Goal: Information Seeking & Learning: Get advice/opinions

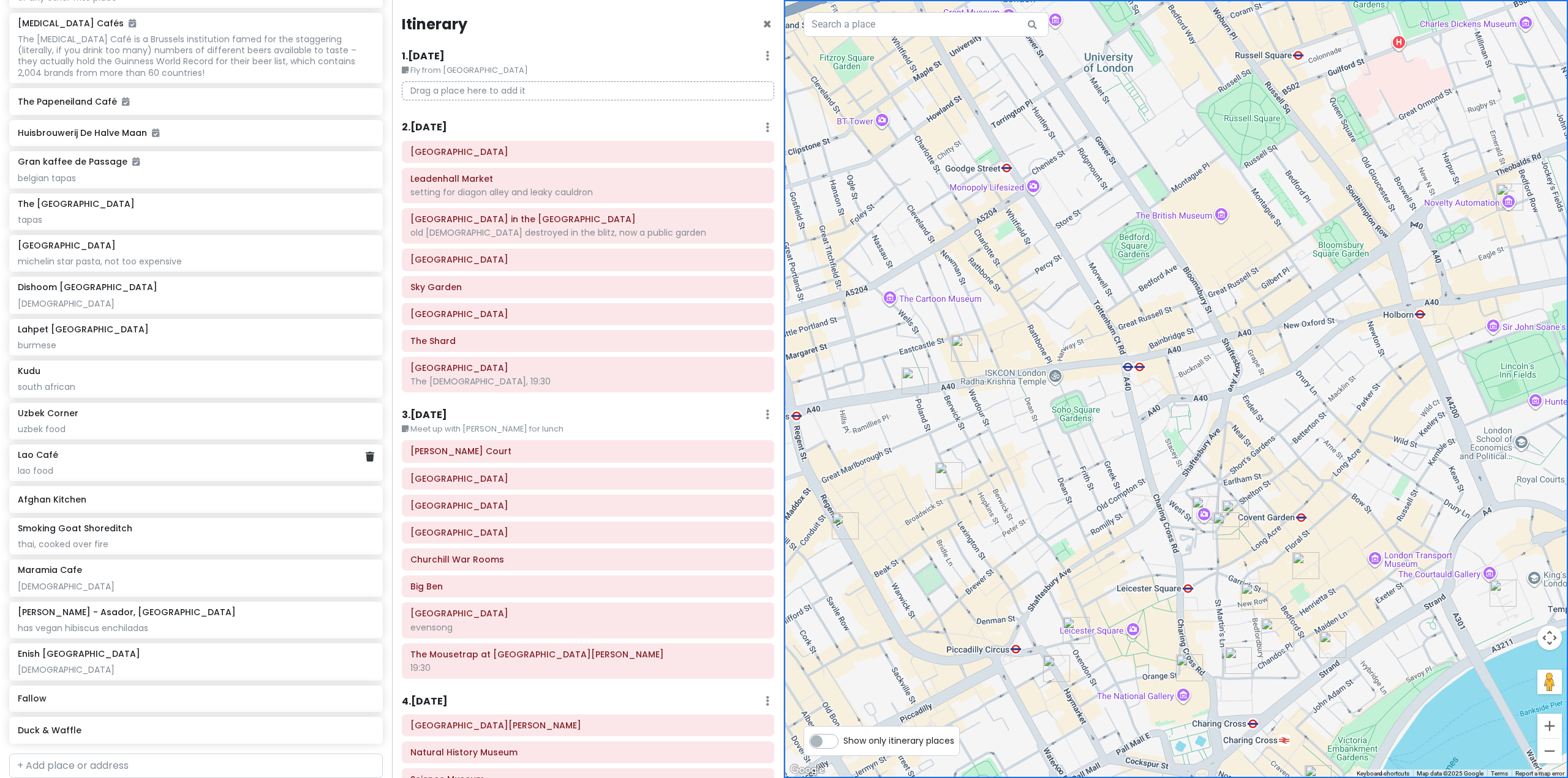
scroll to position [6927, 0]
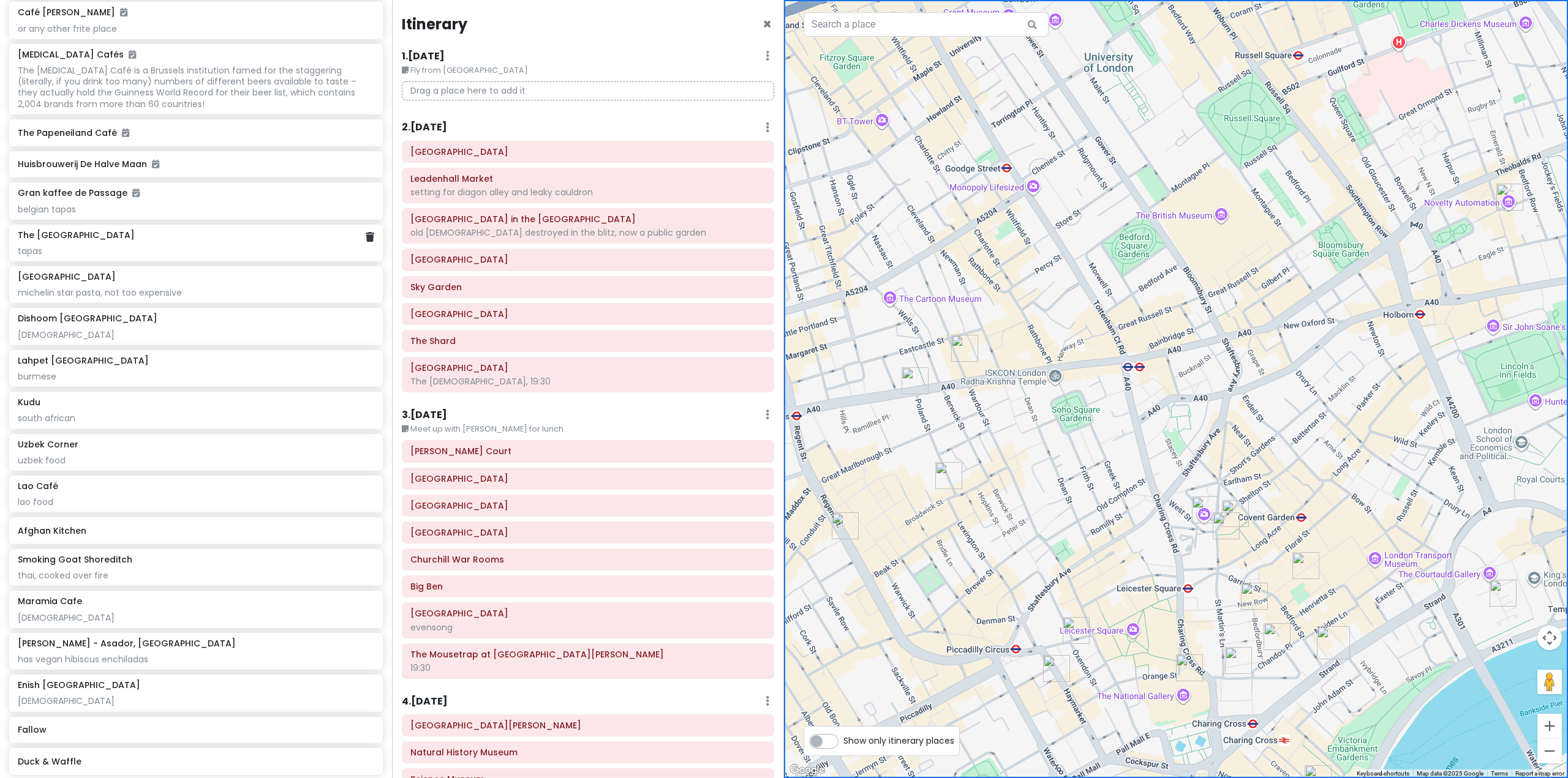
click at [179, 241] on div "The [GEOGRAPHIC_DATA]" at bounding box center [195, 235] width 356 height 11
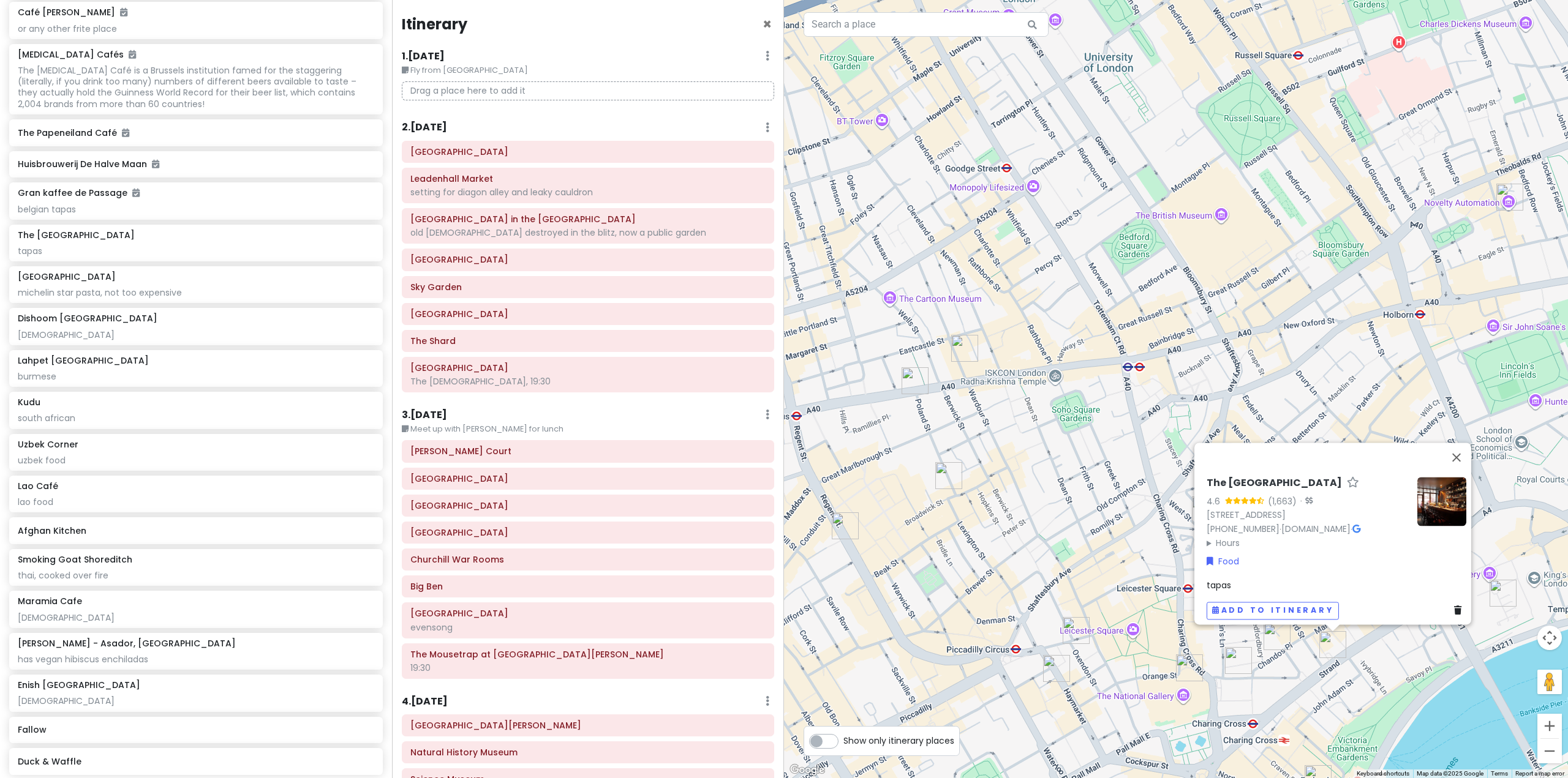
click at [1322, 692] on div "The Port House 4.6 (1,663) · [STREET_ADDRESS] [PHONE_NUMBER] · [DOMAIN_NAME] · …" at bounding box center [1175, 389] width 784 height 778
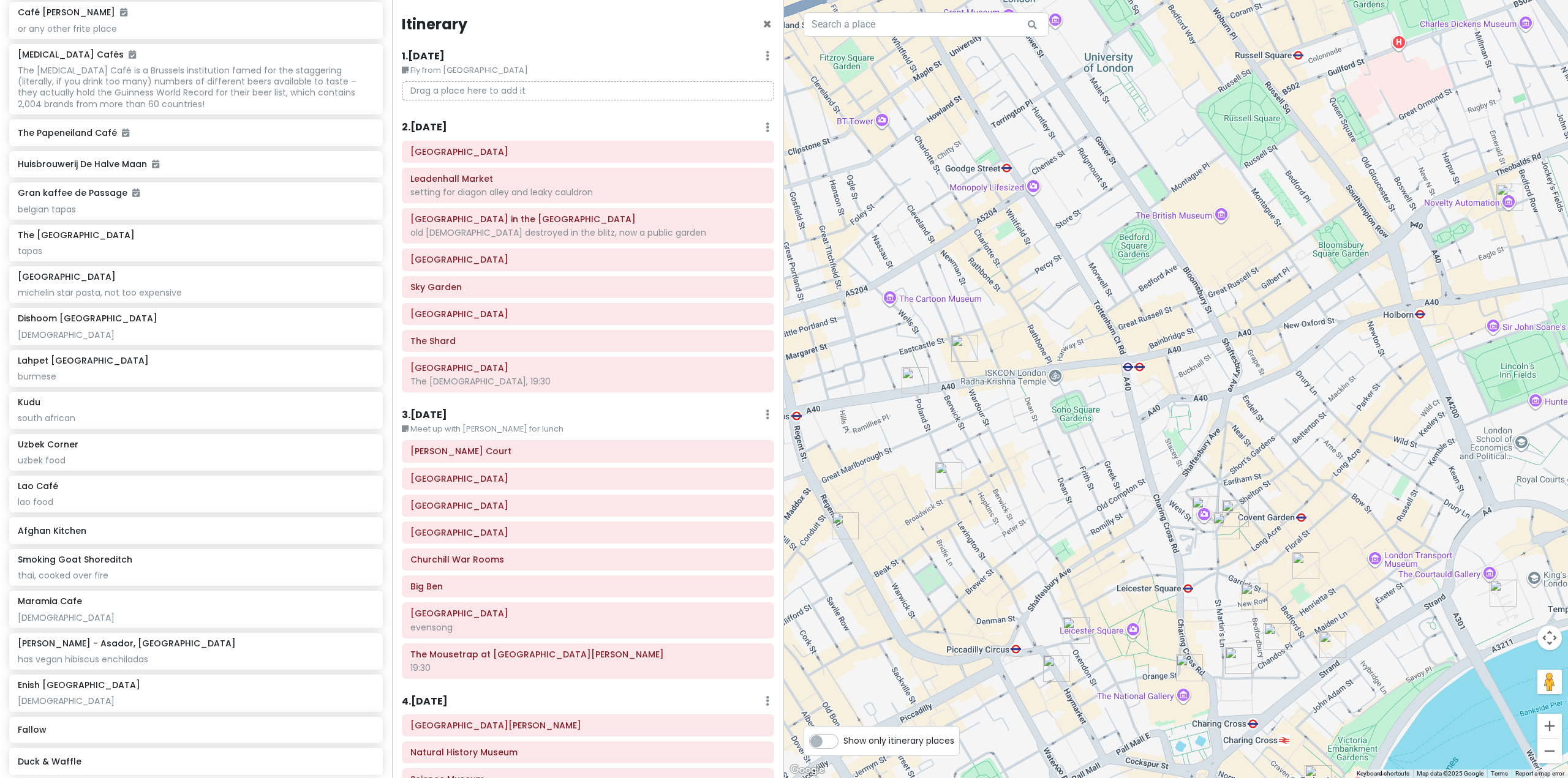
click at [1326, 651] on img "The Port House" at bounding box center [1332, 644] width 27 height 27
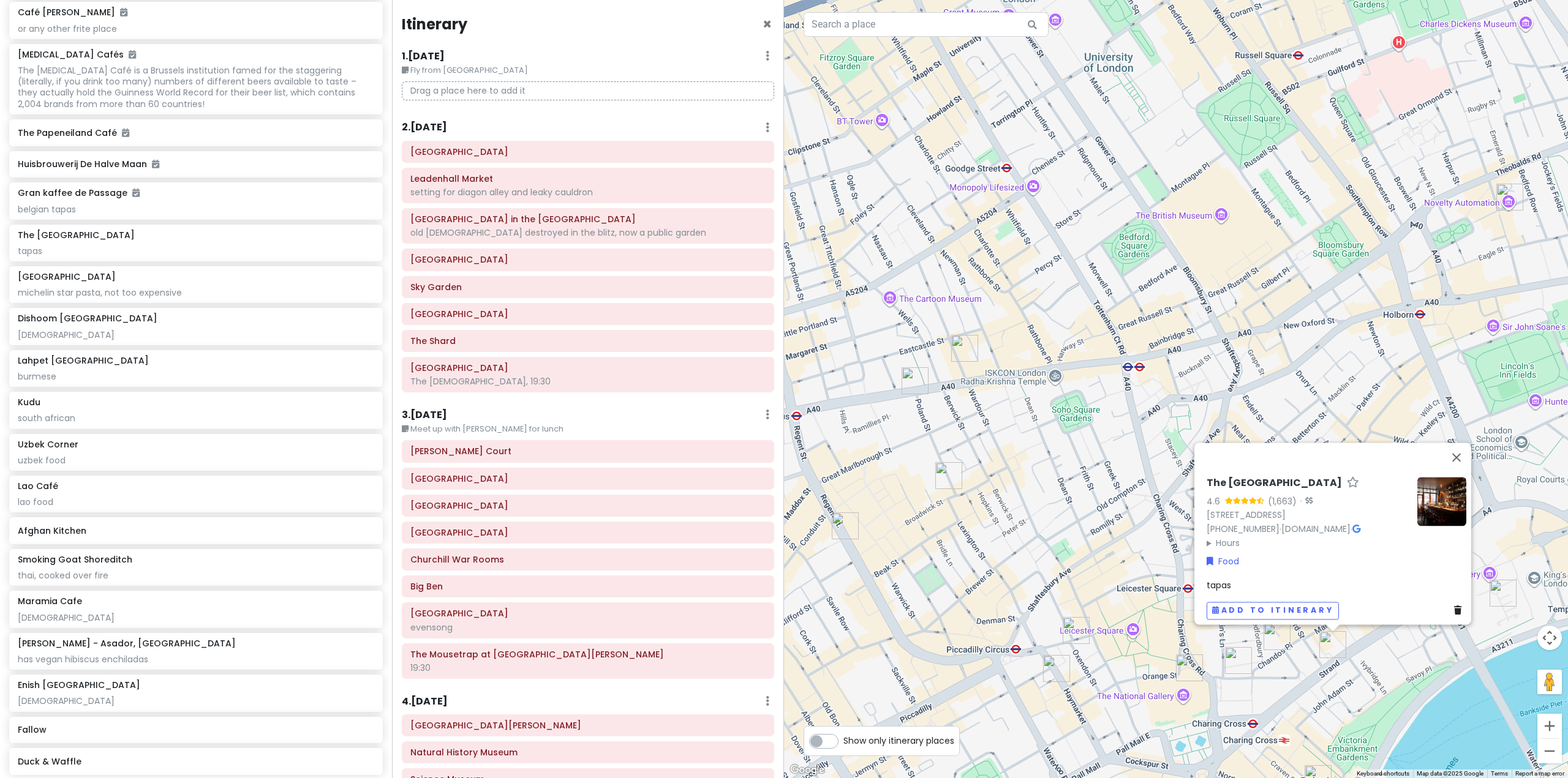
click at [1155, 672] on div "The Port House 4.6 (1,663) · [STREET_ADDRESS] [PHONE_NUMBER] · [DOMAIN_NAME] · …" at bounding box center [1175, 389] width 784 height 778
click at [1077, 633] on img "Prince of Wales Theatre" at bounding box center [1074, 631] width 27 height 27
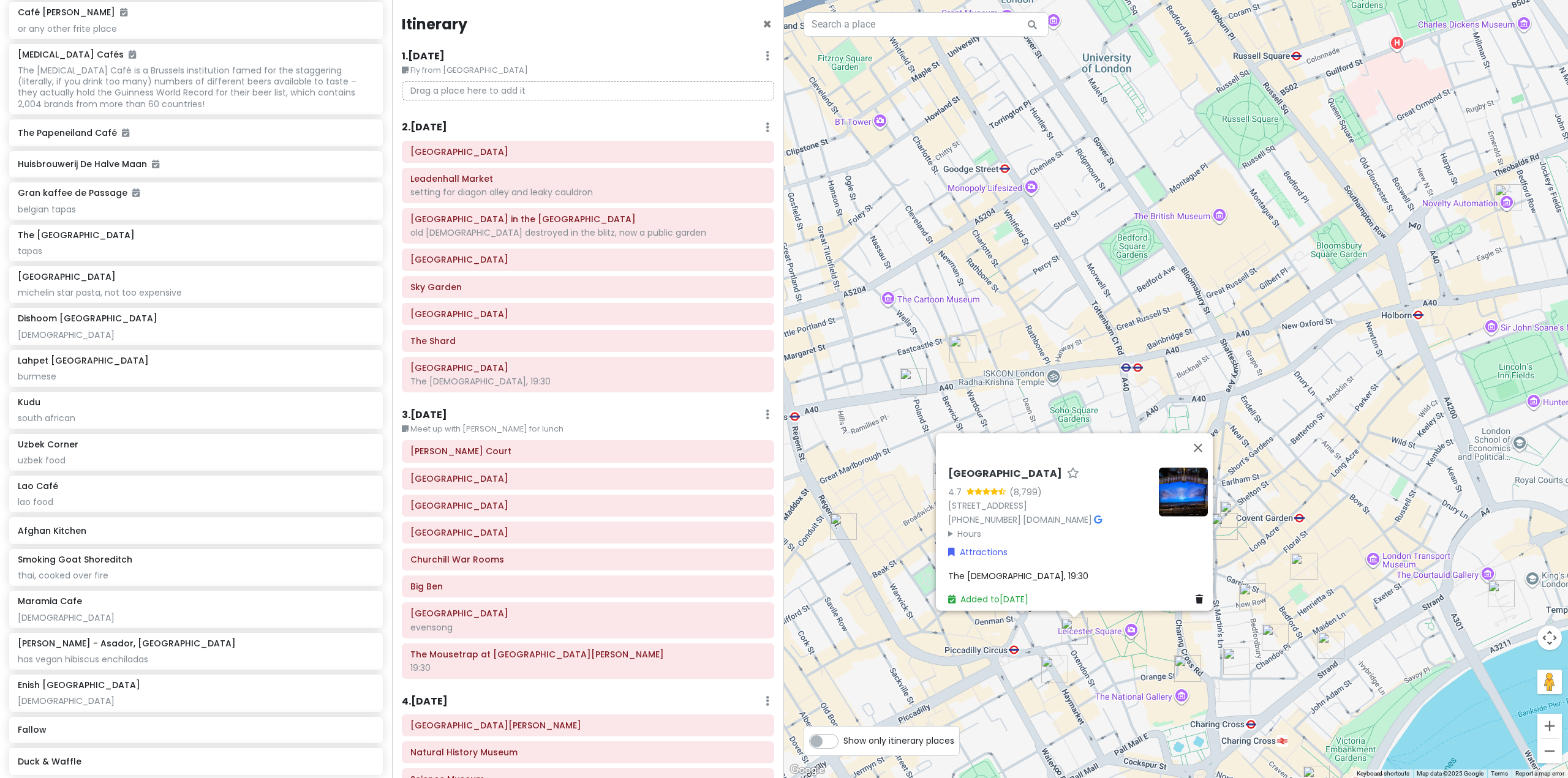
click at [1187, 670] on img "National Portrait Gallery" at bounding box center [1187, 668] width 27 height 27
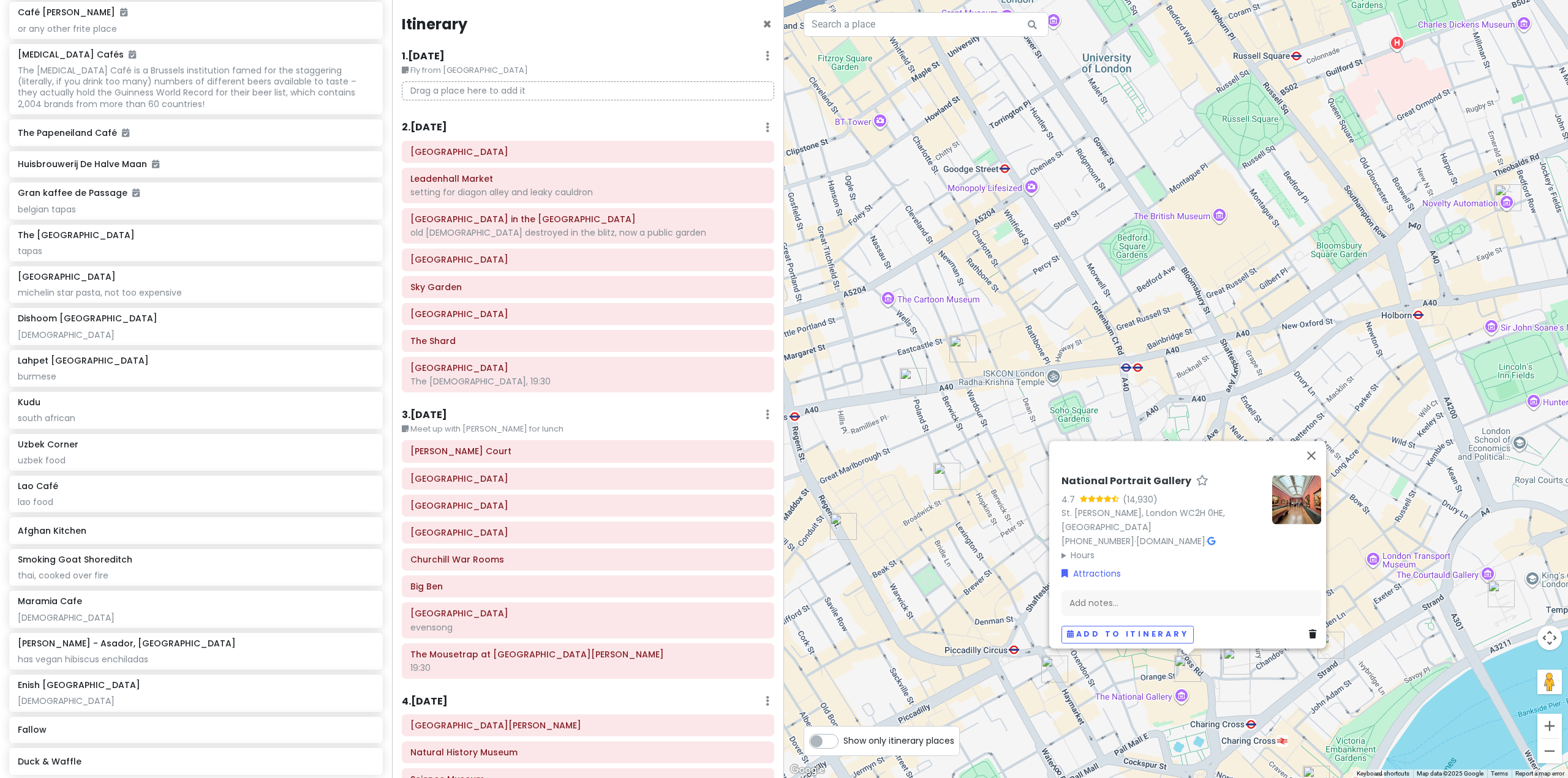
drag, startPoint x: 1260, startPoint y: 685, endPoint x: 1248, endPoint y: 622, distance: 64.1
click at [1260, 685] on div "National Portrait Gallery 4.7 (14,930) [STREET_ADDRESS][PERSON_NAME] [PHONE_NUM…" at bounding box center [1175, 389] width 784 height 778
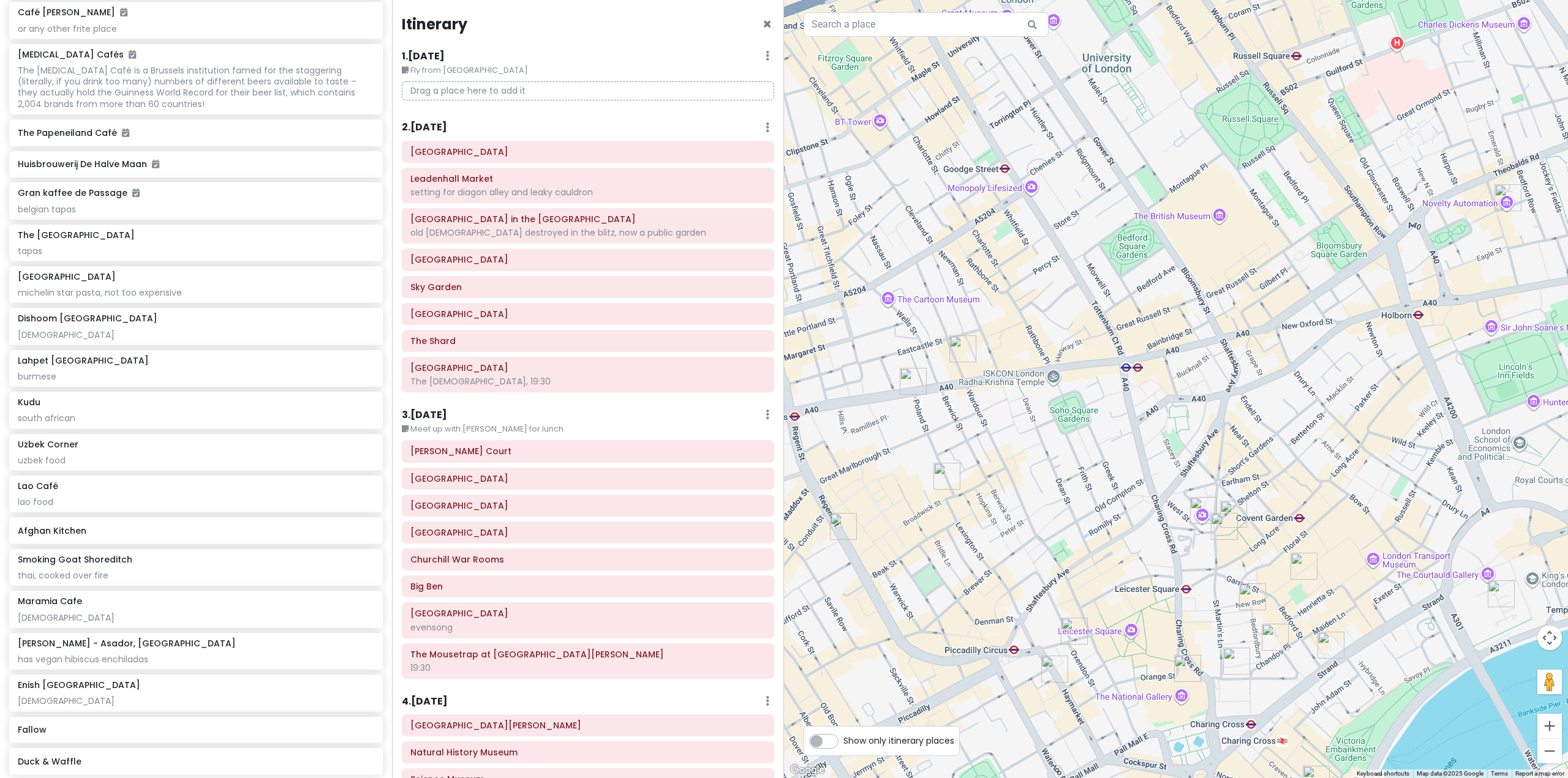
click at [1200, 511] on img "The Mousetrap at St. Martin's Theatre" at bounding box center [1204, 510] width 27 height 27
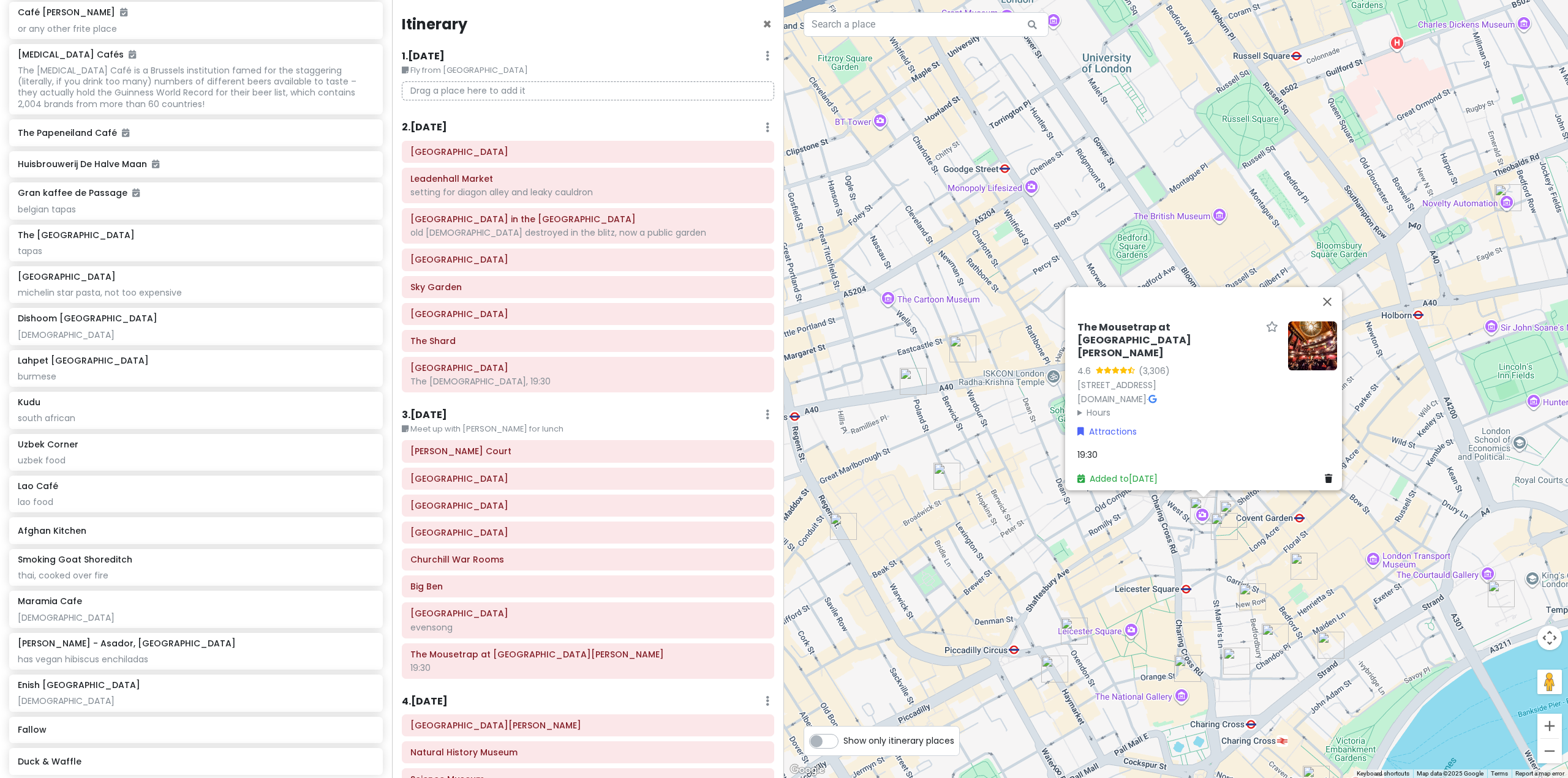
click at [1300, 562] on img "Covent Garden" at bounding box center [1304, 566] width 27 height 27
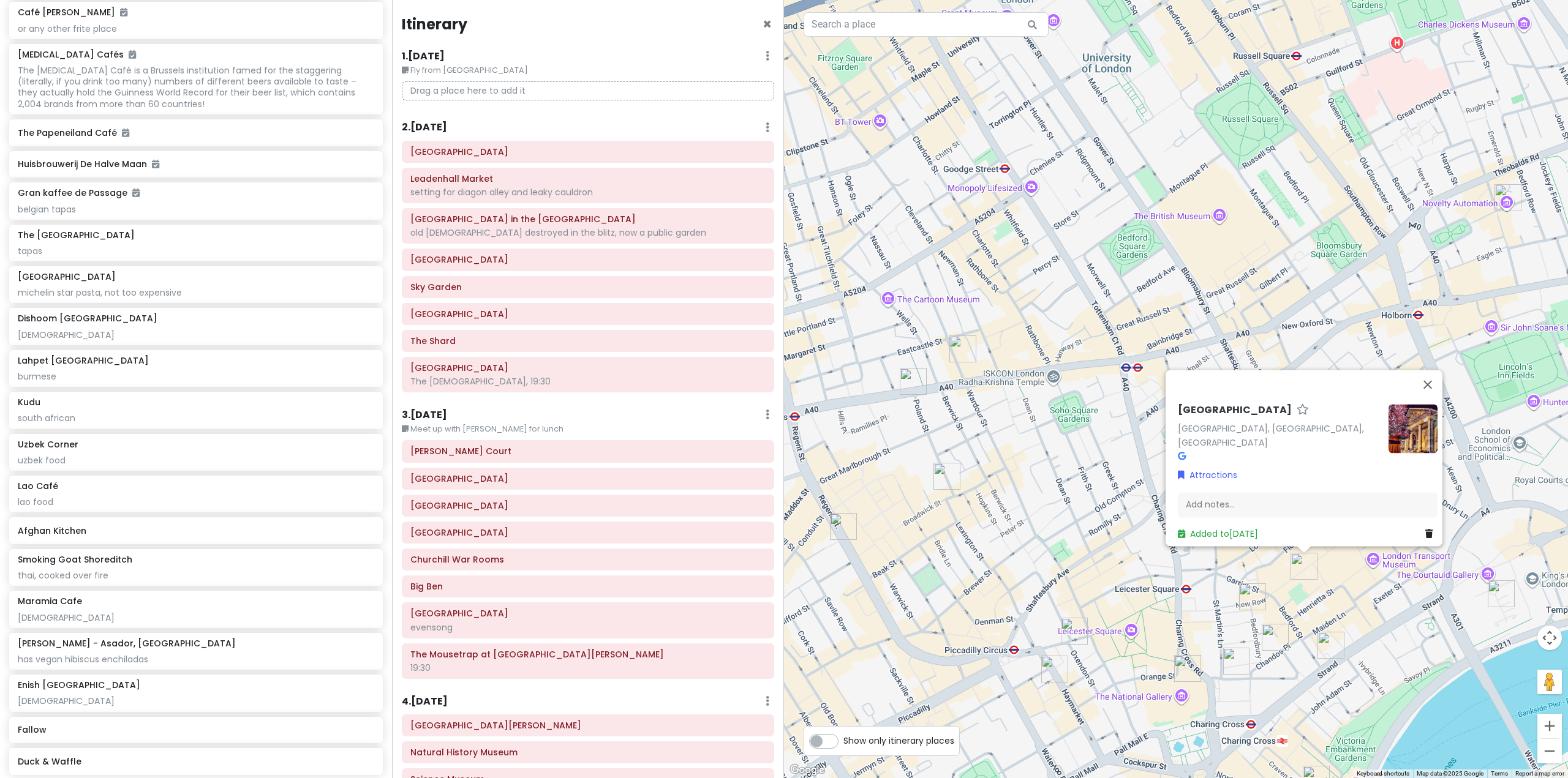
click at [1283, 606] on div "[GEOGRAPHIC_DATA], [GEOGRAPHIC_DATA], [GEOGRAPHIC_DATA] Attractions Add notes..…" at bounding box center [1175, 389] width 784 height 778
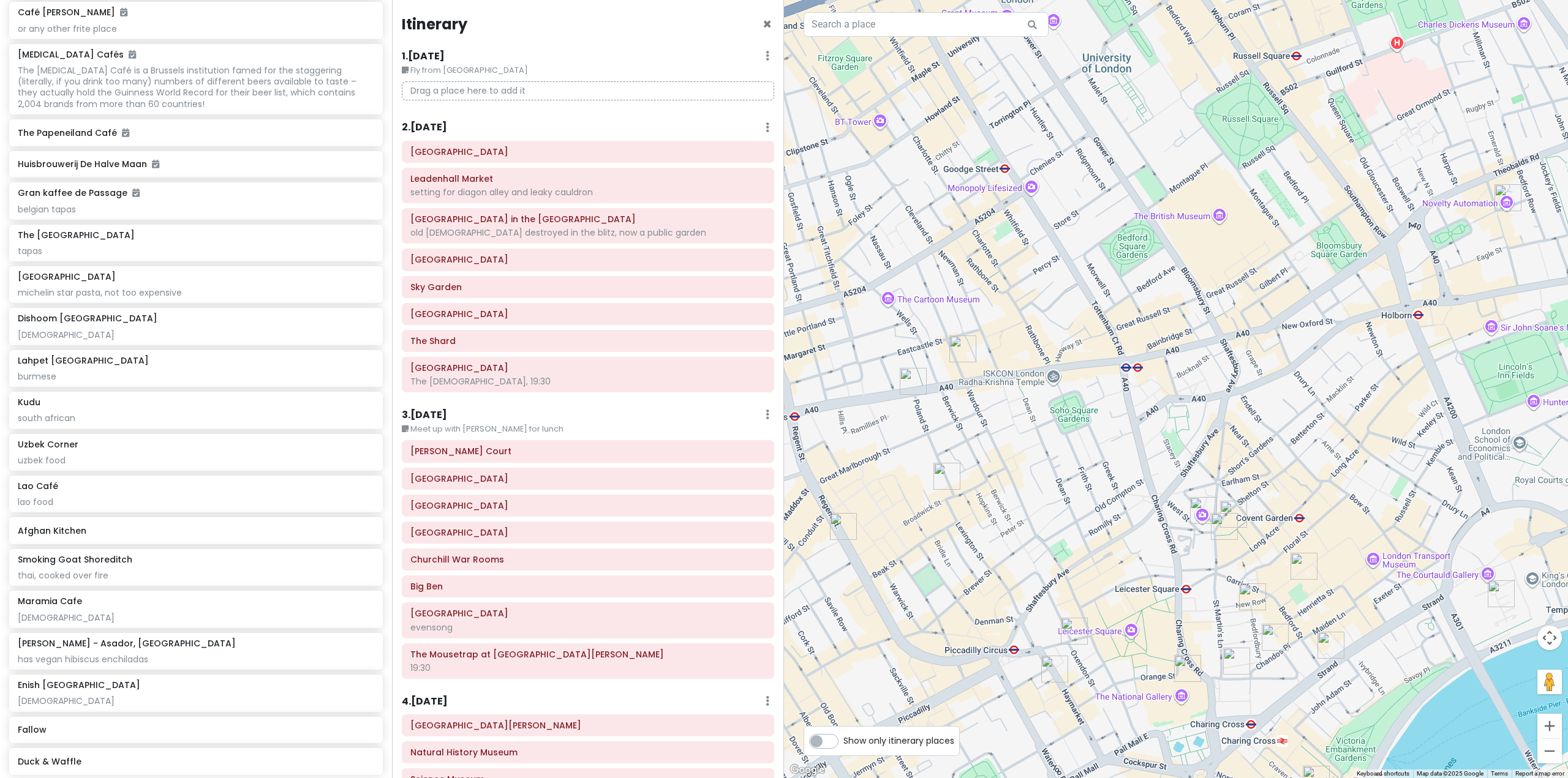
click at [1232, 511] on img "Lahpet West End" at bounding box center [1233, 514] width 27 height 27
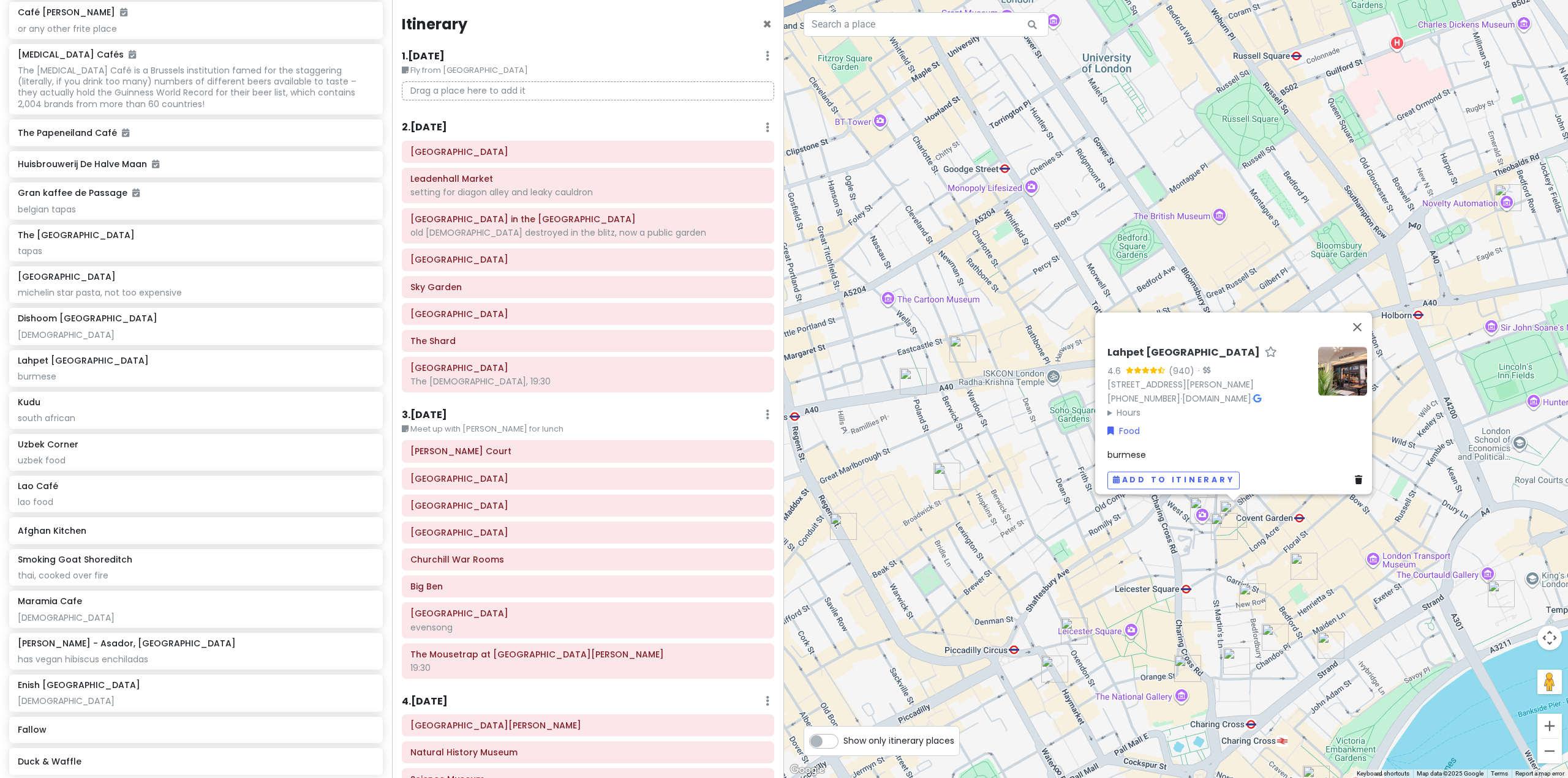
click at [1221, 523] on img "Dishoom Covent Garden" at bounding box center [1224, 526] width 27 height 27
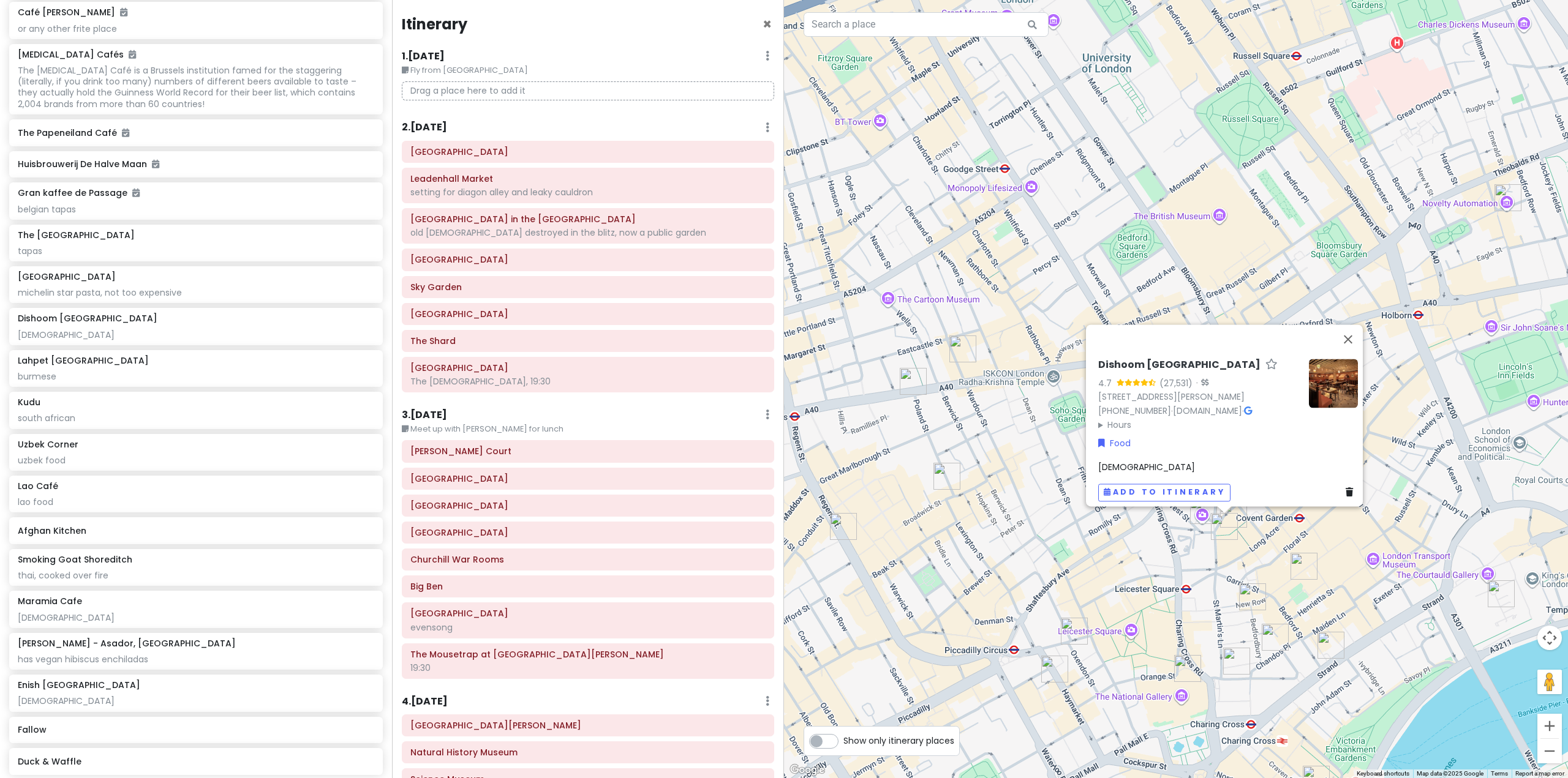
click at [1224, 564] on div "[GEOGRAPHIC_DATA] 4.7 (27,531) · [STREET_ADDRESS][PERSON_NAME] [PHONE_NUMBER] ·…" at bounding box center [1175, 389] width 784 height 778
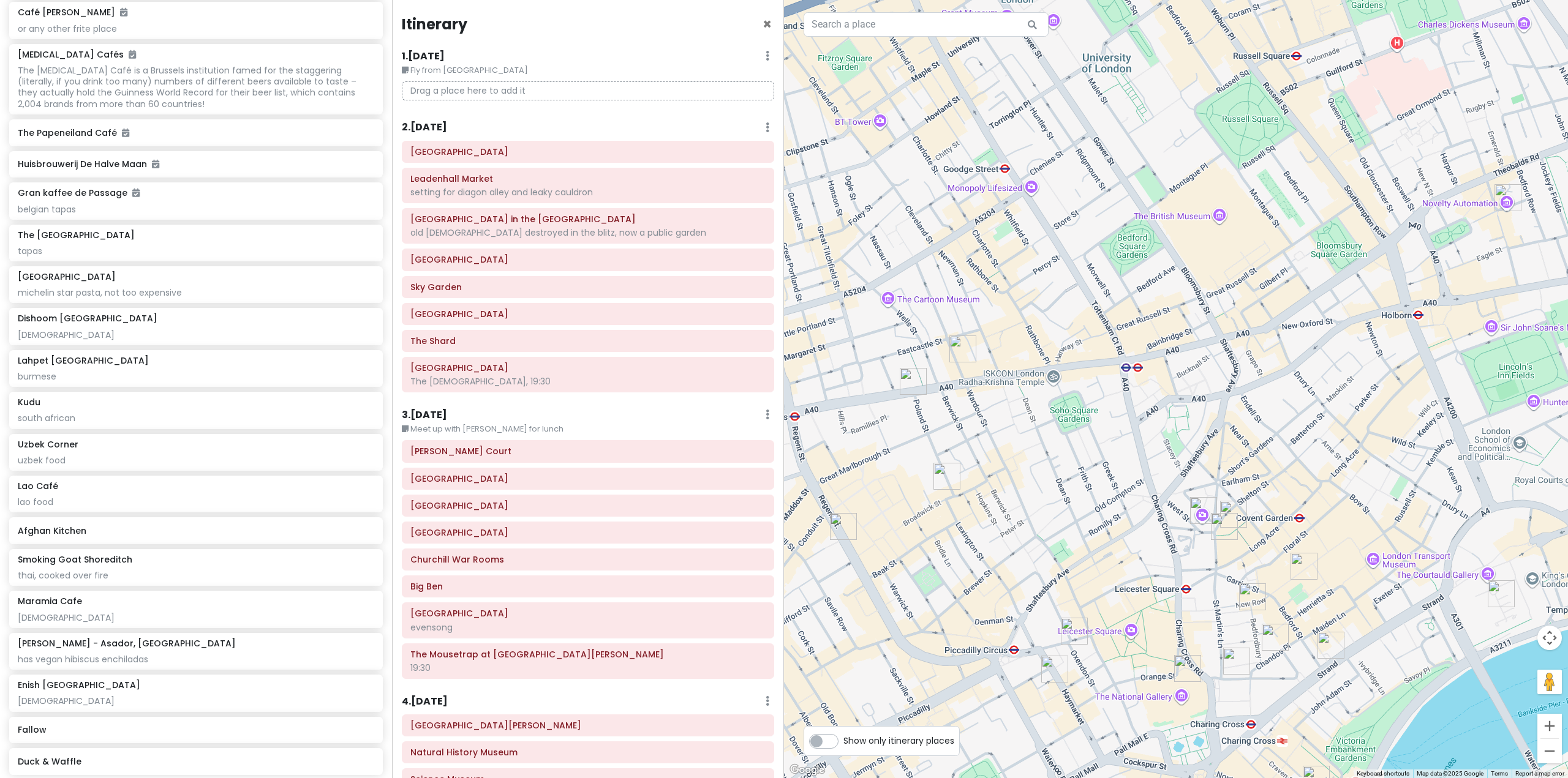
click at [963, 346] on img "Enish Oxford Street" at bounding box center [963, 348] width 27 height 27
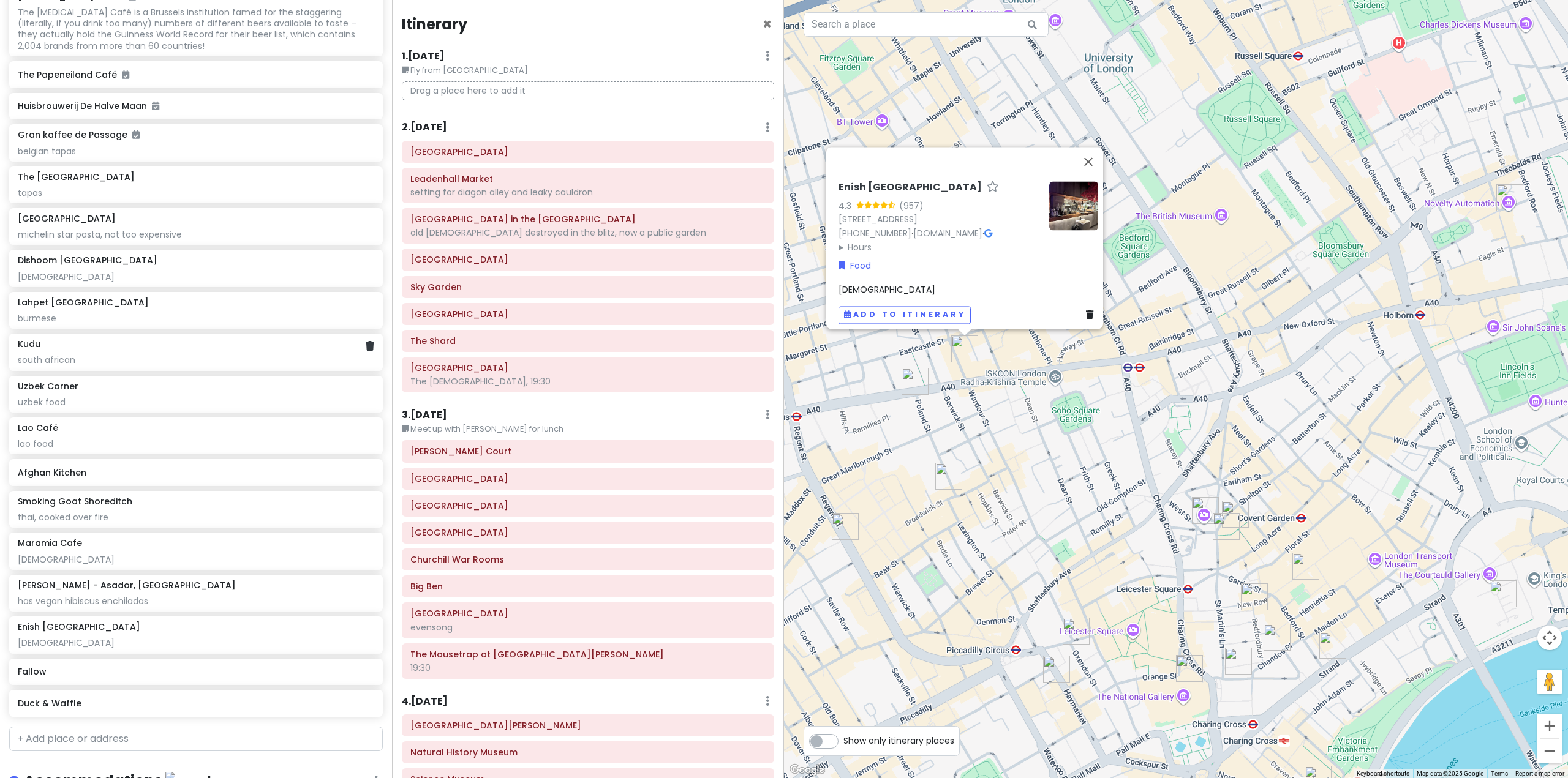
scroll to position [6989, 0]
click at [163, 200] on div "The Port House tapas" at bounding box center [196, 182] width 374 height 37
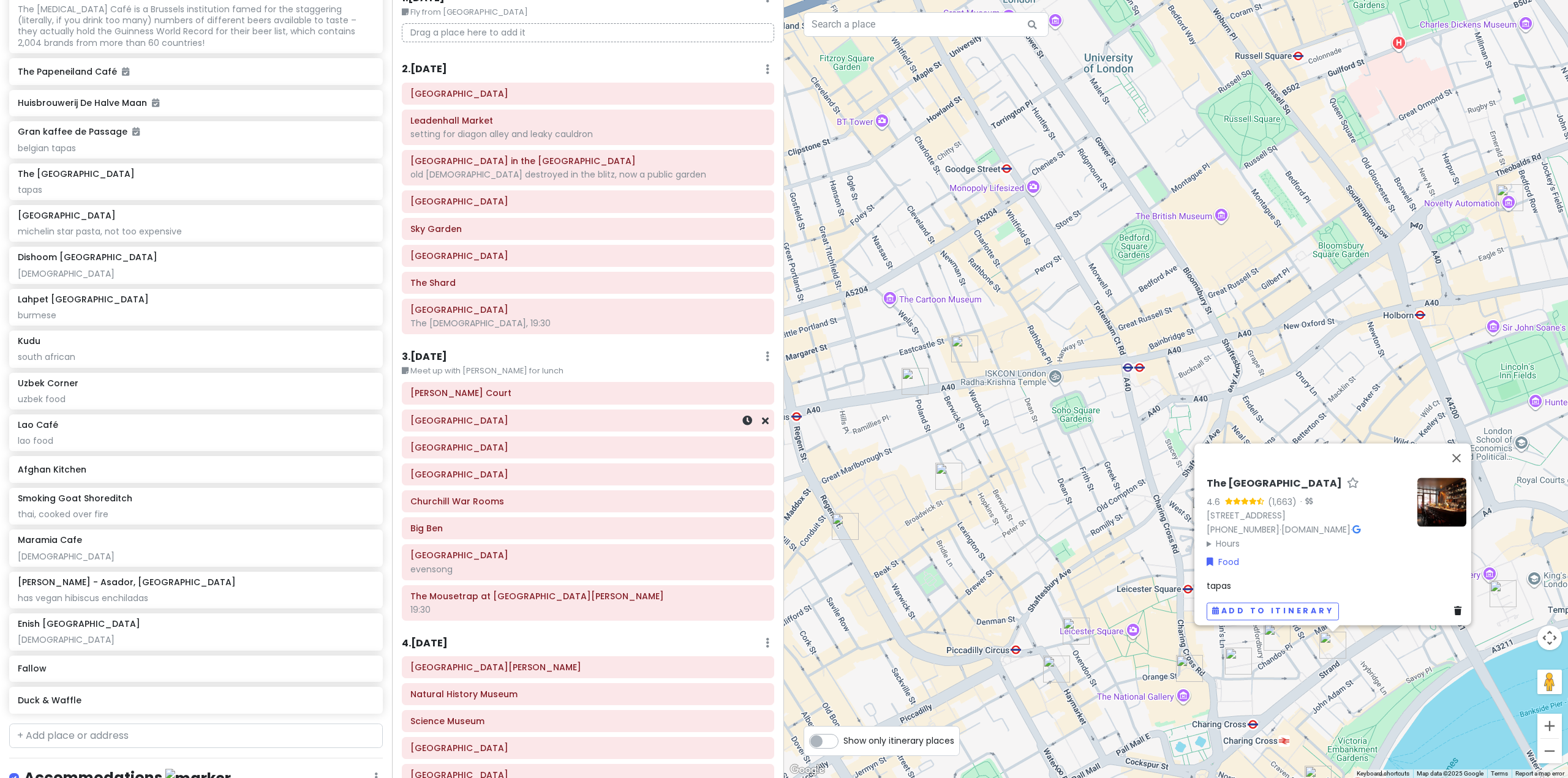
scroll to position [61, 0]
click at [204, 237] on div "michelin star pasta, not too expensive" at bounding box center [195, 231] width 356 height 11
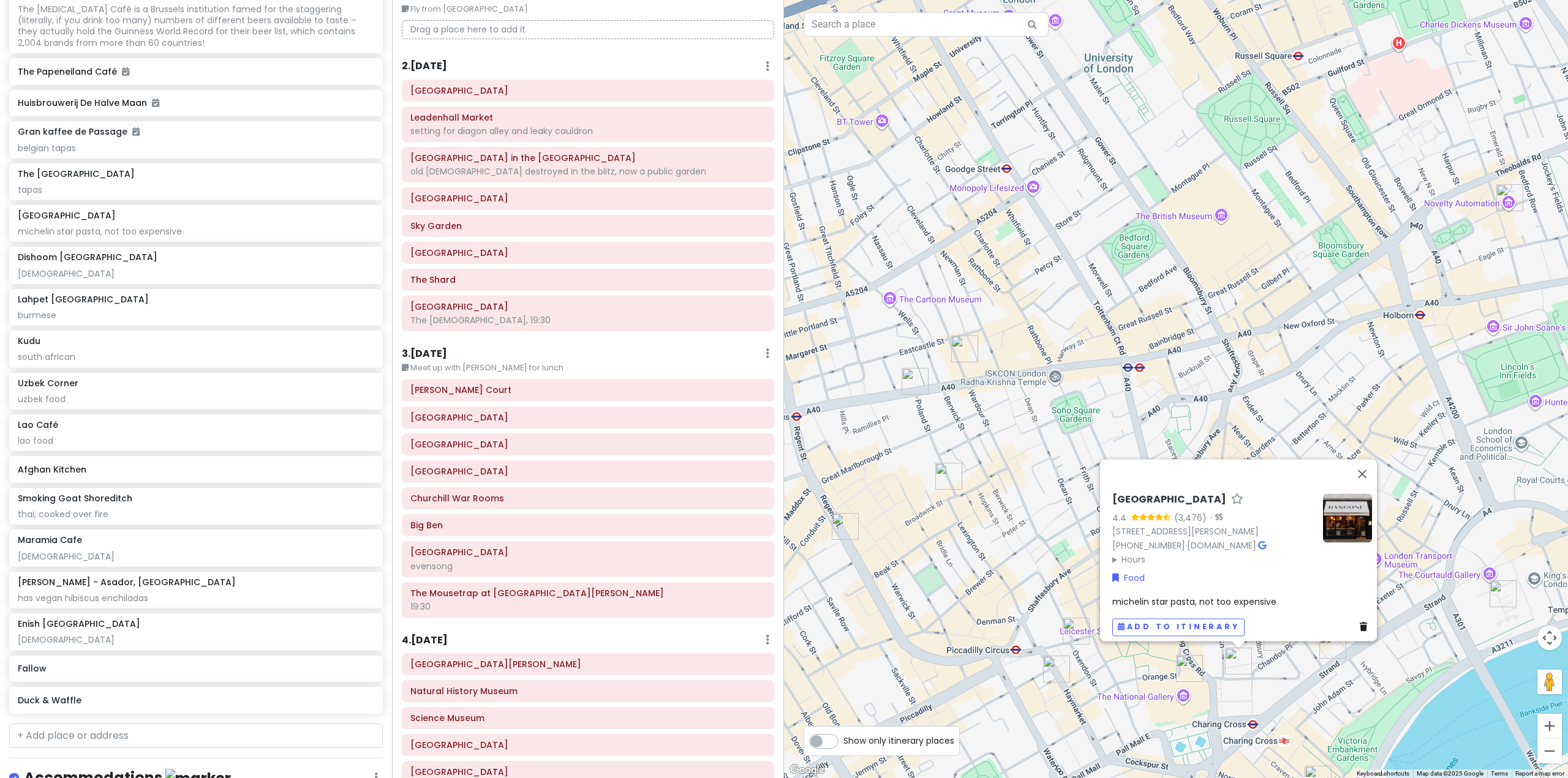
click at [113, 321] on div "burmese" at bounding box center [195, 315] width 356 height 11
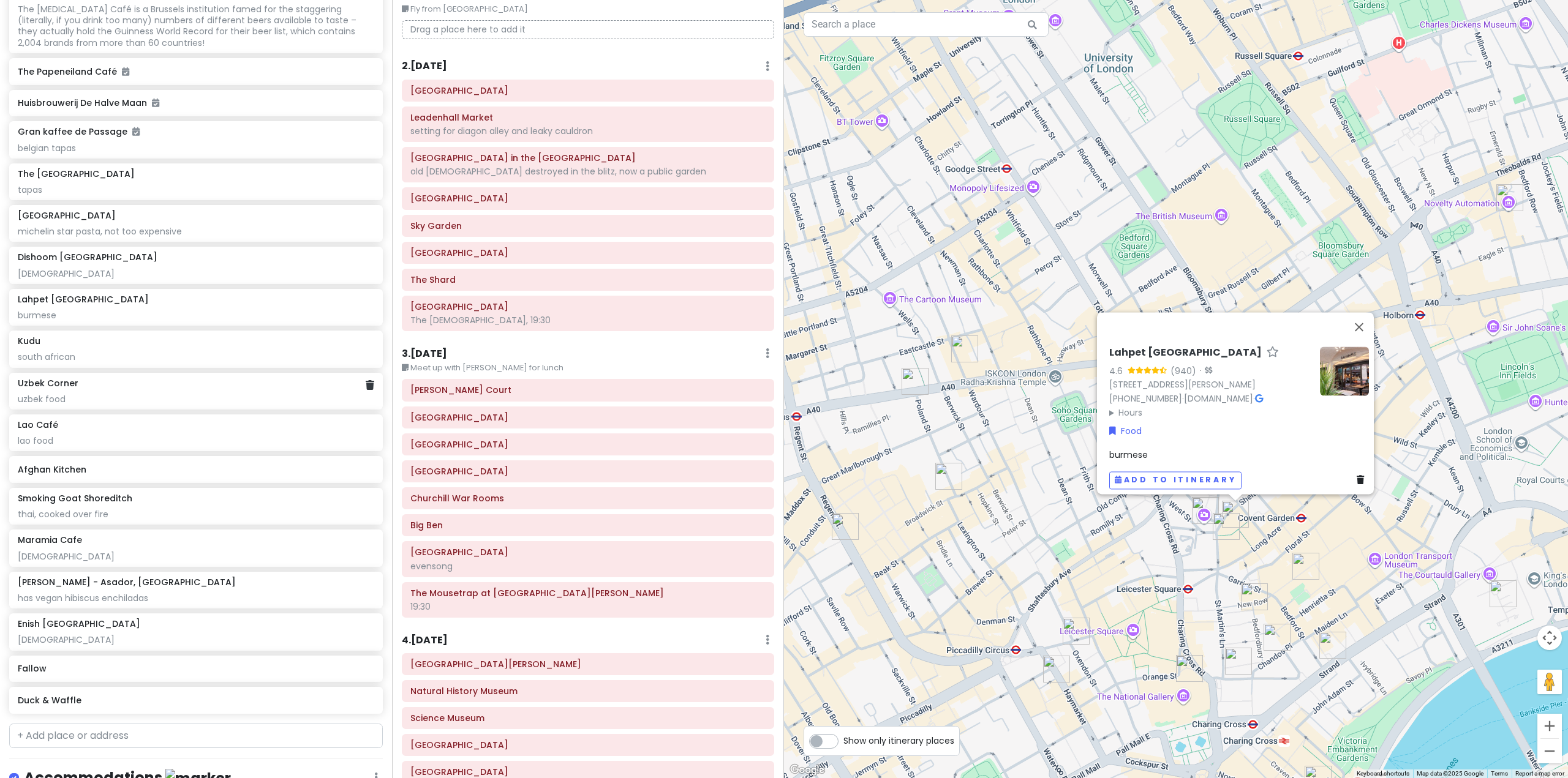
click at [180, 362] on div "south african" at bounding box center [195, 357] width 356 height 11
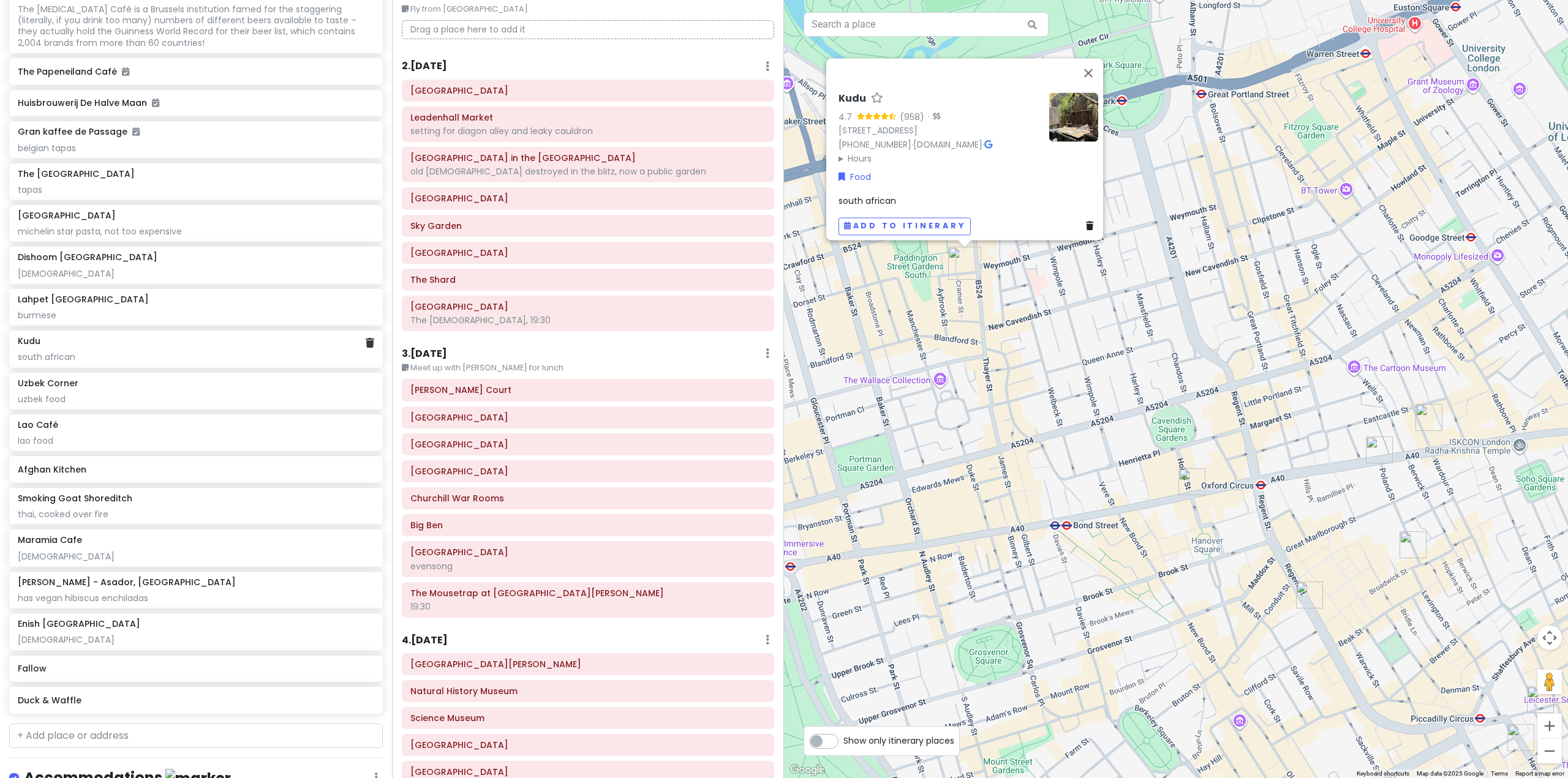
click at [242, 362] on div "south african" at bounding box center [195, 357] width 356 height 11
click at [230, 405] on div "uzbek food" at bounding box center [195, 399] width 356 height 11
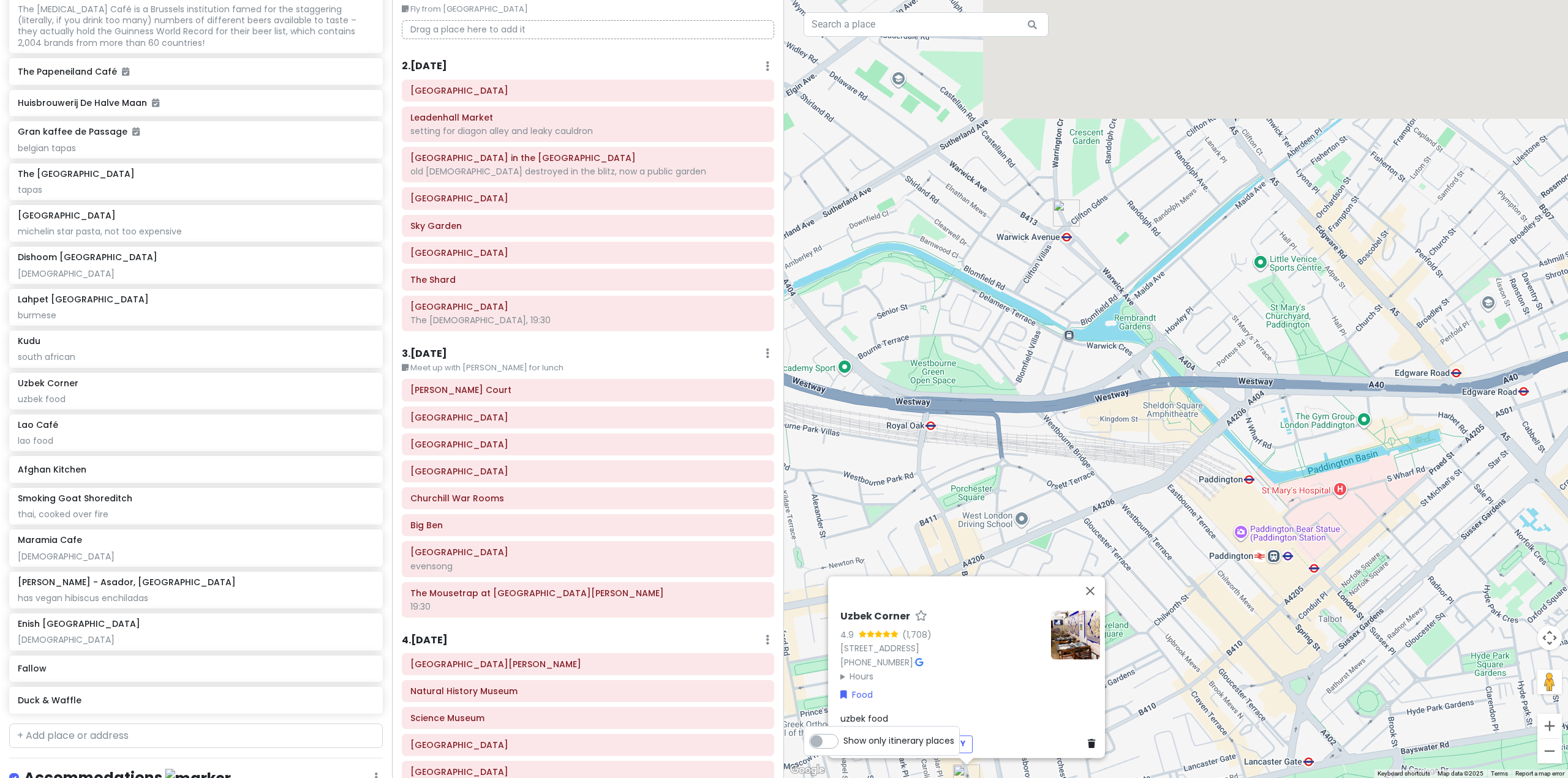
drag, startPoint x: 1077, startPoint y: 227, endPoint x: 1079, endPoint y: 384, distance: 157.0
click at [1079, 383] on div "Uzbek Corner 4.9 (1,708) [STREET_ADDRESS] [PHONE_NUMBER] · Hours [DATE] 12:30 –…" at bounding box center [1175, 389] width 784 height 778
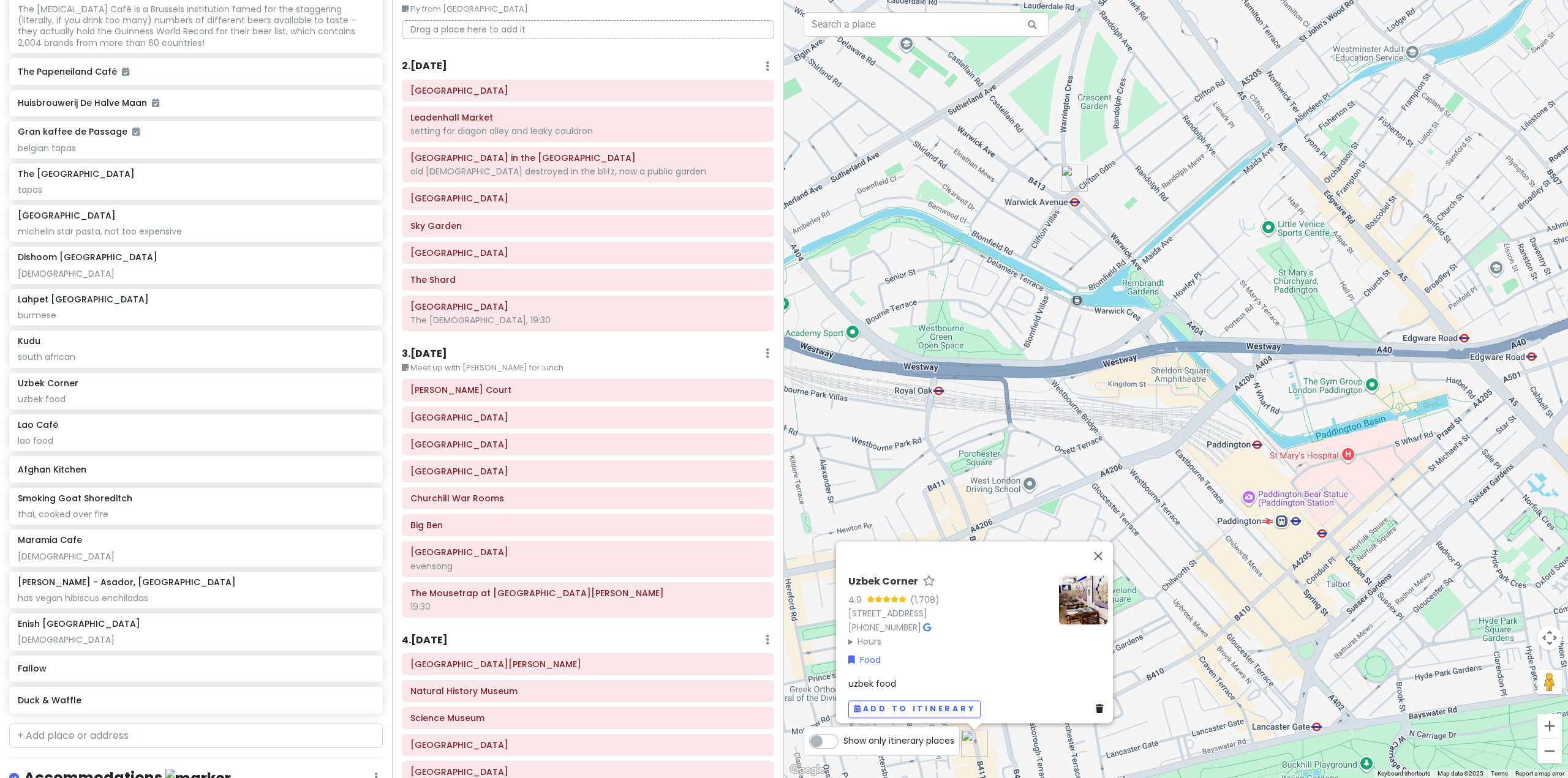
drag, startPoint x: 1064, startPoint y: 353, endPoint x: 1075, endPoint y: 276, distance: 77.8
click at [1075, 276] on div "Uzbek Corner 4.9 (1,708) [STREET_ADDRESS] [PHONE_NUMBER] · Hours [DATE] 12:30 –…" at bounding box center [1175, 389] width 784 height 778
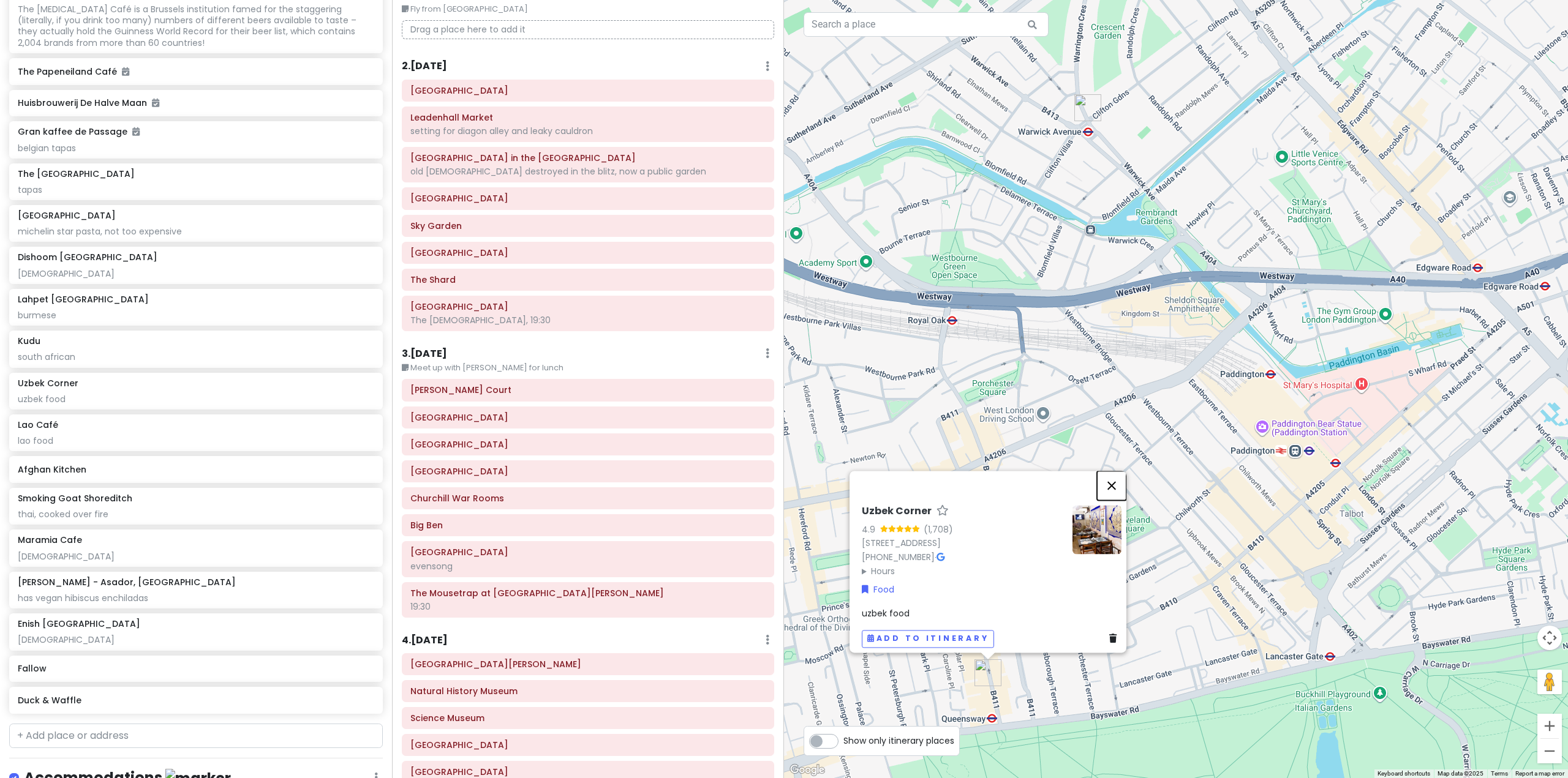
click at [1120, 479] on button "Close" at bounding box center [1112, 485] width 30 height 30
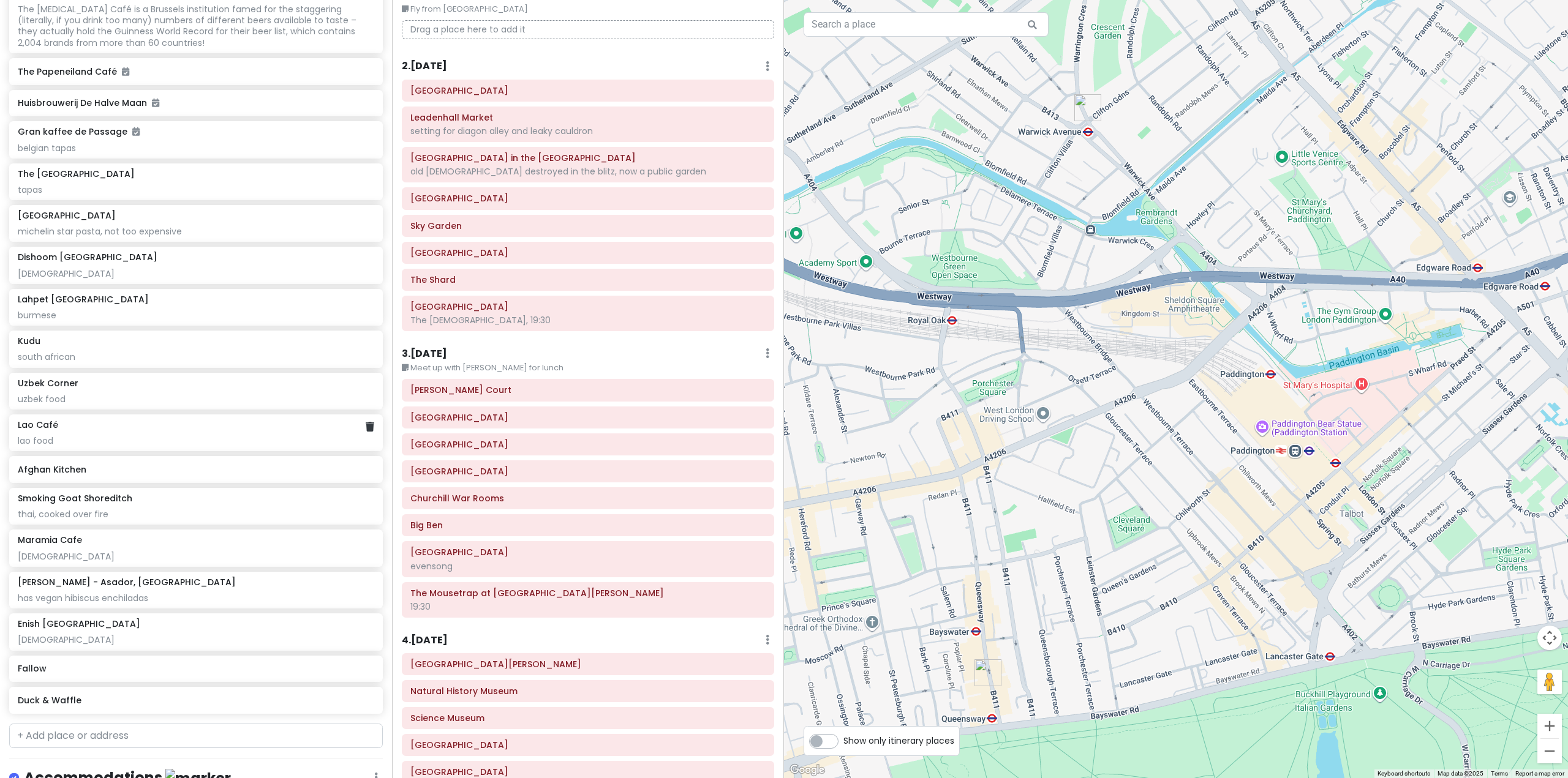
click at [244, 446] on div "lao food" at bounding box center [195, 441] width 356 height 11
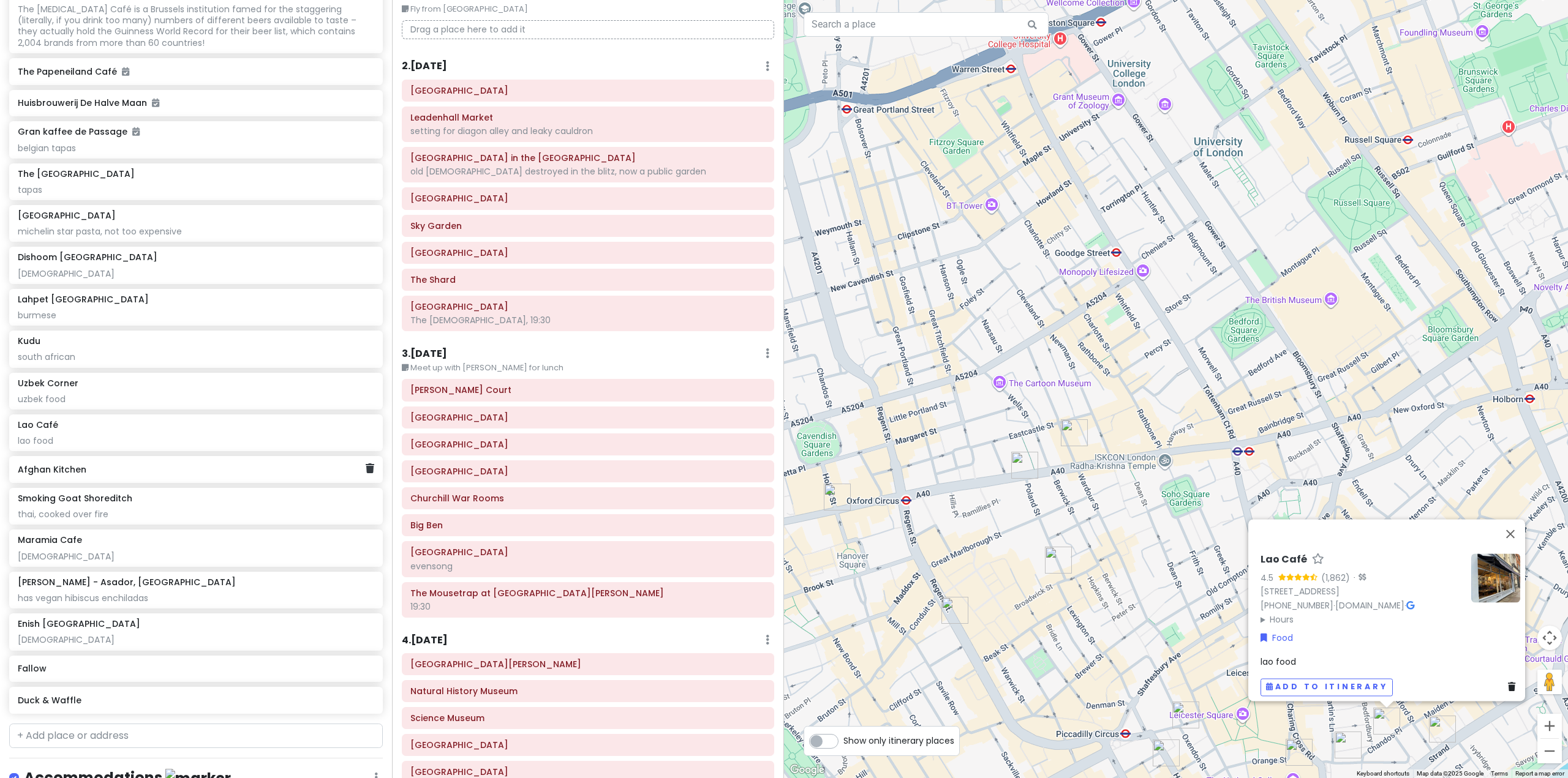
click at [118, 475] on h6 "Afghan Kitchen" at bounding box center [191, 469] width 347 height 11
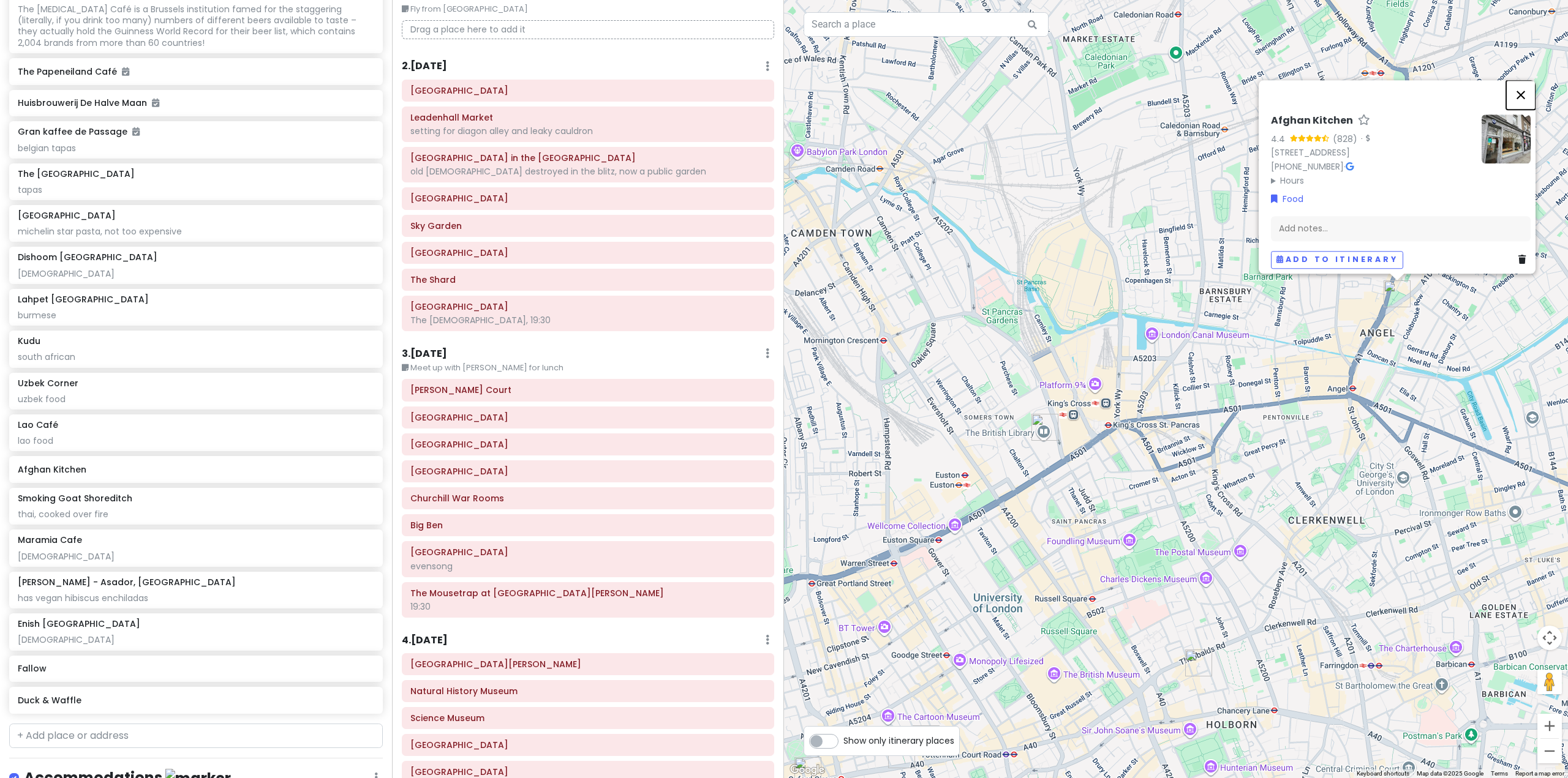
click at [1533, 89] on button "Close" at bounding box center [1520, 95] width 30 height 30
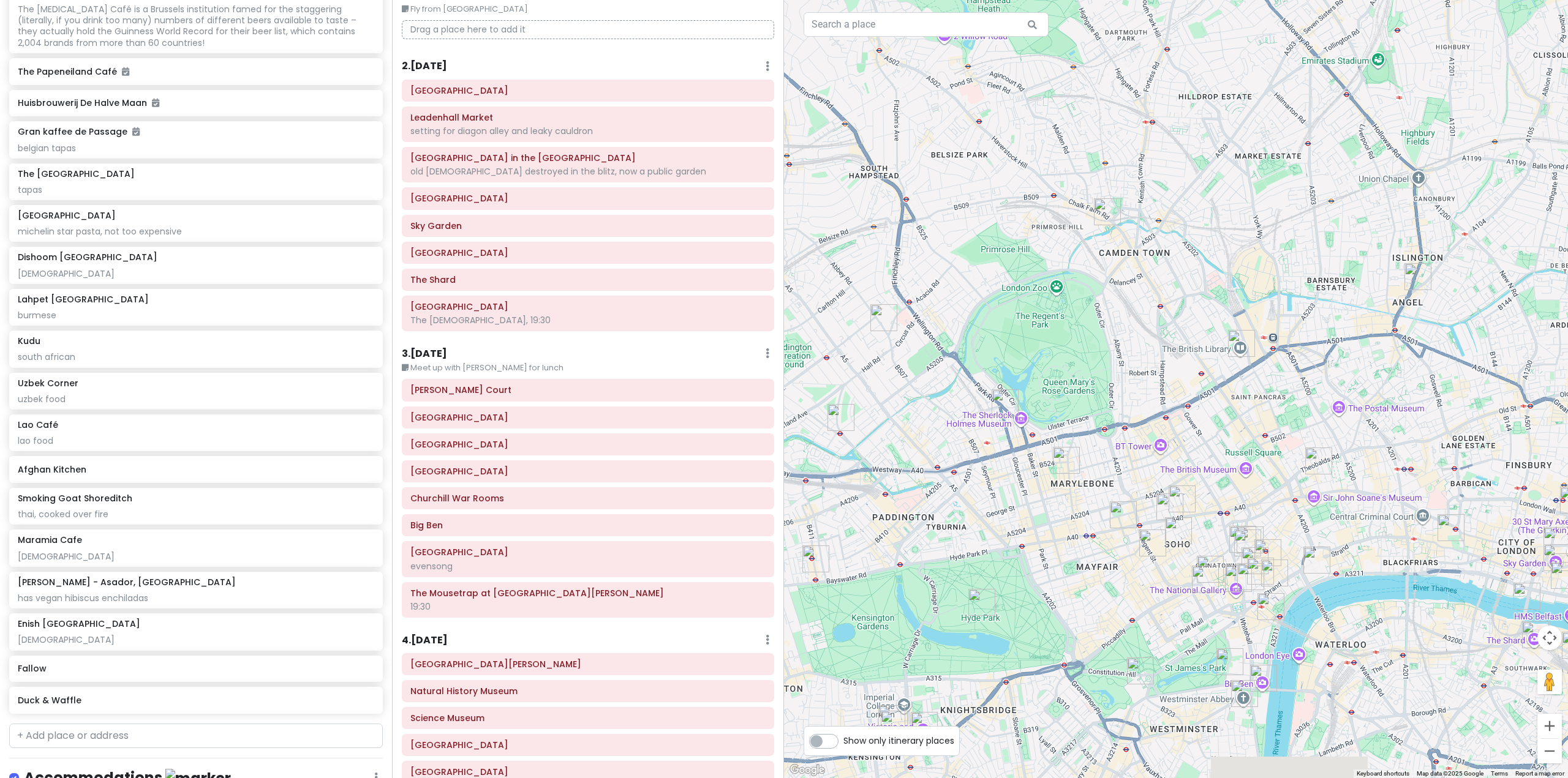
drag, startPoint x: 1404, startPoint y: 379, endPoint x: 1409, endPoint y: 369, distance: 11.2
click at [1409, 369] on div at bounding box center [1175, 389] width 784 height 778
click at [112, 520] on div "Smoking Goat Shoreditch thai, cooked over fire" at bounding box center [195, 506] width 356 height 27
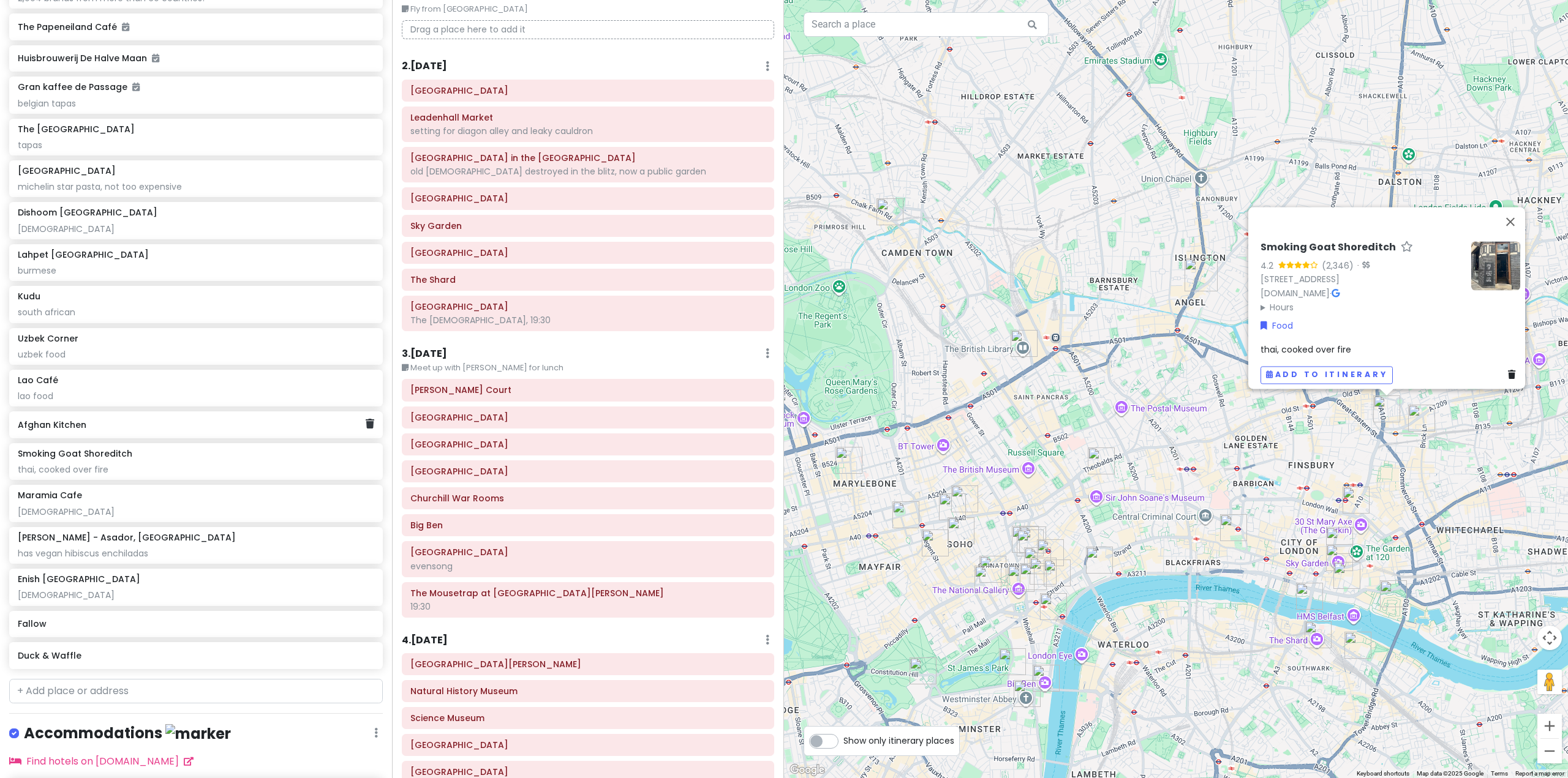
scroll to position [7050, 0]
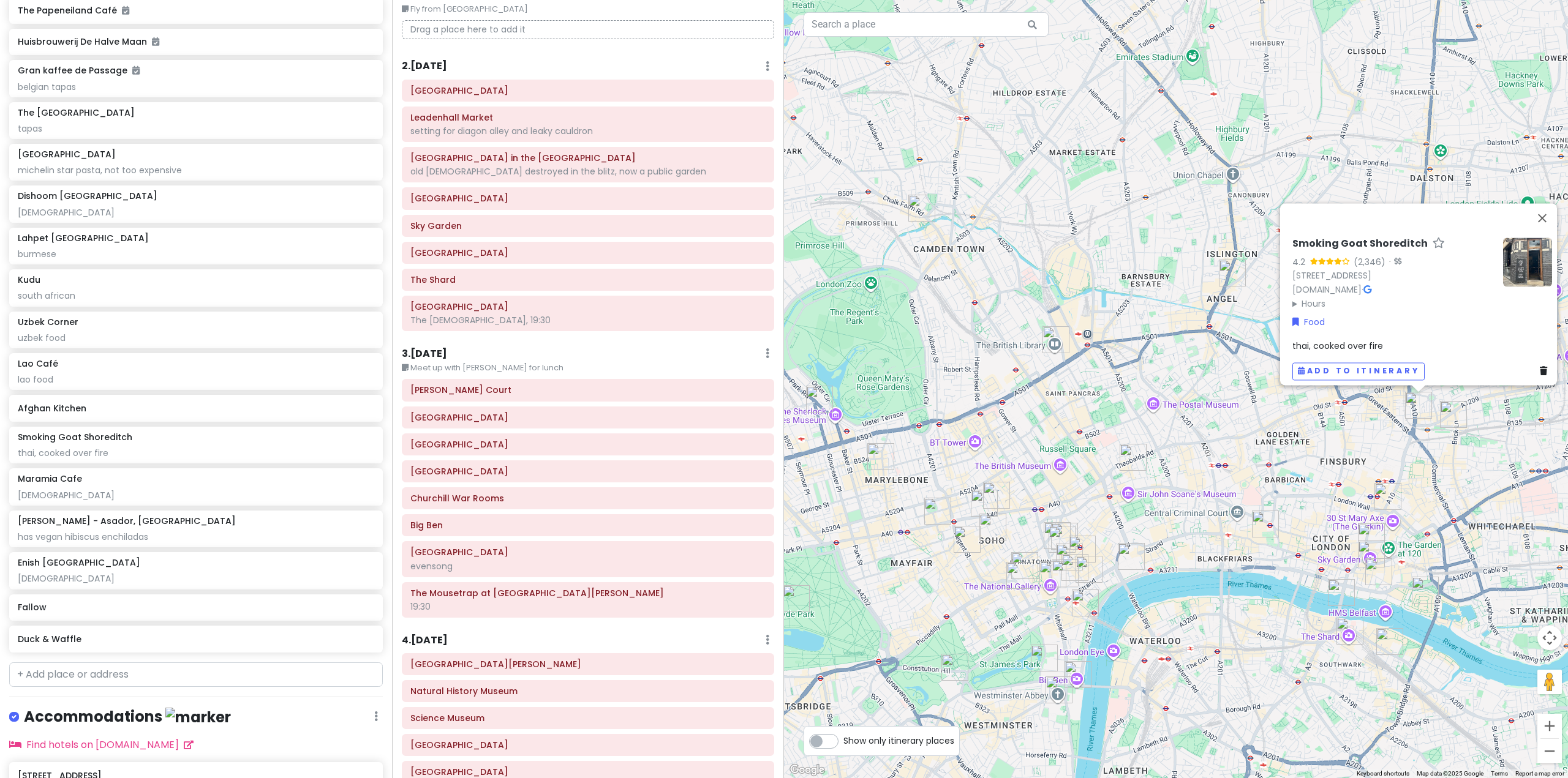
drag, startPoint x: 943, startPoint y: 517, endPoint x: 1107, endPoint y: 515, distance: 164.0
click at [951, 515] on img "Oxford Street" at bounding box center [937, 511] width 27 height 27
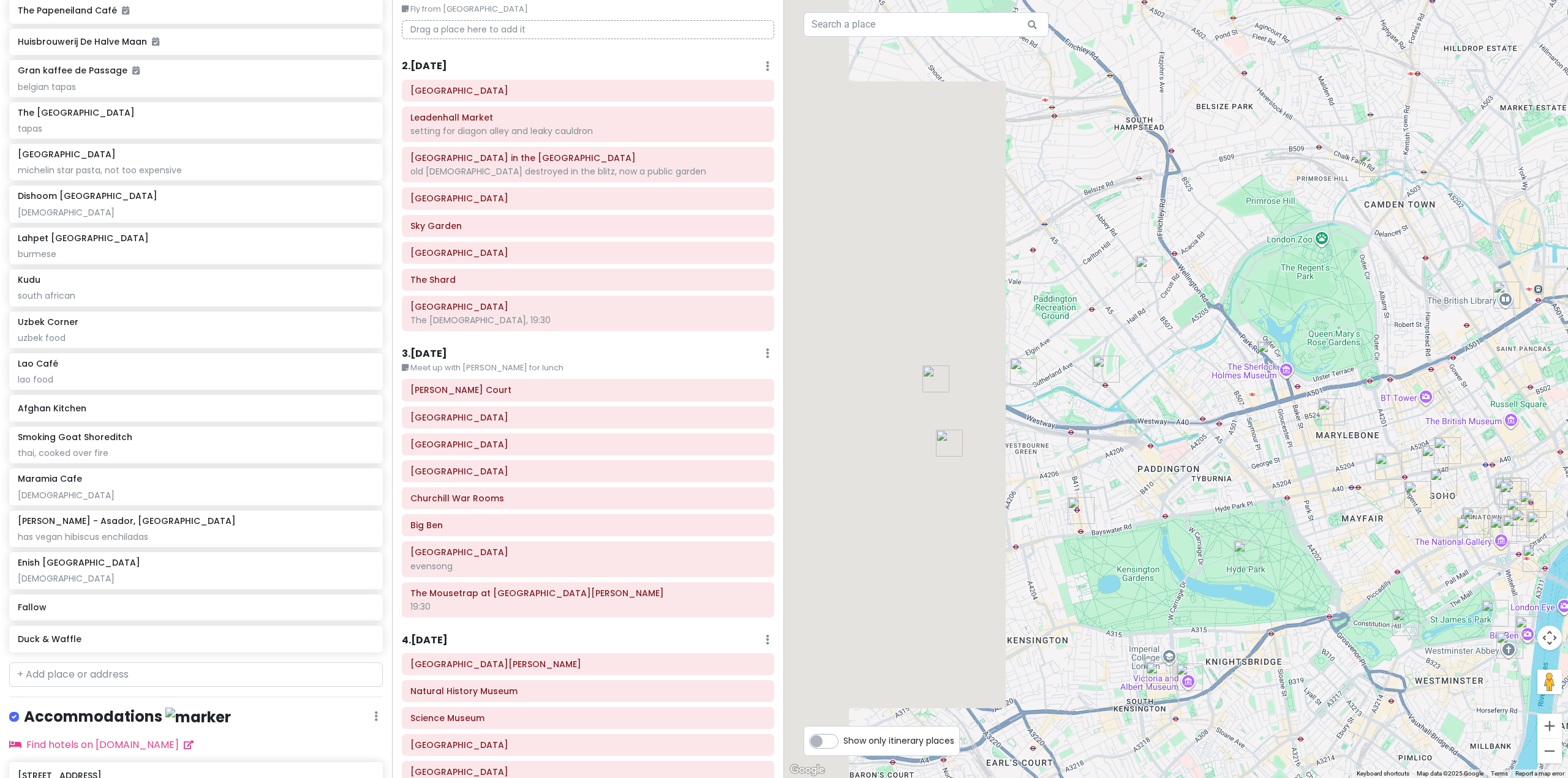
drag, startPoint x: 927, startPoint y: 487, endPoint x: 1172, endPoint y: 446, distance: 248.4
click at [1172, 446] on div "Smoking Goat Shoreditch 4.2 (2,346) · [STREET_ADDRESS] [DOMAIN_NAME] · Hours [D…" at bounding box center [1175, 389] width 784 height 778
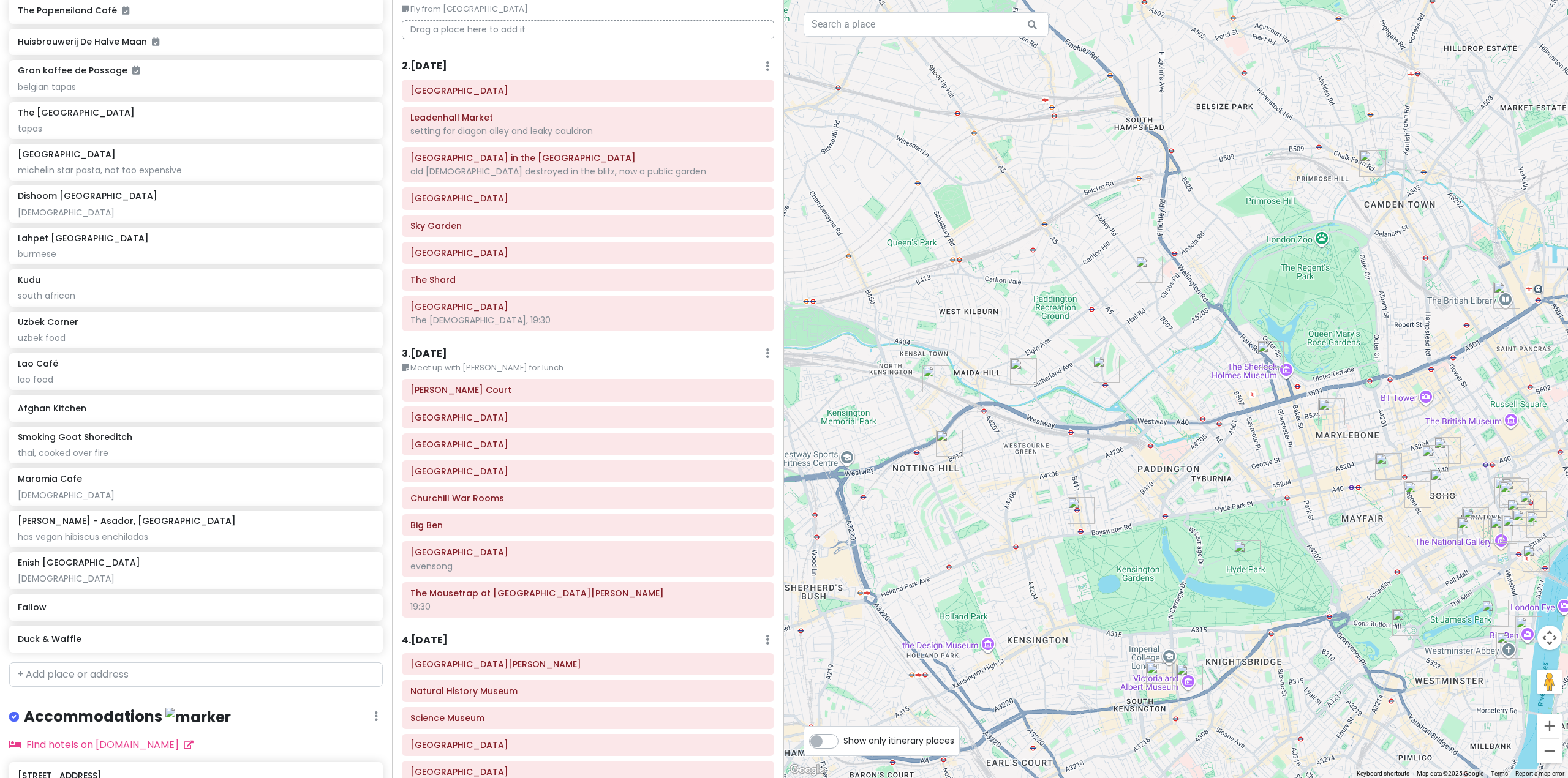
click at [934, 377] on img "Maramia Cafe" at bounding box center [936, 379] width 27 height 27
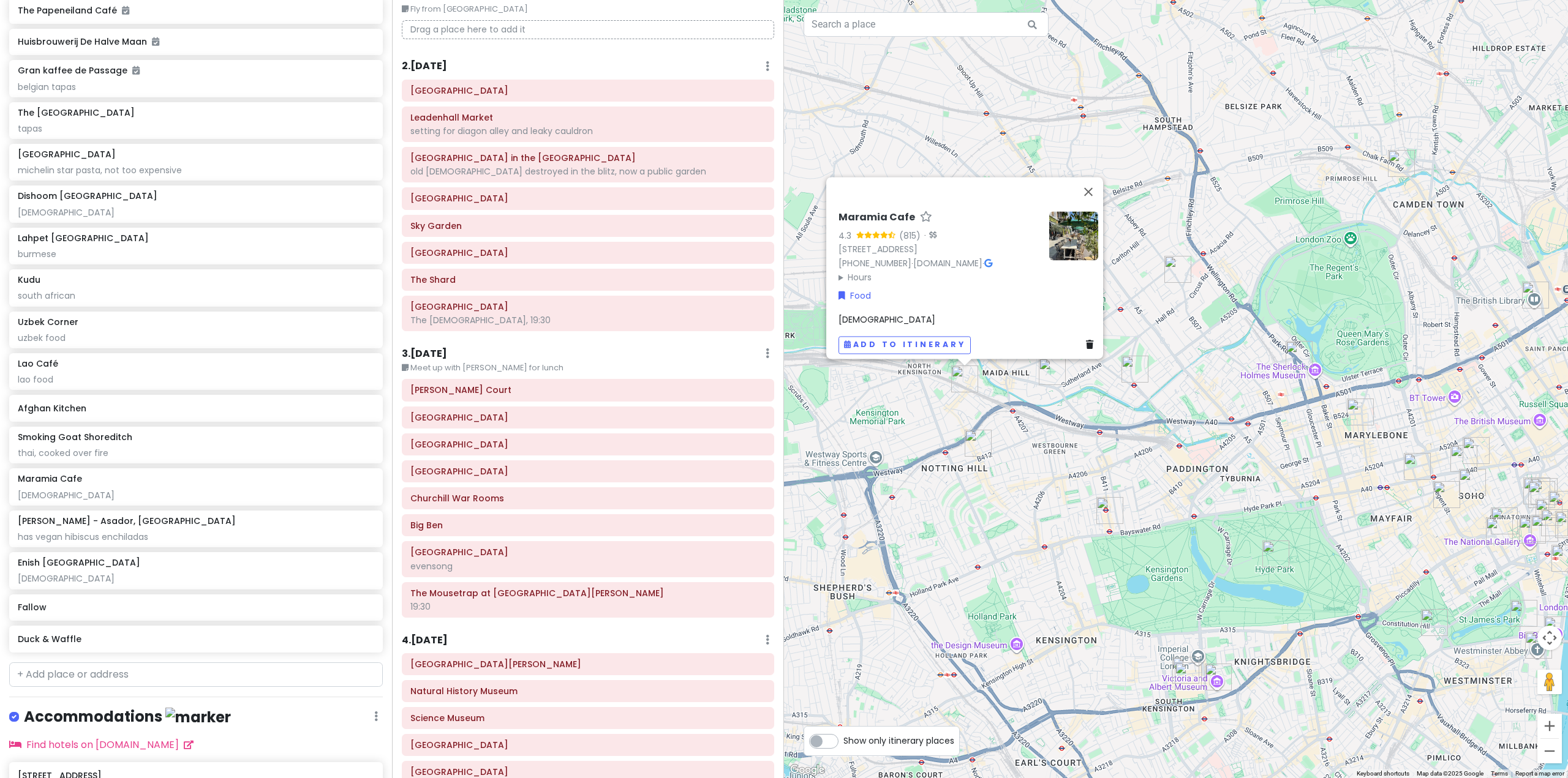
click at [1106, 505] on img "Uzbek Corner" at bounding box center [1110, 510] width 27 height 27
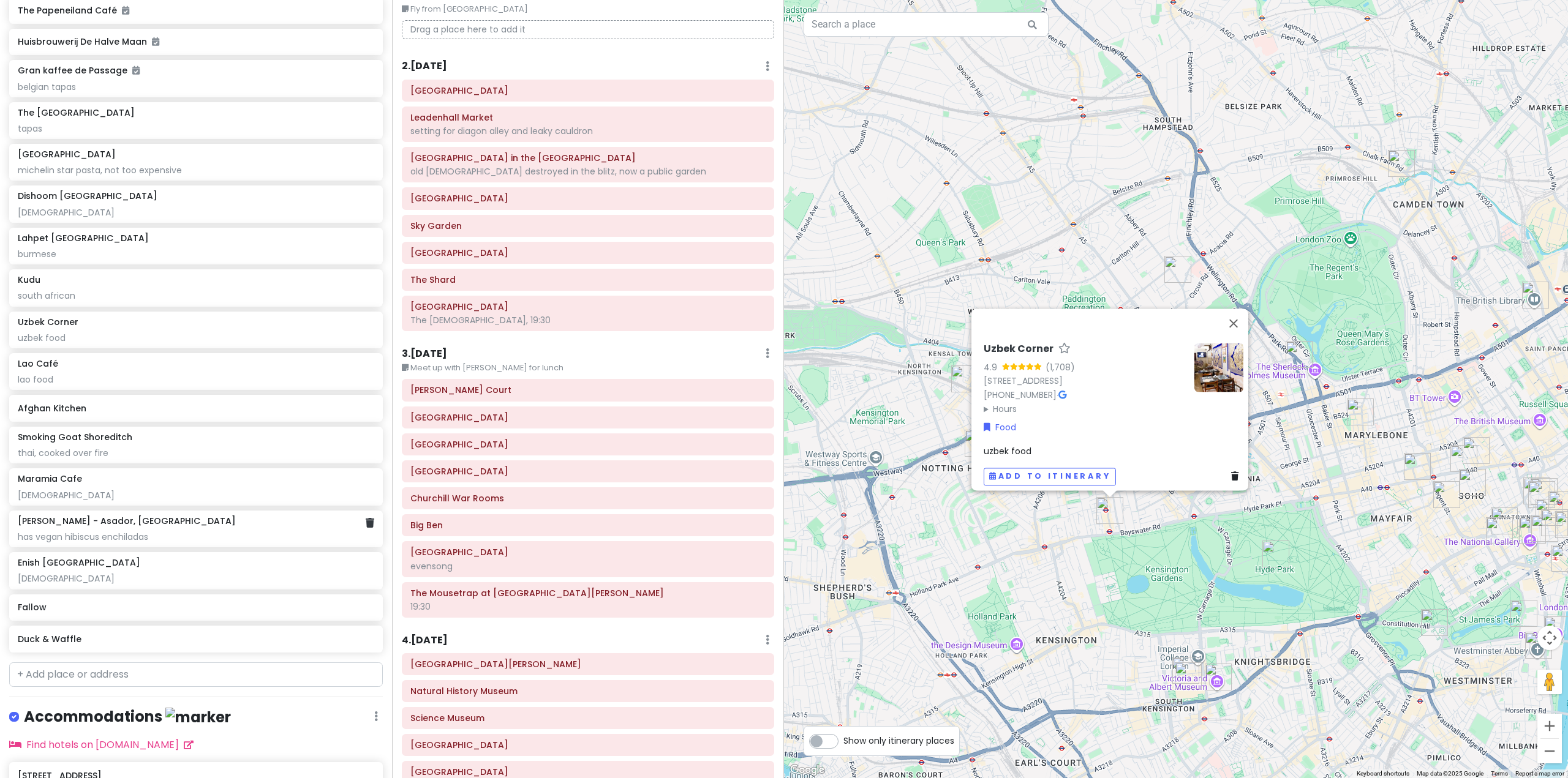
click at [195, 527] on div "[PERSON_NAME] - Asador, [GEOGRAPHIC_DATA]" at bounding box center [195, 521] width 356 height 11
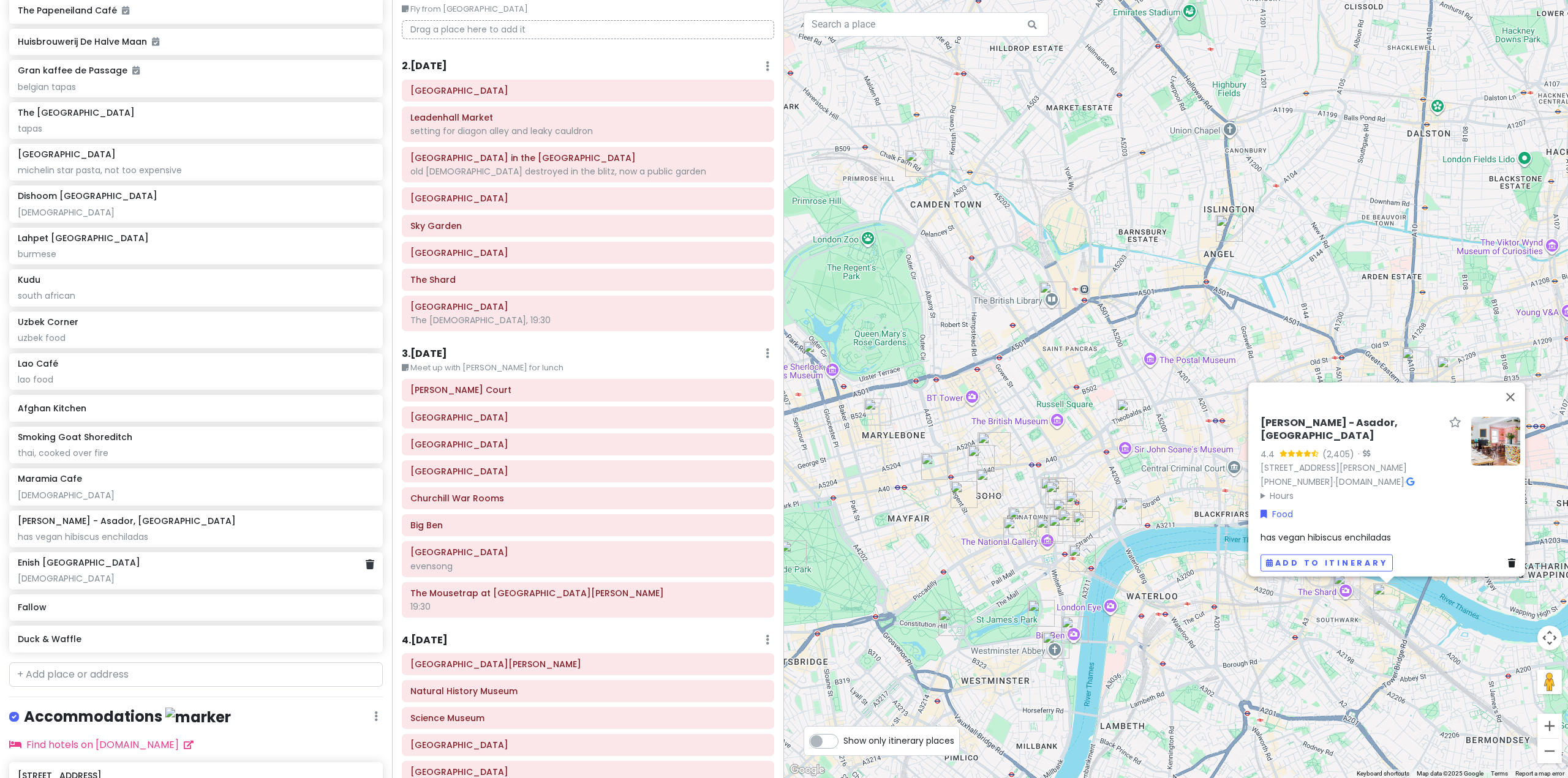
click at [138, 611] on div "New Dutch Amsterdam has dutch "tasting platter" [PERSON_NAME] or any other arge…" at bounding box center [196, 164] width 392 height 987
click at [179, 581] on div "Enish Oxford Street nigerian" at bounding box center [195, 568] width 356 height 27
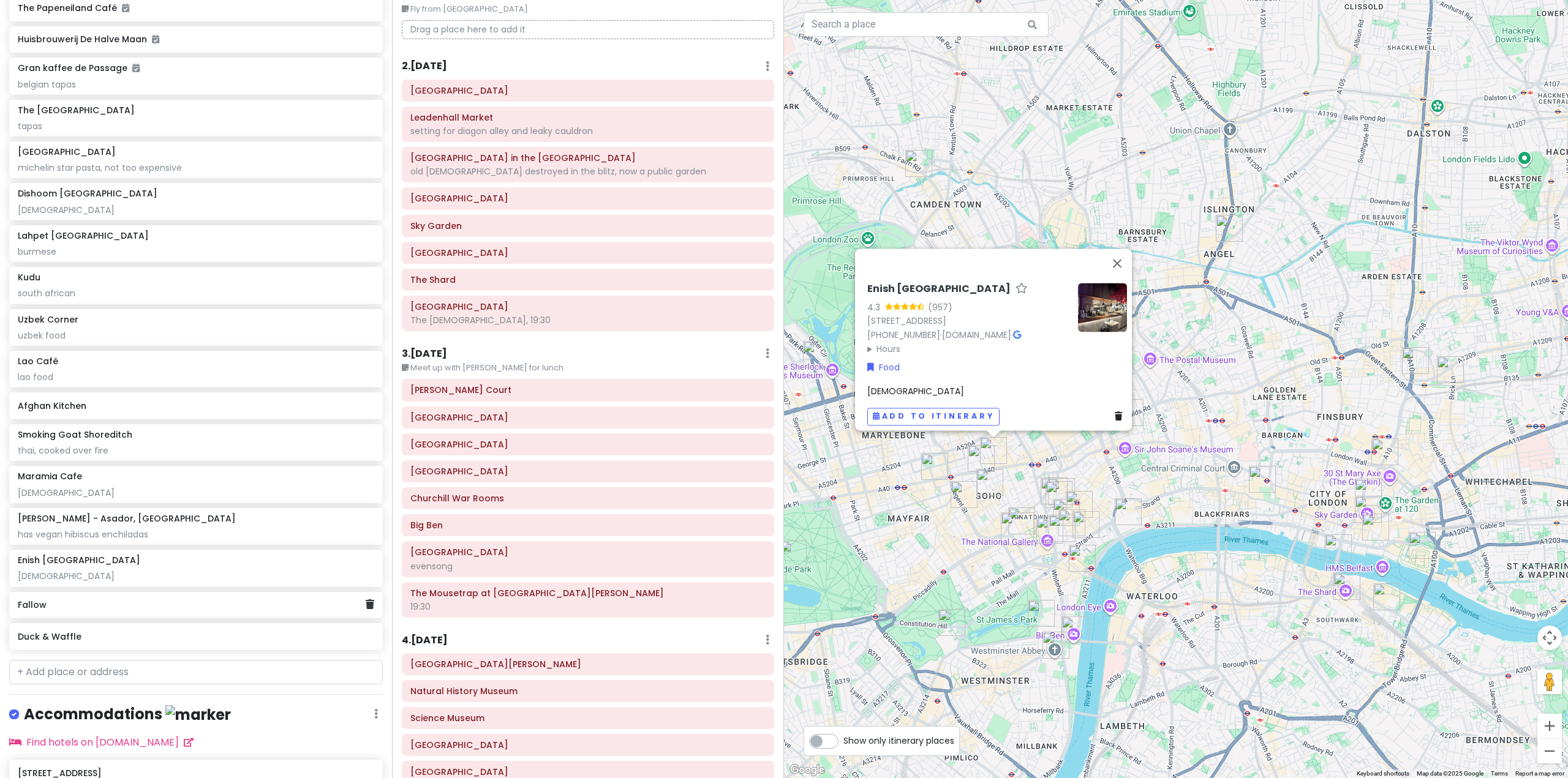
click at [135, 614] on div "Fallow" at bounding box center [191, 606] width 347 height 17
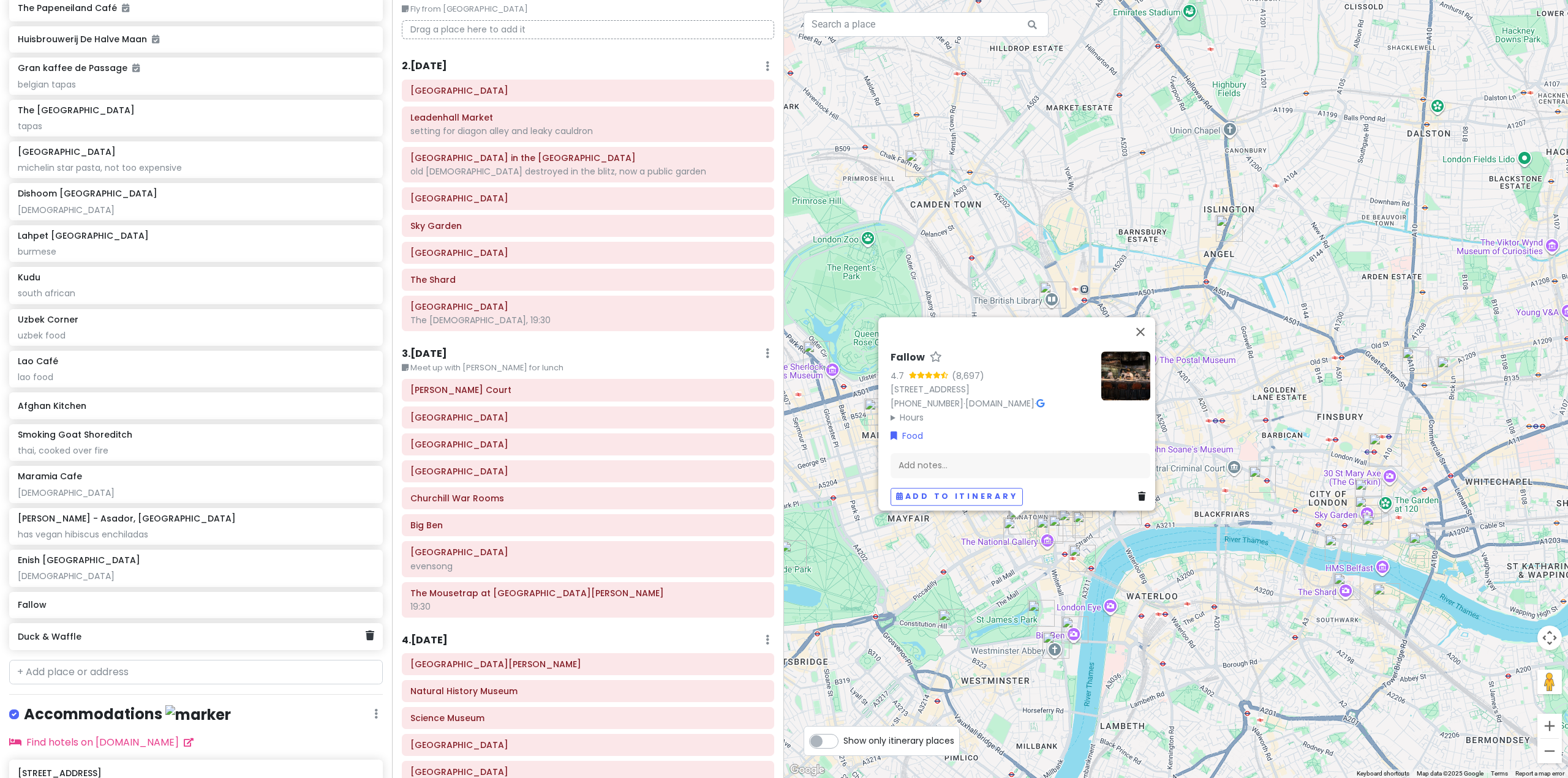
click at [162, 650] on div "Duck & Waffle" at bounding box center [196, 636] width 374 height 27
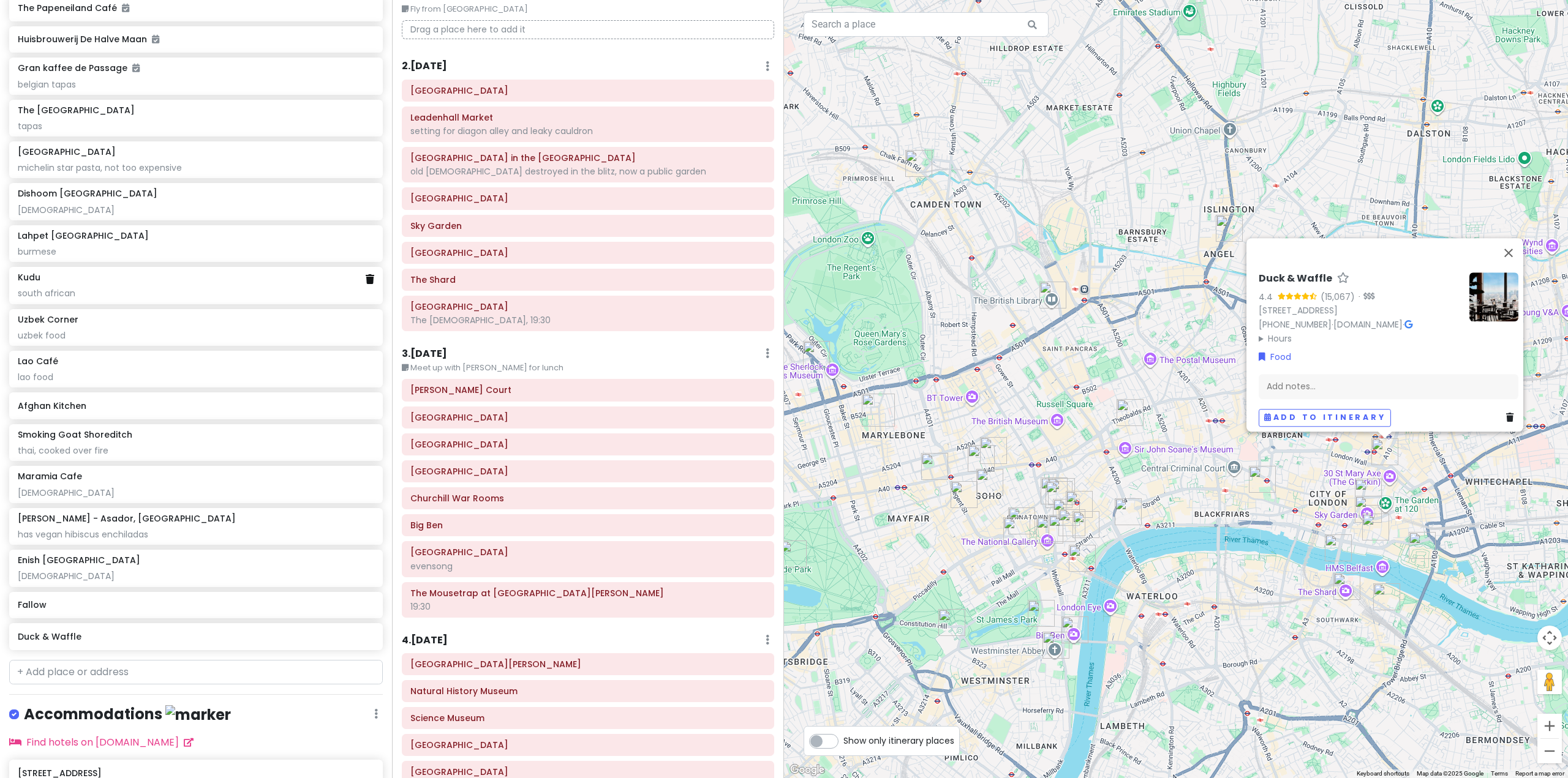
click at [366, 284] on icon at bounding box center [370, 279] width 9 height 10
drag, startPoint x: 1026, startPoint y: 326, endPoint x: 1070, endPoint y: 323, distance: 44.1
click at [1027, 326] on div "Duck & Waffle 4.4 (15,067) · [STREET_ADDRESS] [PHONE_NUMBER] · [DOMAIN_NAME] · …" at bounding box center [1175, 389] width 784 height 778
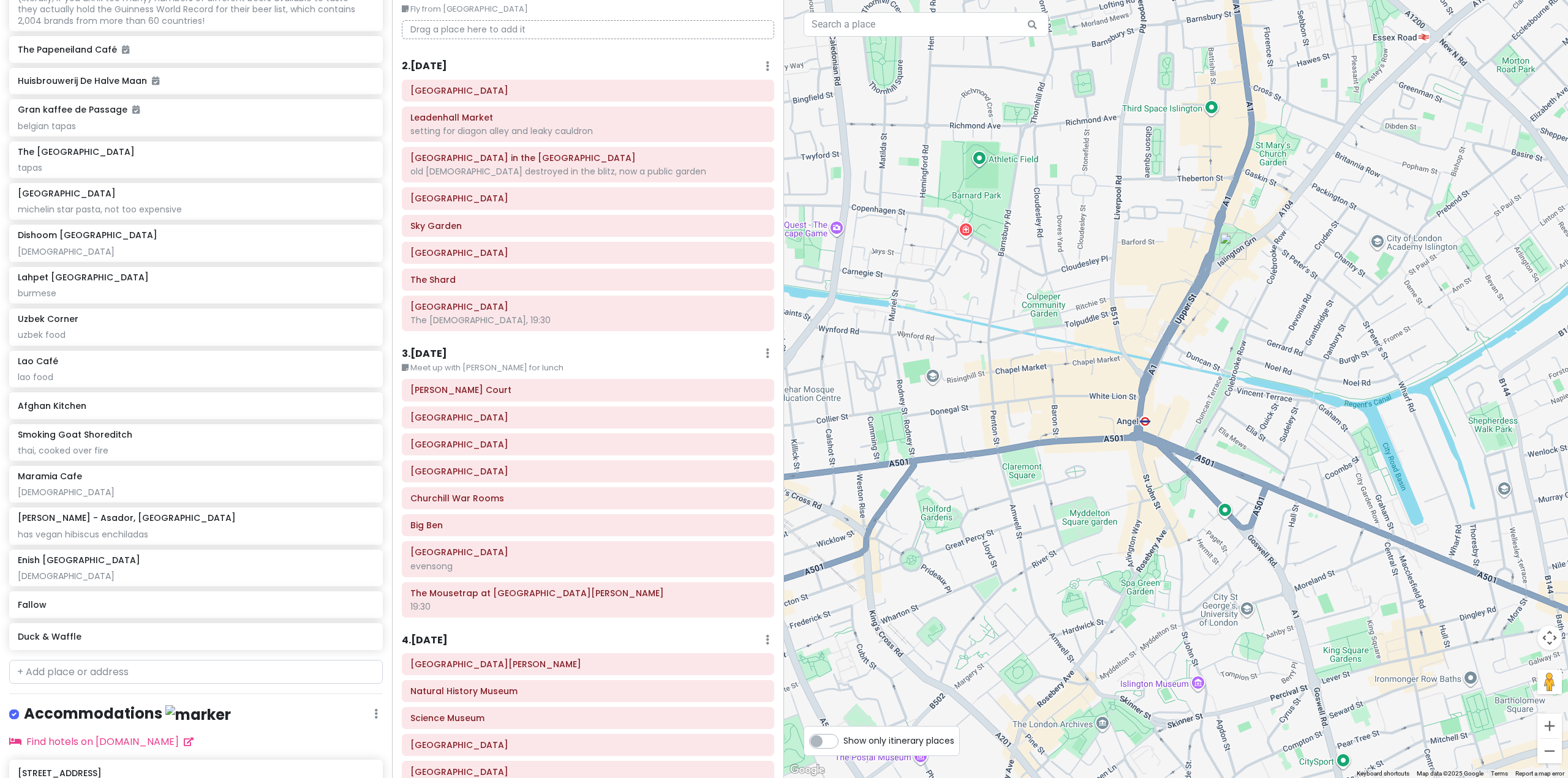
drag, startPoint x: 1236, startPoint y: 199, endPoint x: 1239, endPoint y: 282, distance: 83.1
click at [1239, 282] on div at bounding box center [1175, 389] width 784 height 778
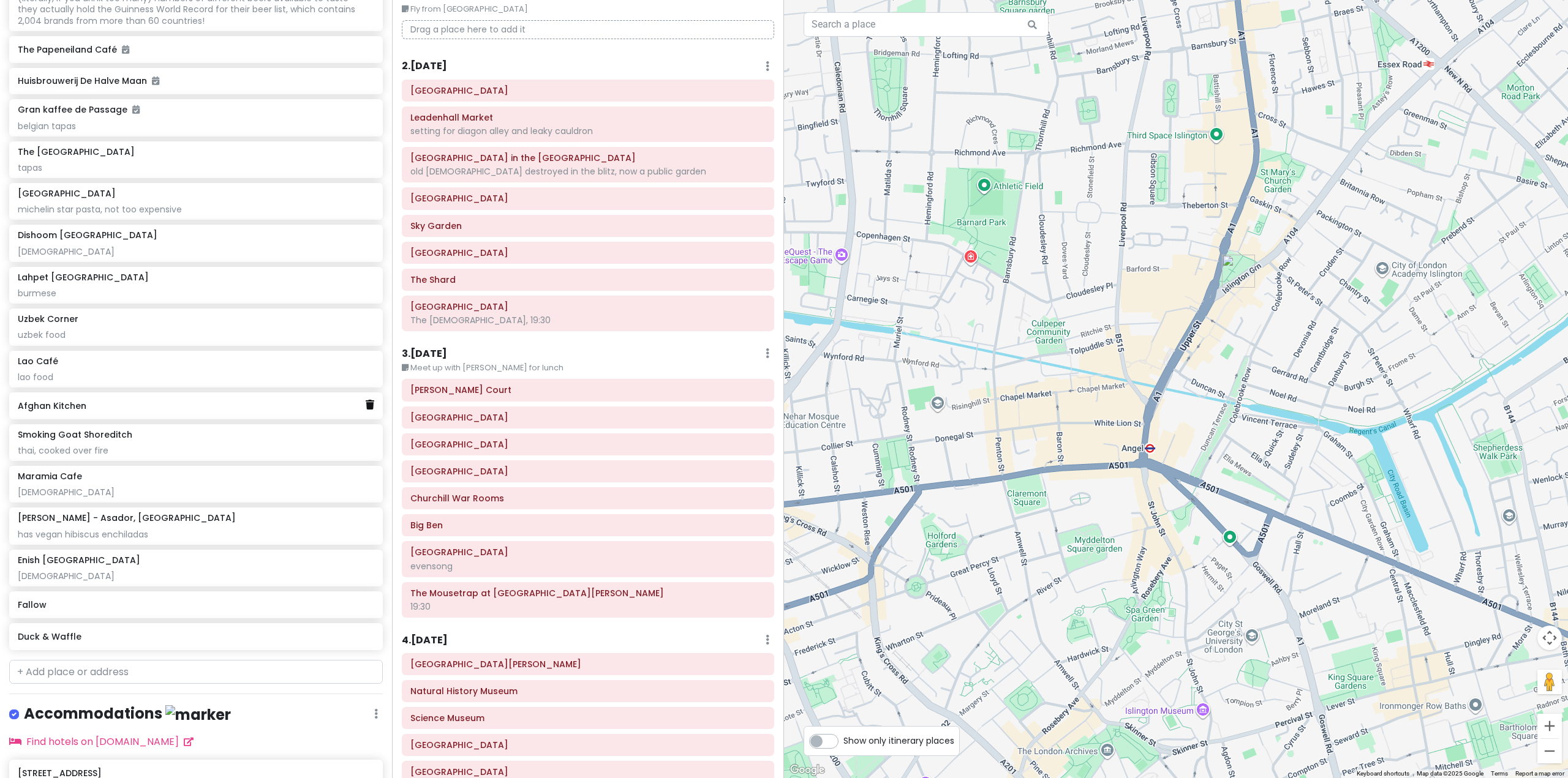
click at [366, 410] on icon at bounding box center [370, 405] width 9 height 10
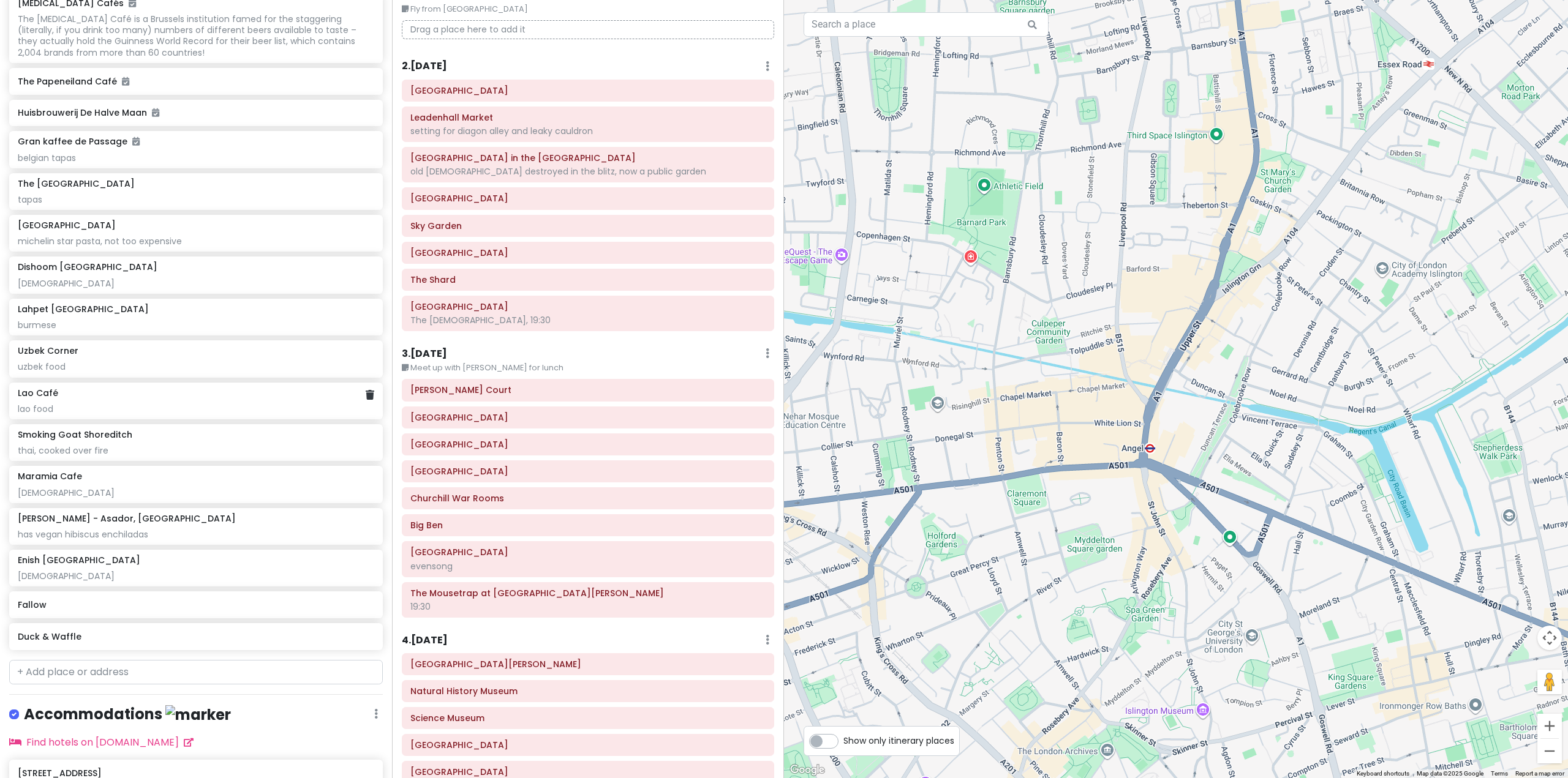
click at [223, 414] on div "lao food" at bounding box center [195, 408] width 356 height 11
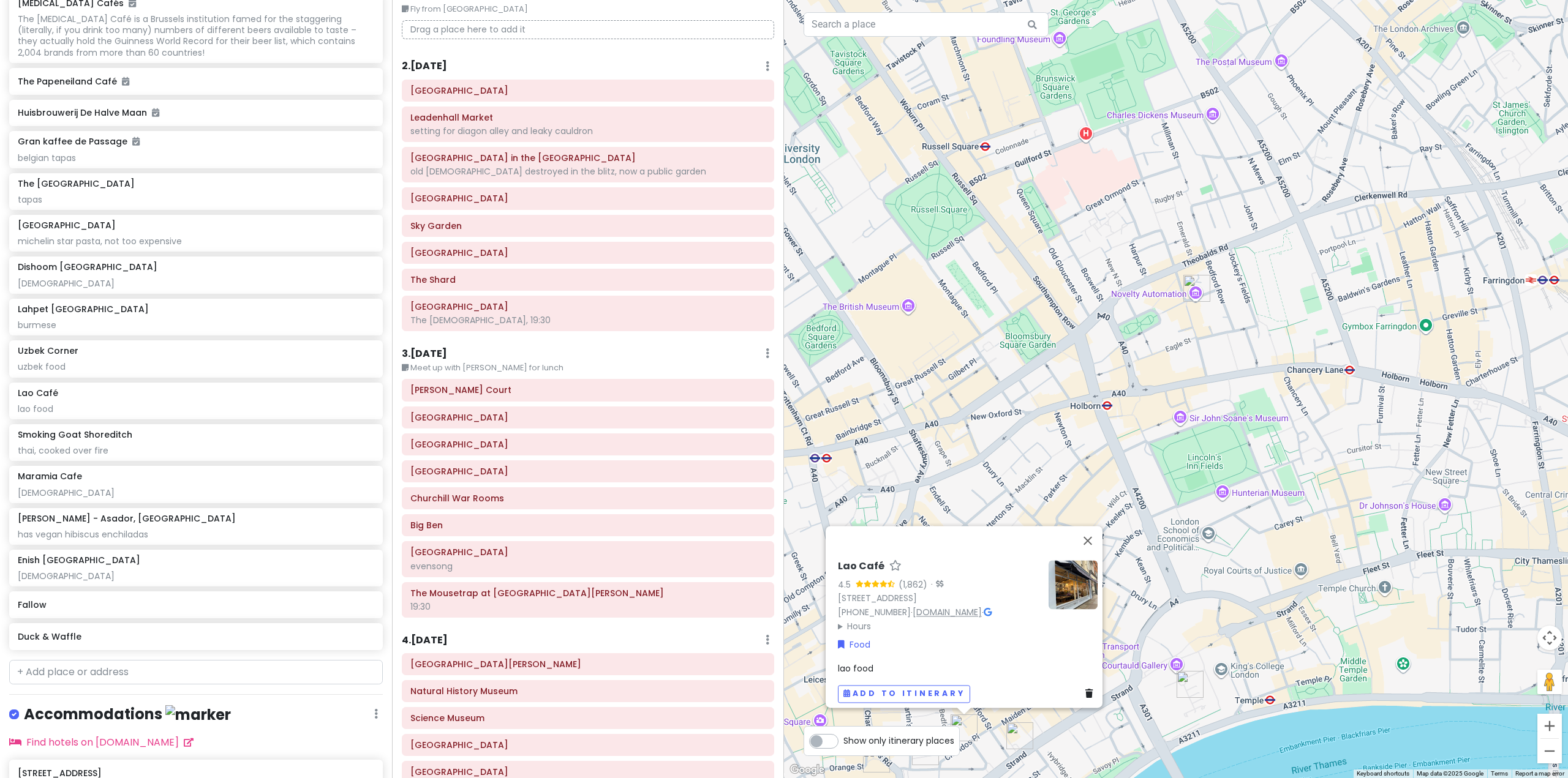
click at [934, 607] on link "[DOMAIN_NAME]" at bounding box center [947, 612] width 69 height 13
click at [951, 399] on div "Lao Café 4.5 (1,862) · [STREET_ADDRESS] [PHONE_NUMBER] · [DOMAIN_NAME] · Hours …" at bounding box center [1175, 389] width 784 height 778
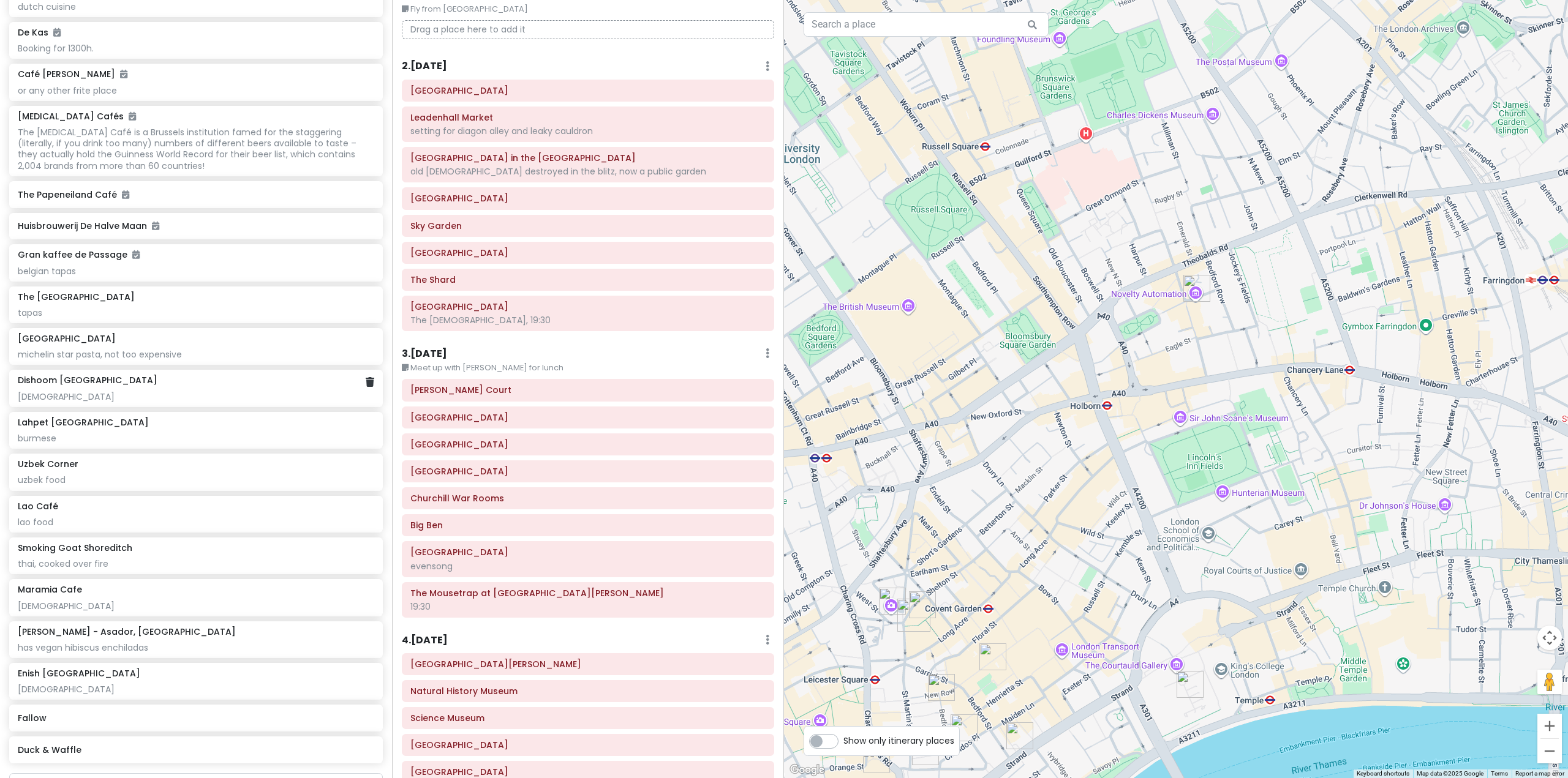
scroll to position [6857, 0]
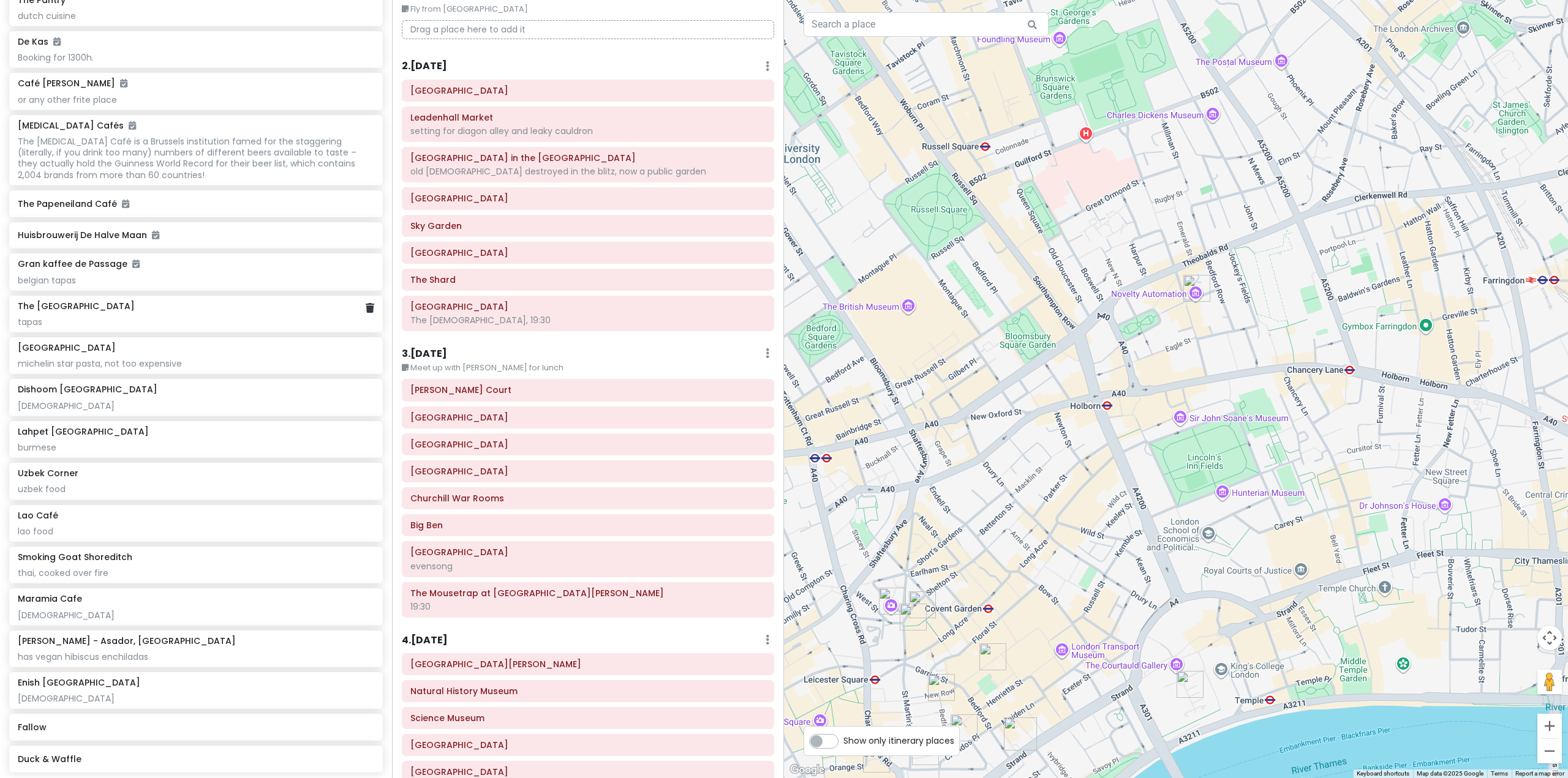
click at [296, 327] on div "tapas" at bounding box center [195, 322] width 356 height 11
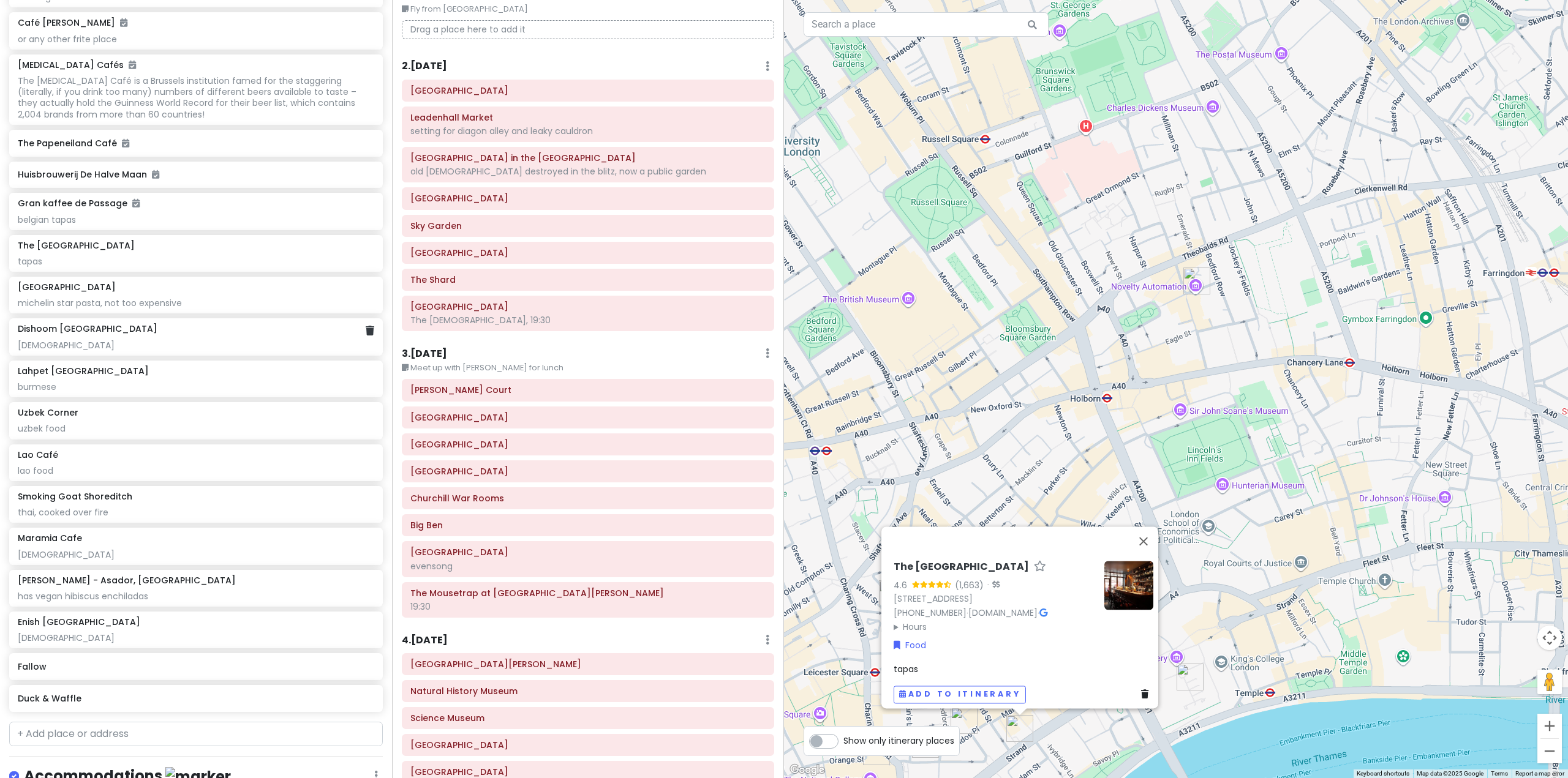
scroll to position [6918, 0]
click at [1230, 597] on div "The Port House 4.6 (1,663) · [STREET_ADDRESS] [PHONE_NUMBER] · [DOMAIN_NAME] · …" at bounding box center [1175, 389] width 784 height 778
click at [1255, 609] on div "The Port House 4.6 (1,663) · [STREET_ADDRESS] [PHONE_NUMBER] · [DOMAIN_NAME] · …" at bounding box center [1175, 389] width 784 height 778
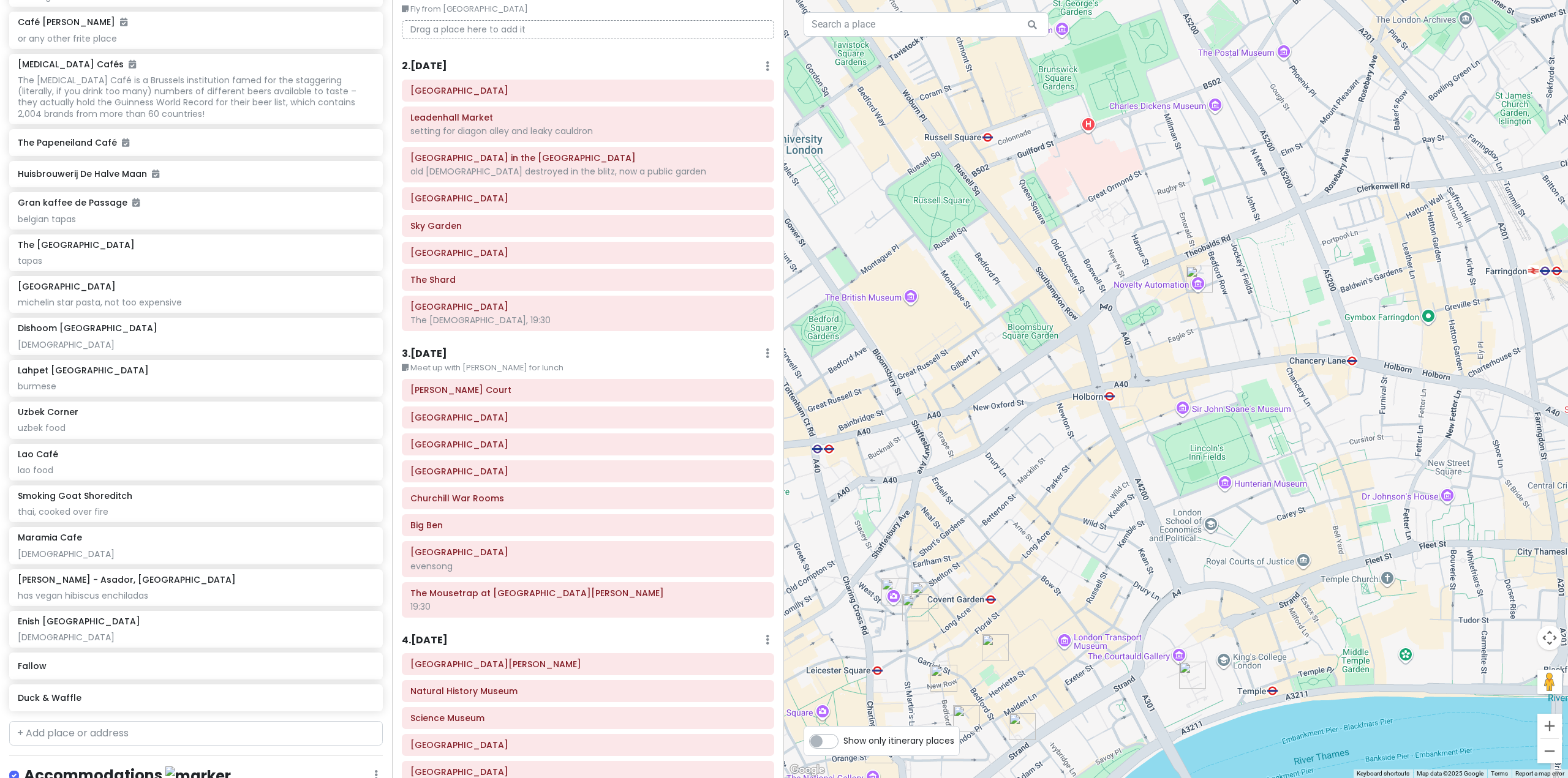
click at [969, 719] on img "Lao Café" at bounding box center [967, 719] width 27 height 27
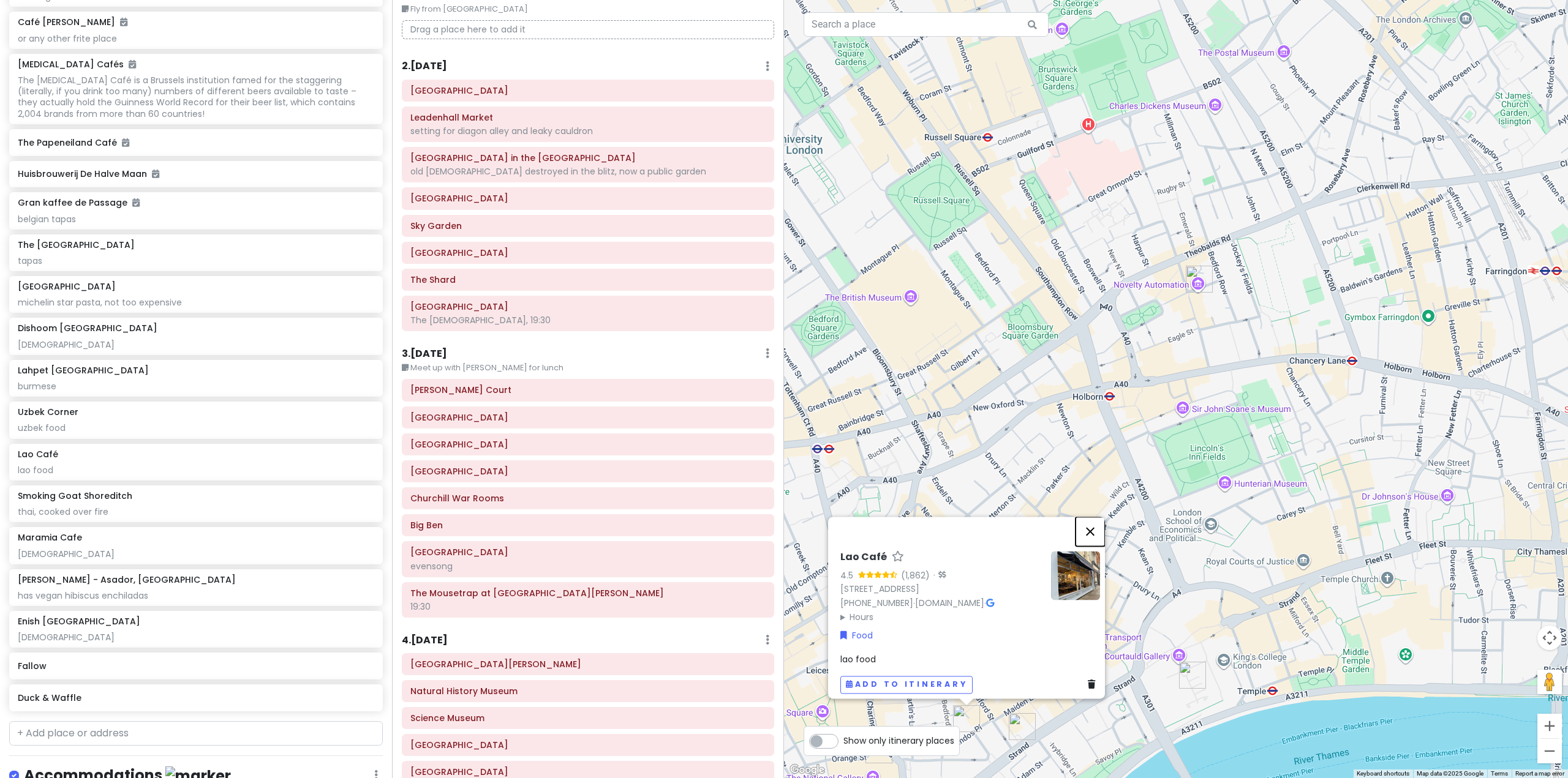
click at [1097, 523] on button "Close" at bounding box center [1090, 531] width 30 height 30
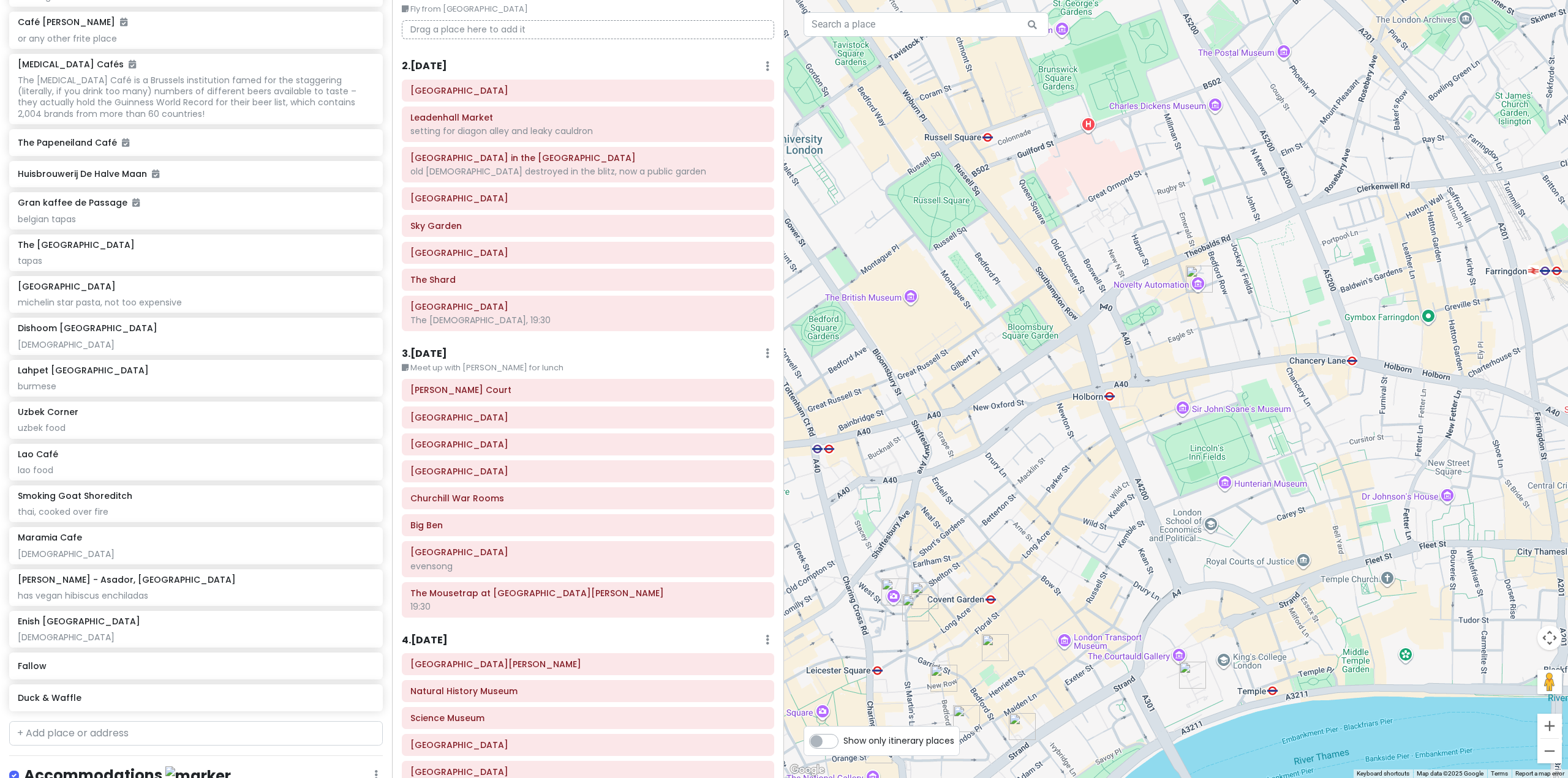
click at [926, 588] on img "Lahpet West End" at bounding box center [924, 595] width 27 height 27
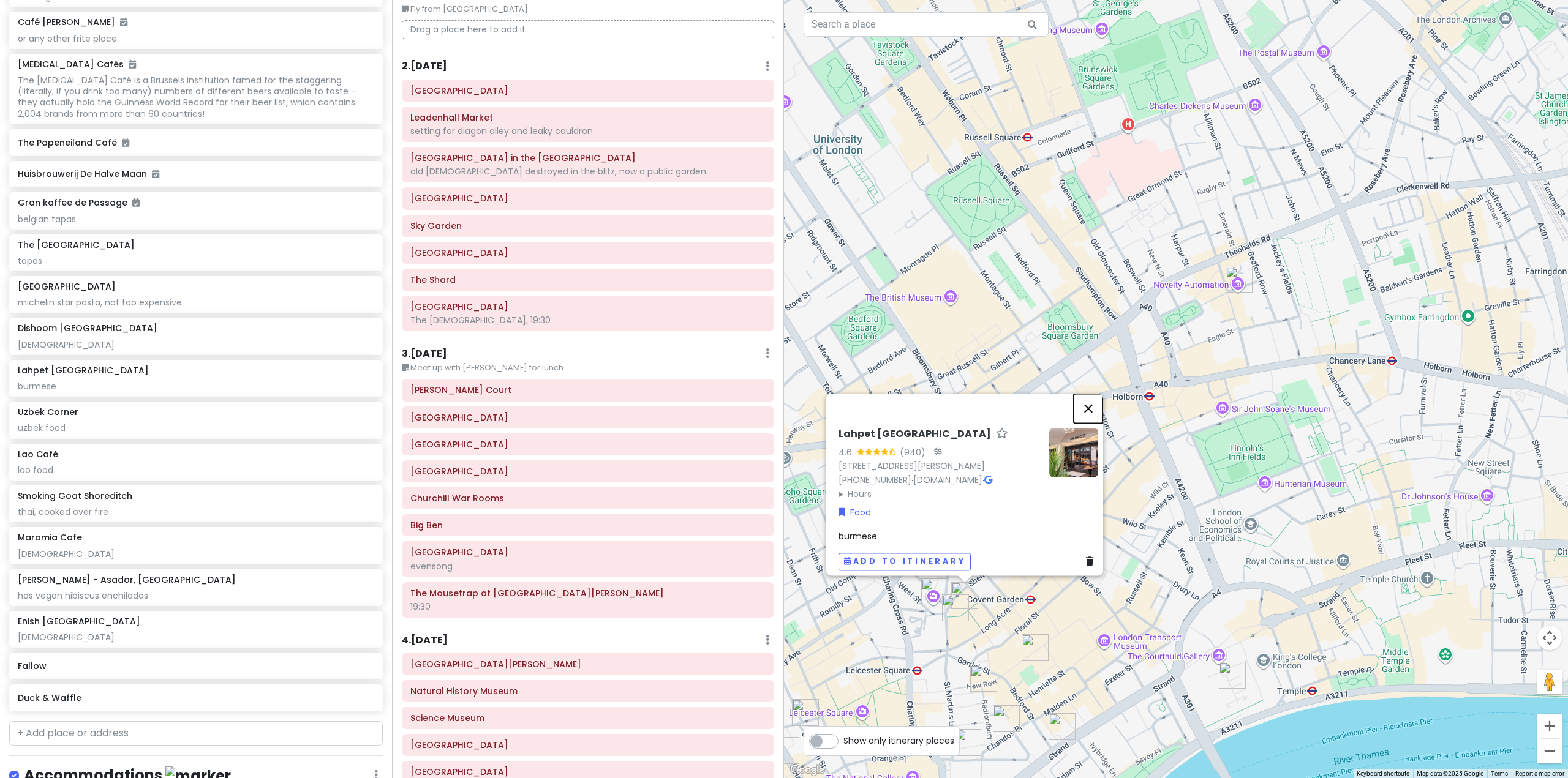
click at [1089, 401] on button "Close" at bounding box center [1088, 408] width 30 height 30
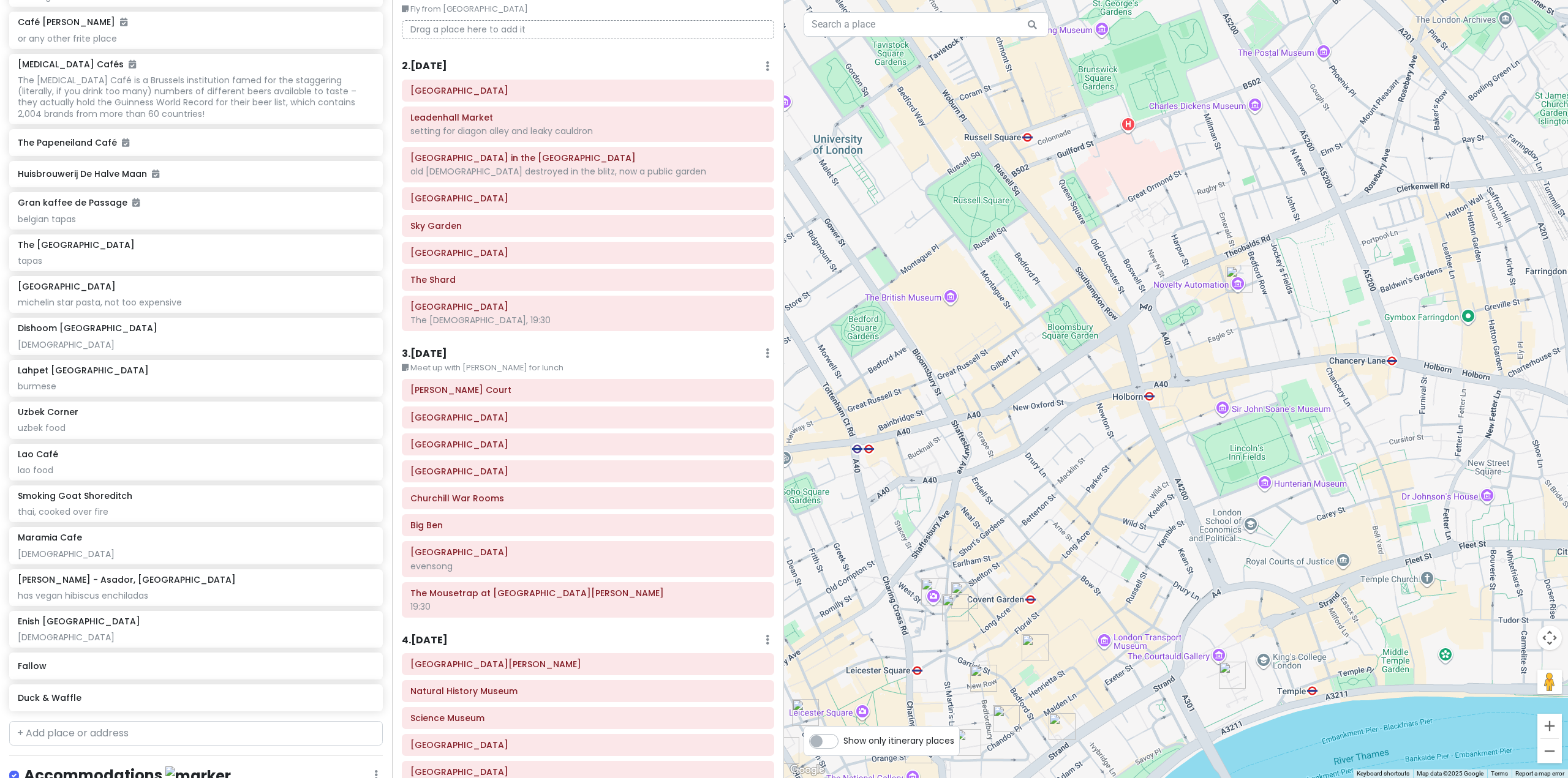
click at [949, 610] on img "Dishoom Covent Garden" at bounding box center [955, 608] width 27 height 27
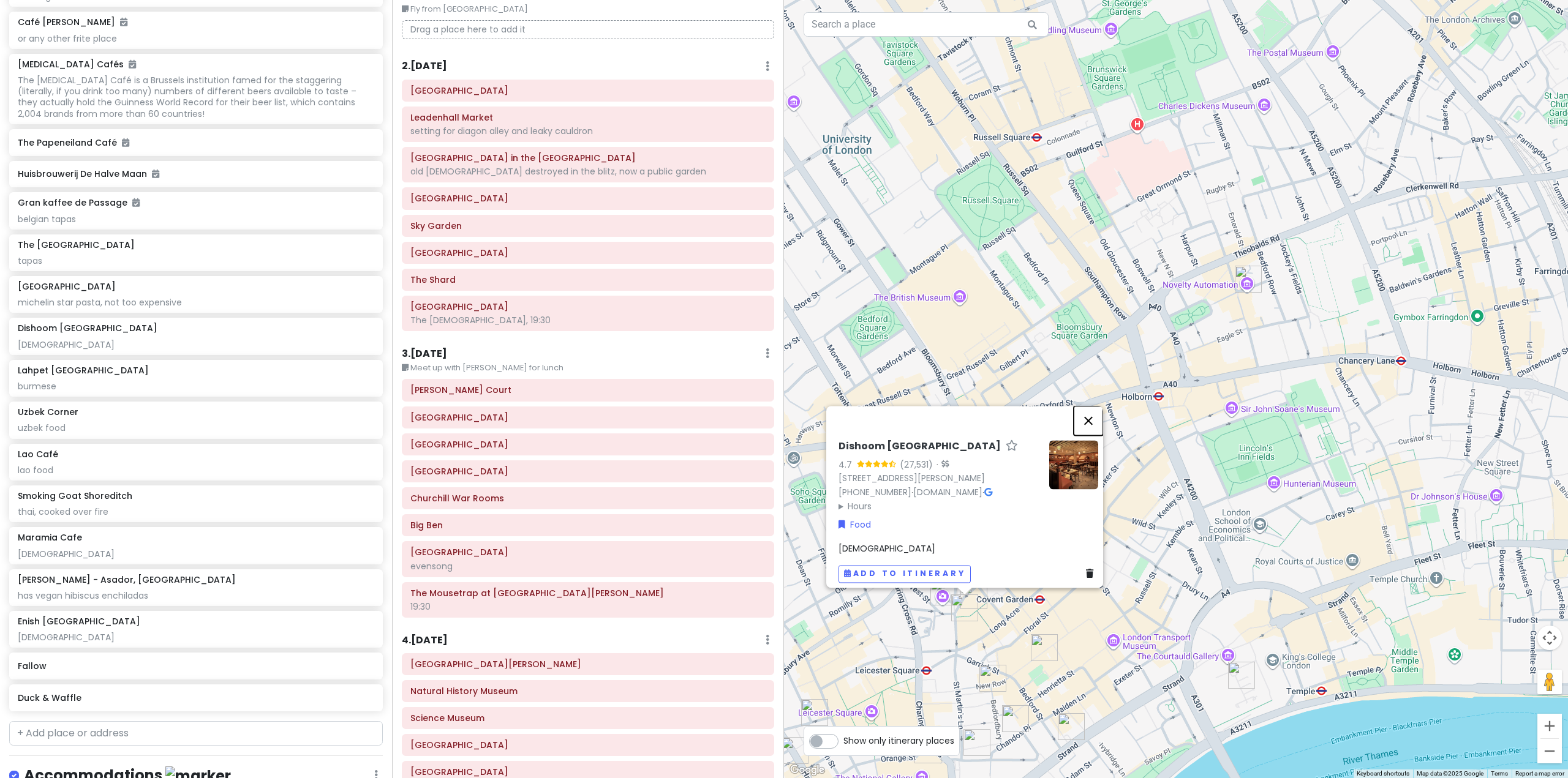
click at [1091, 417] on button "Close" at bounding box center [1088, 420] width 30 height 30
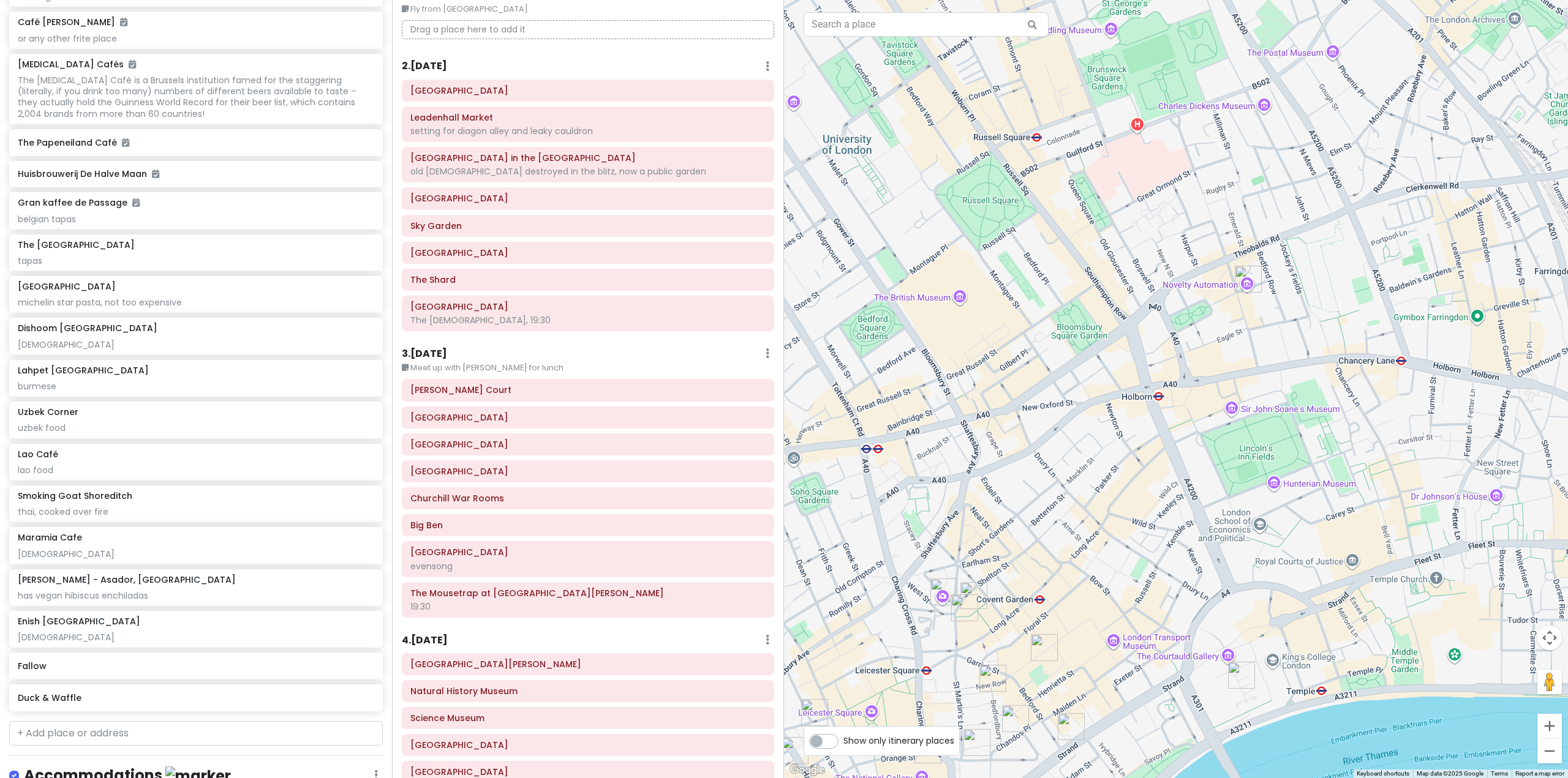
click at [963, 605] on img "Dishoom Covent Garden" at bounding box center [965, 608] width 27 height 27
click at [963, 603] on img "Dishoom Covent Garden" at bounding box center [965, 608] width 27 height 27
click at [962, 621] on div "To navigate, press the arrow keys." at bounding box center [1175, 389] width 784 height 778
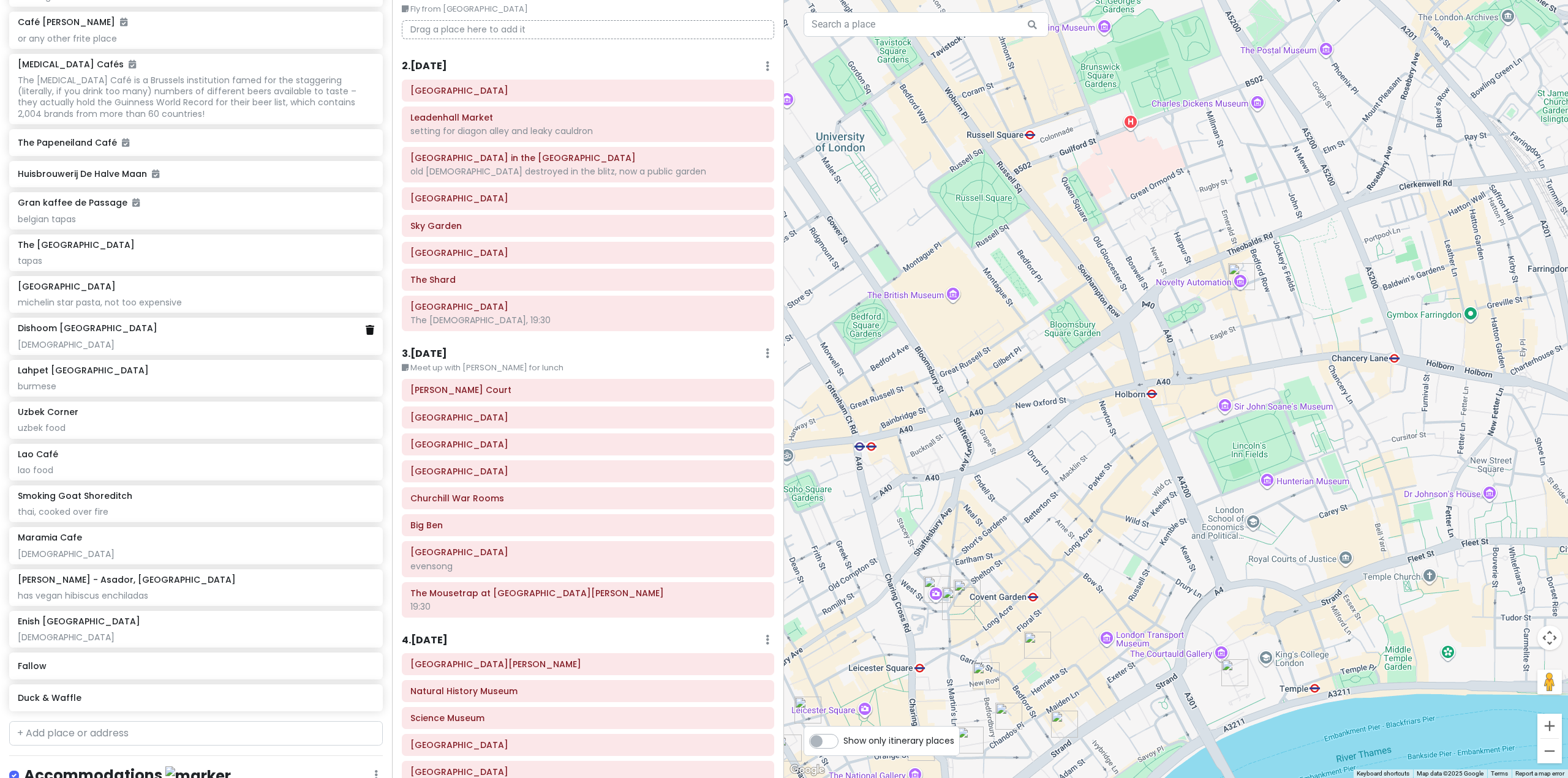
click at [366, 335] on icon at bounding box center [370, 330] width 9 height 10
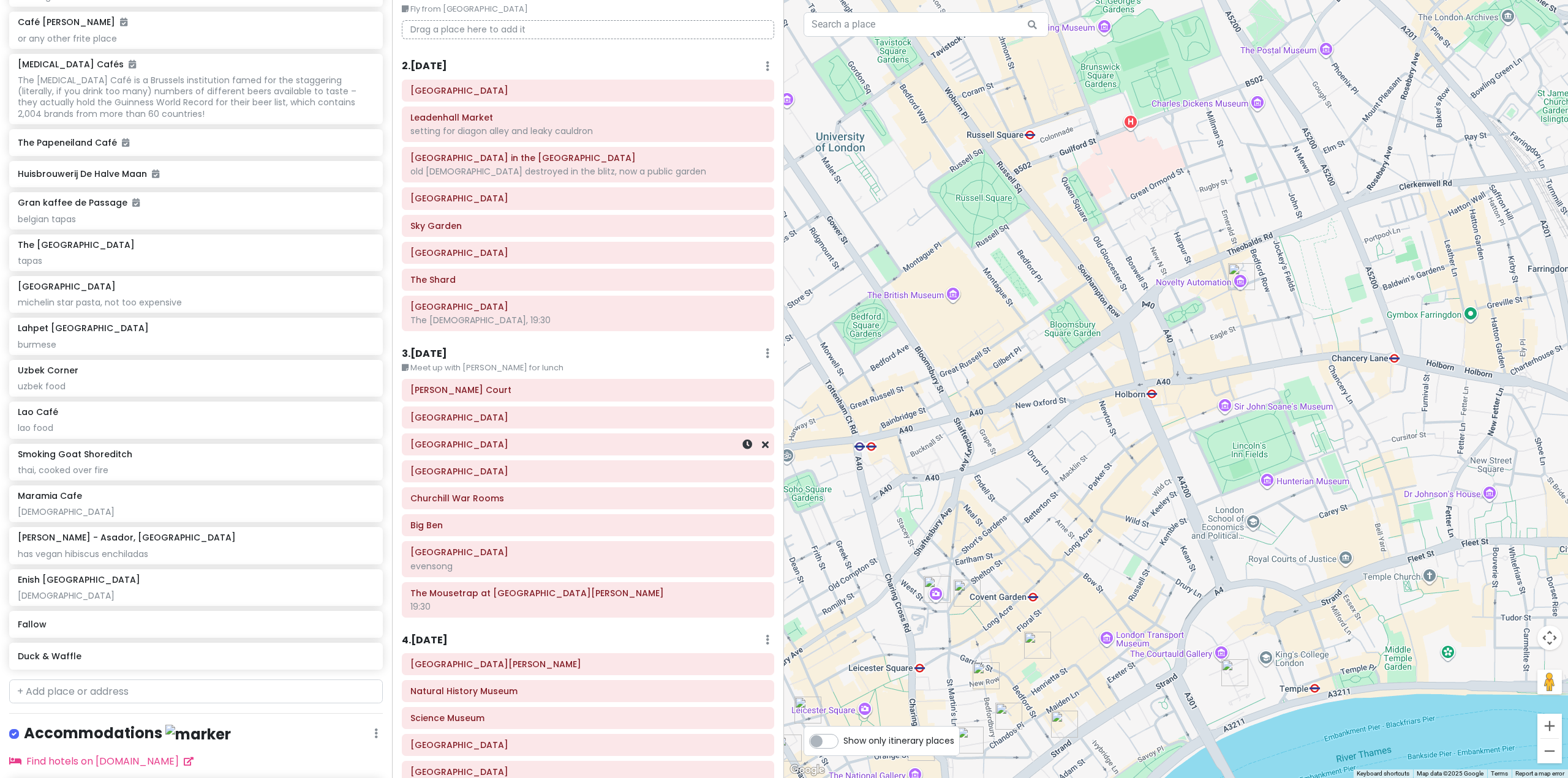
scroll to position [6876, 0]
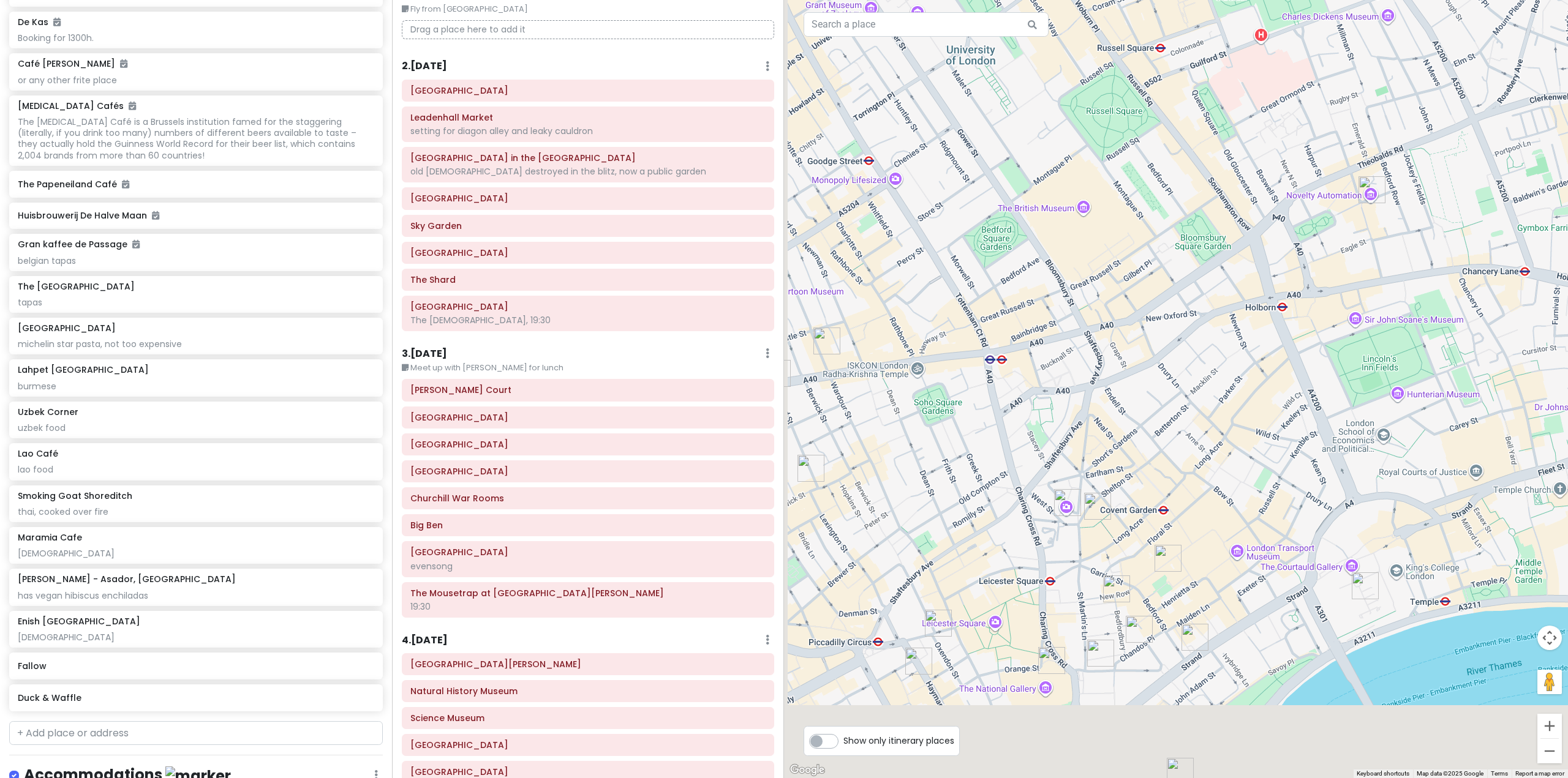
drag, startPoint x: 945, startPoint y: 574, endPoint x: 1075, endPoint y: 496, distance: 151.6
click at [1075, 496] on div at bounding box center [1175, 389] width 784 height 778
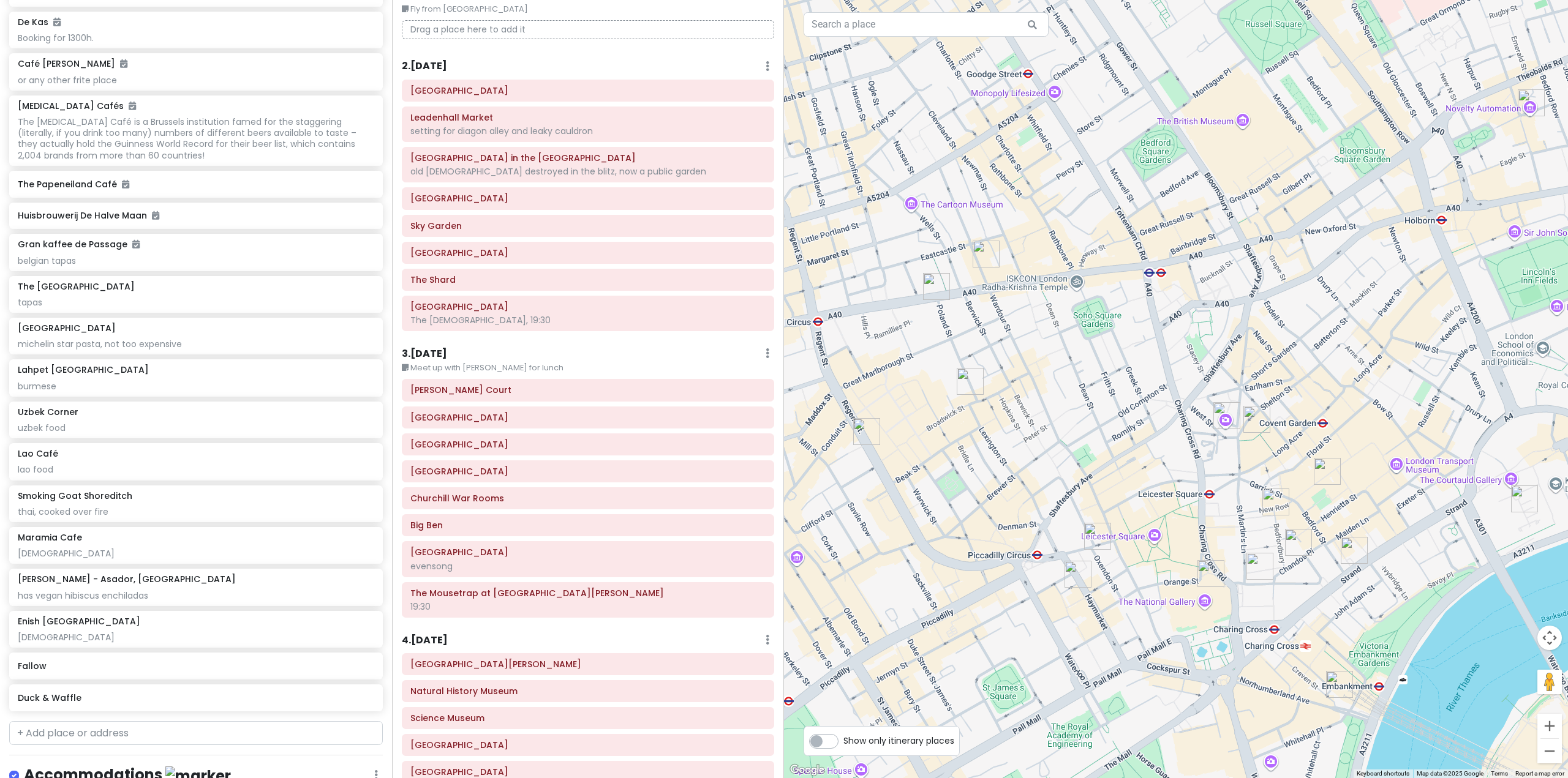
click at [1076, 581] on img "Fallow" at bounding box center [1077, 574] width 27 height 27
click at [1081, 566] on img "Fallow" at bounding box center [1077, 574] width 27 height 27
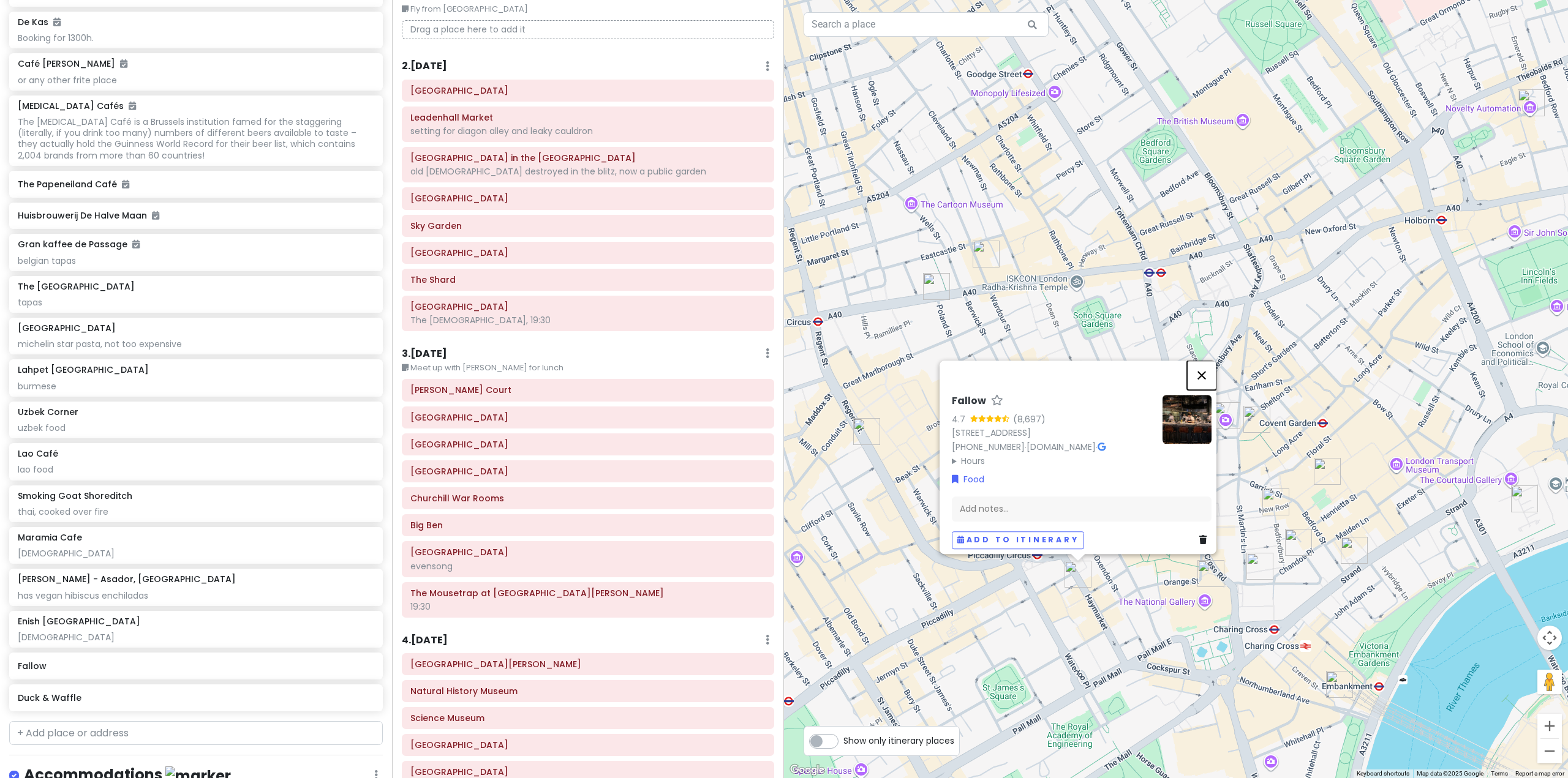
click at [1208, 360] on button "Close" at bounding box center [1202, 375] width 30 height 30
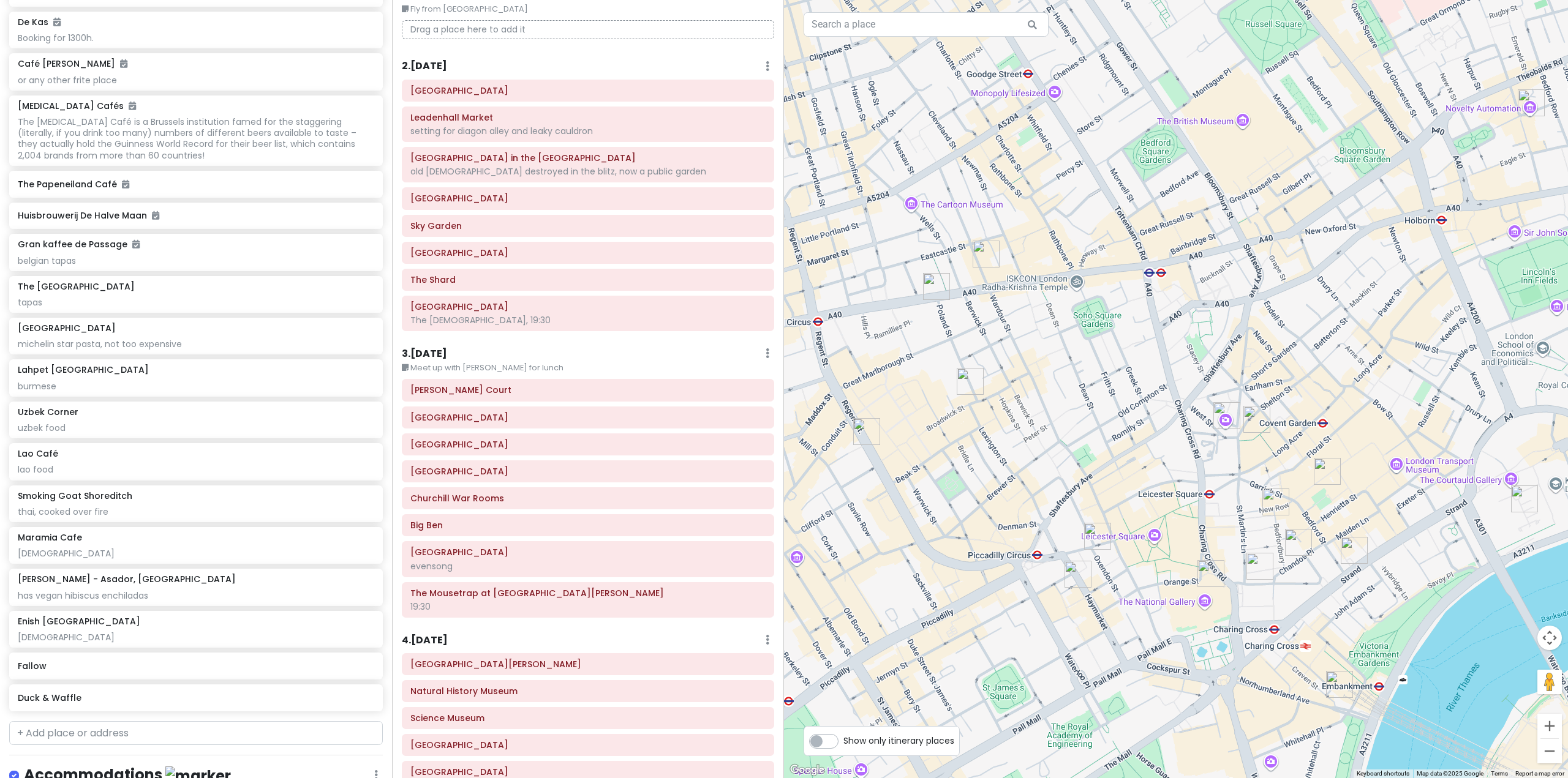
click at [993, 259] on img "Enish Oxford Street" at bounding box center [986, 254] width 27 height 27
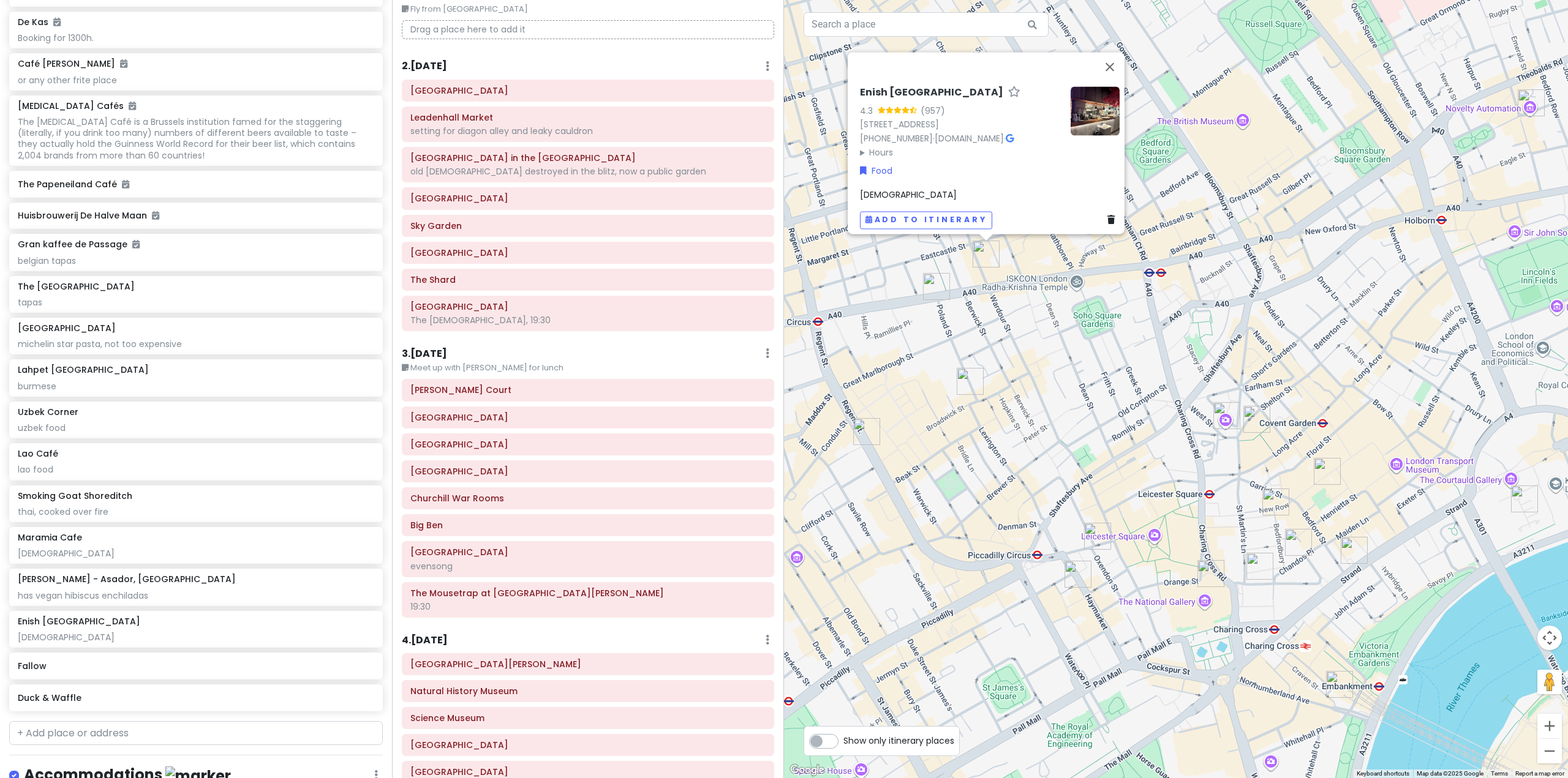
click at [1211, 385] on div "Enish [GEOGRAPHIC_DATA] 4.3 (957) [STREET_ADDRESS] [PHONE_NUMBER] · [DOMAIN_NAM…" at bounding box center [1175, 389] width 784 height 778
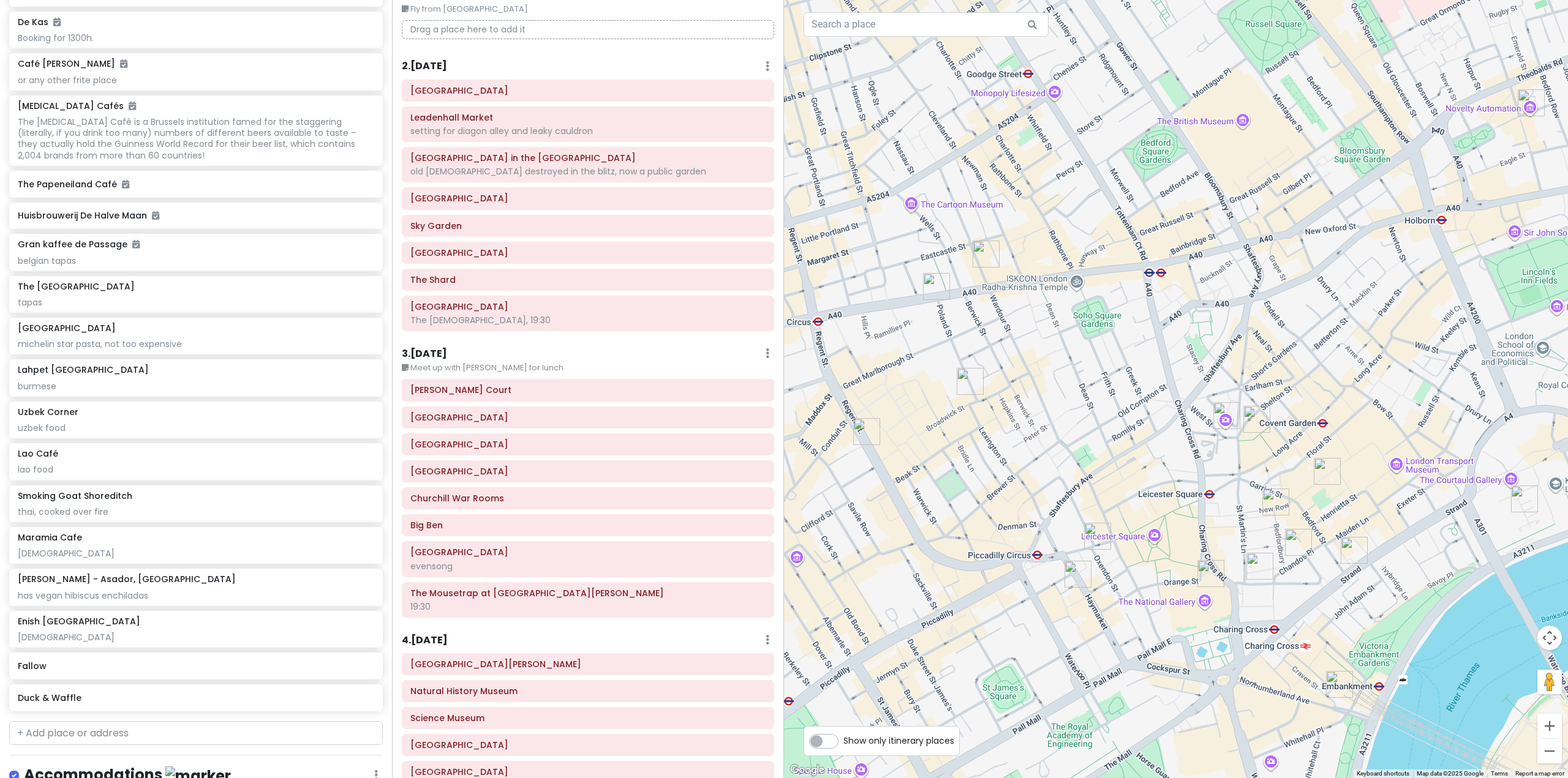
drag, startPoint x: 1108, startPoint y: 385, endPoint x: 1238, endPoint y: 401, distance: 131.0
click at [1238, 401] on div at bounding box center [1175, 389] width 784 height 778
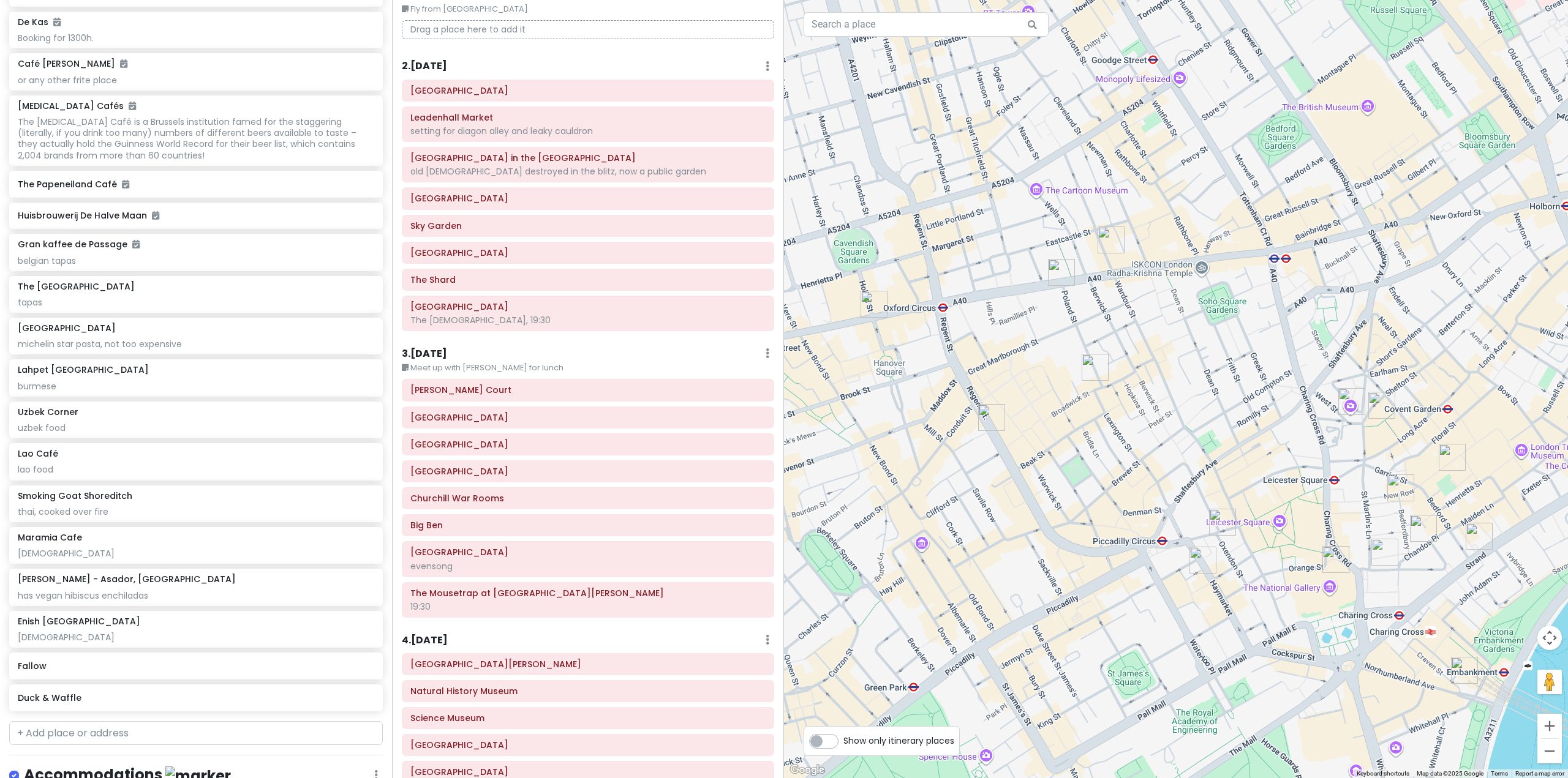
drag, startPoint x: 1112, startPoint y: 404, endPoint x: 1241, endPoint y: 390, distance: 129.8
click at [1241, 390] on div at bounding box center [1175, 389] width 784 height 778
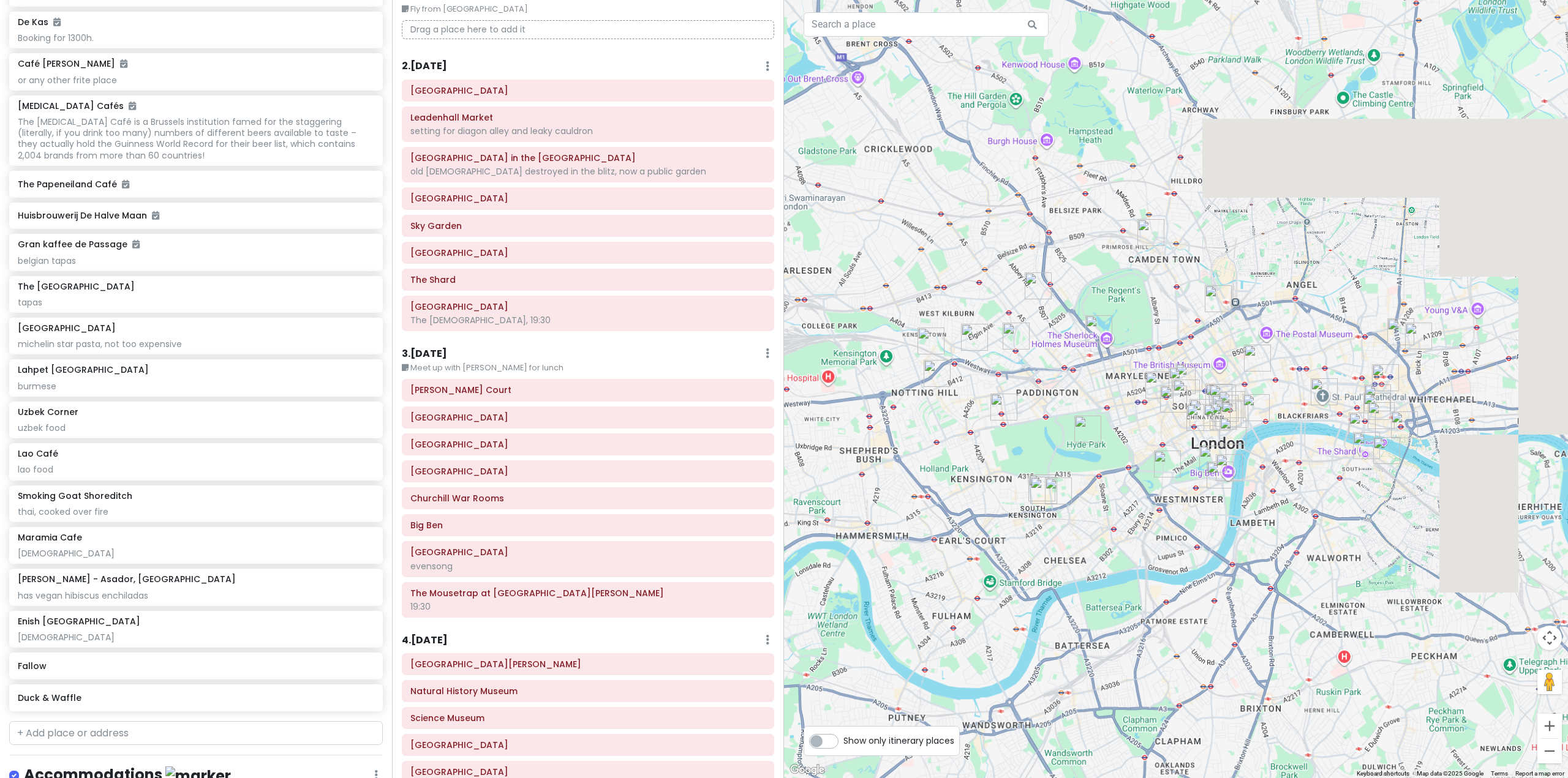
drag, startPoint x: 1297, startPoint y: 395, endPoint x: 1216, endPoint y: 418, distance: 84.2
click at [1243, 419] on img "Somerset House" at bounding box center [1256, 407] width 27 height 27
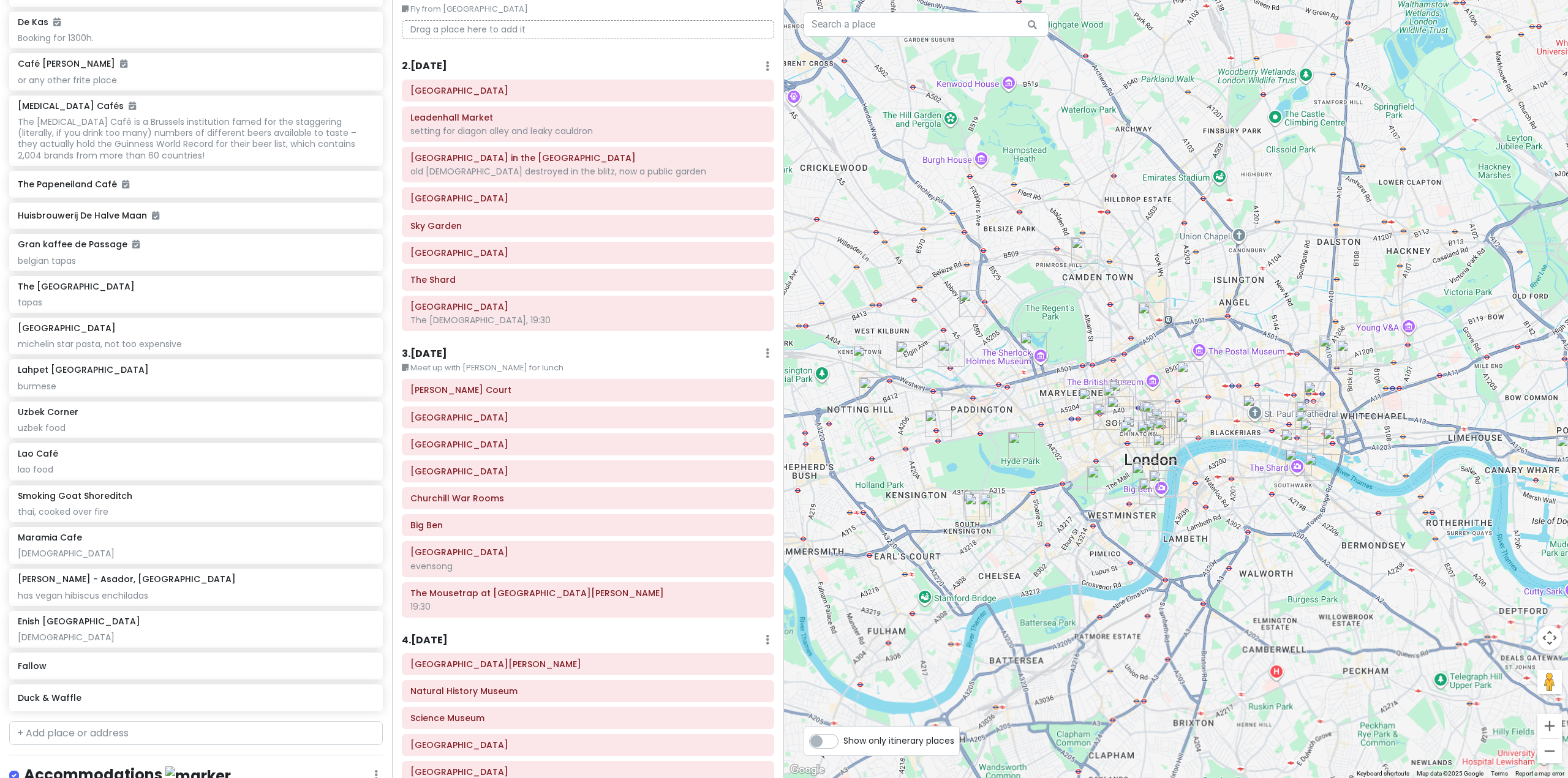
click at [1314, 395] on img "Duck & Waffle" at bounding box center [1317, 395] width 27 height 27
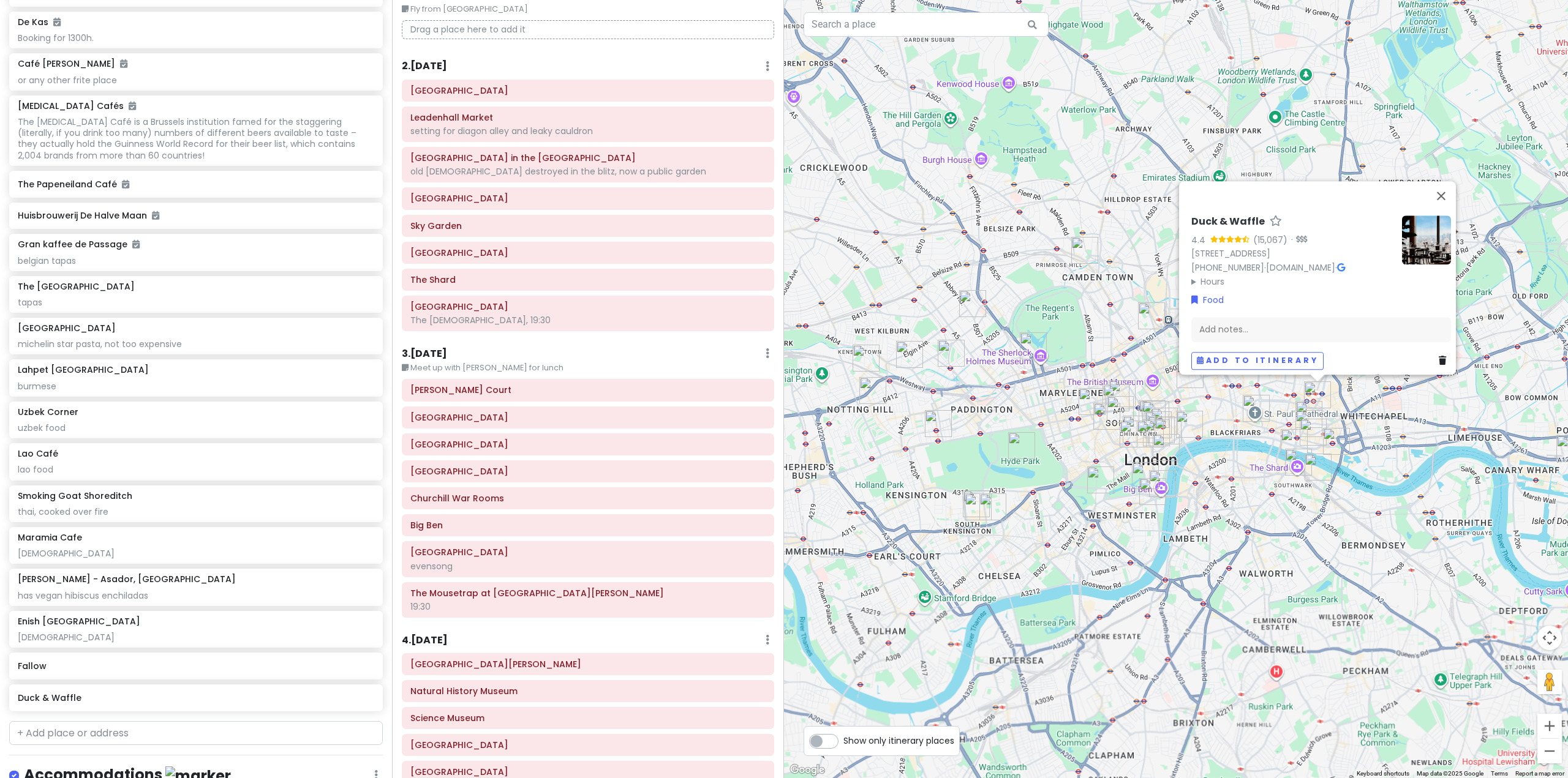
click at [1351, 444] on div "Duck & Waffle 4.4 (15,067) · [STREET_ADDRESS] [PHONE_NUMBER] · [DOMAIN_NAME] · …" at bounding box center [1175, 389] width 784 height 778
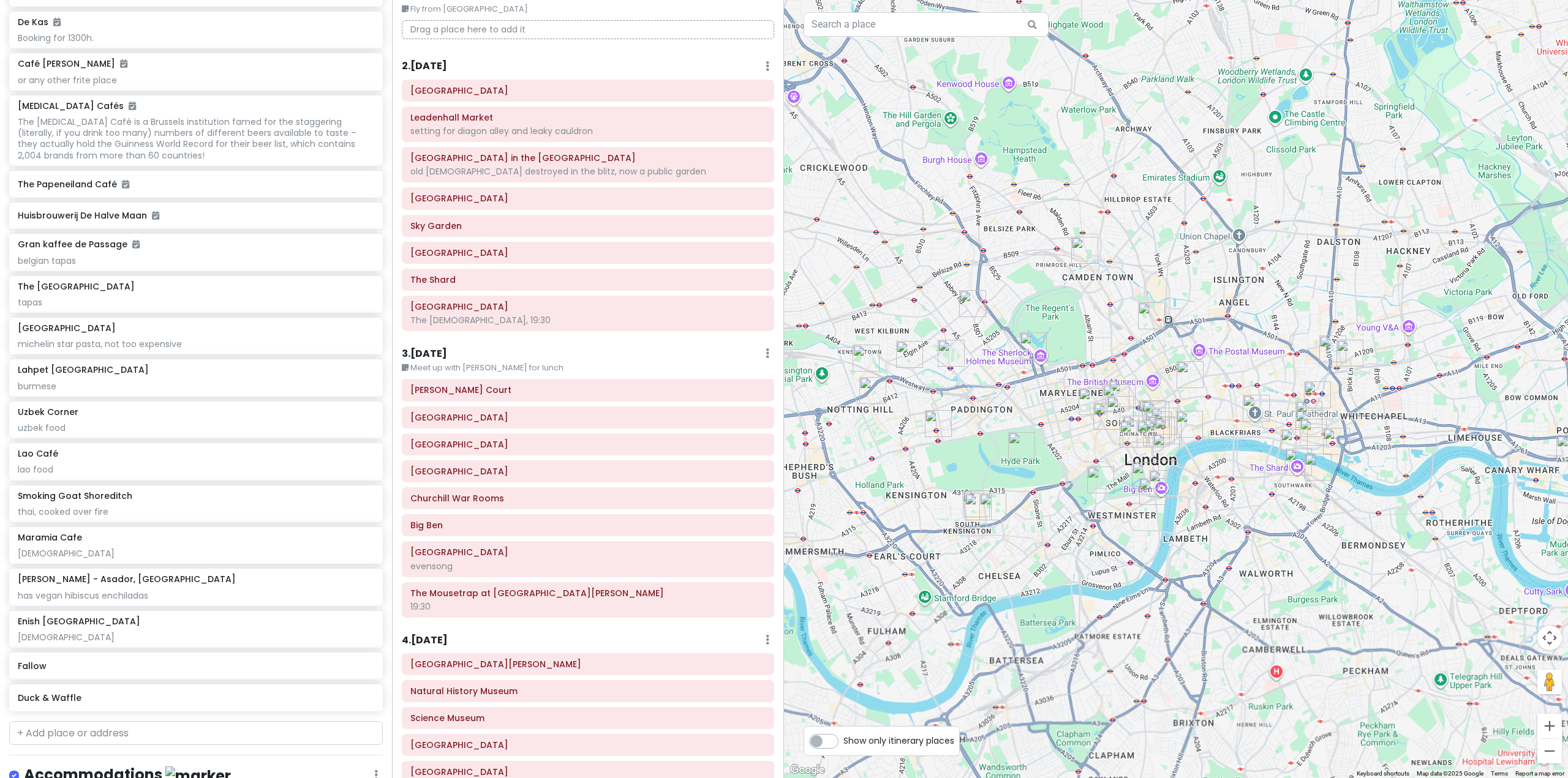
click at [1320, 463] on img "Santo Remedio - Asador, London Bridge" at bounding box center [1318, 467] width 27 height 27
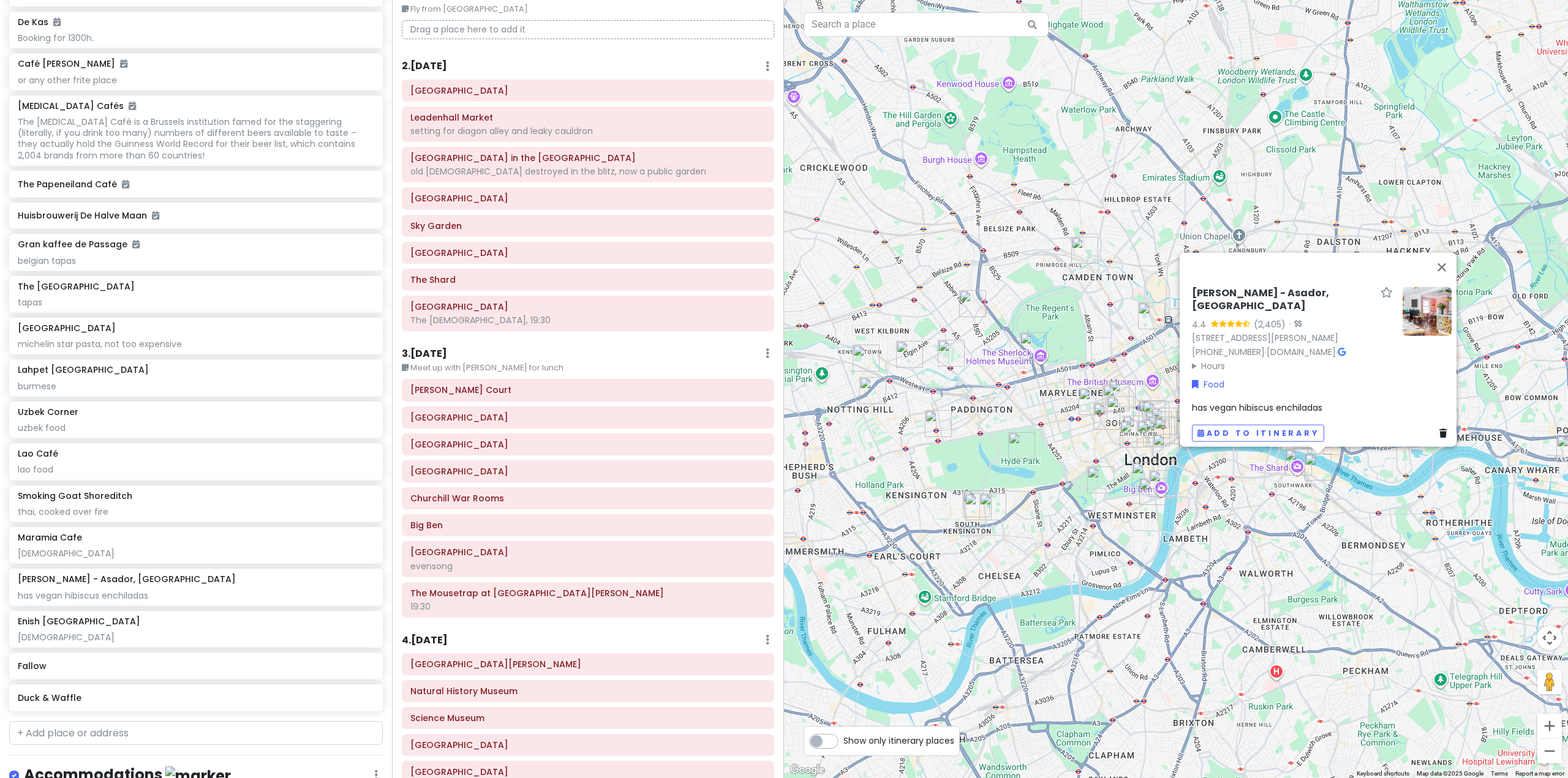
click at [1338, 493] on div "[PERSON_NAME] - Asador, [GEOGRAPHIC_DATA] 4.4 (2,405) · [STREET_ADDRESS][PERSON…" at bounding box center [1175, 389] width 784 height 778
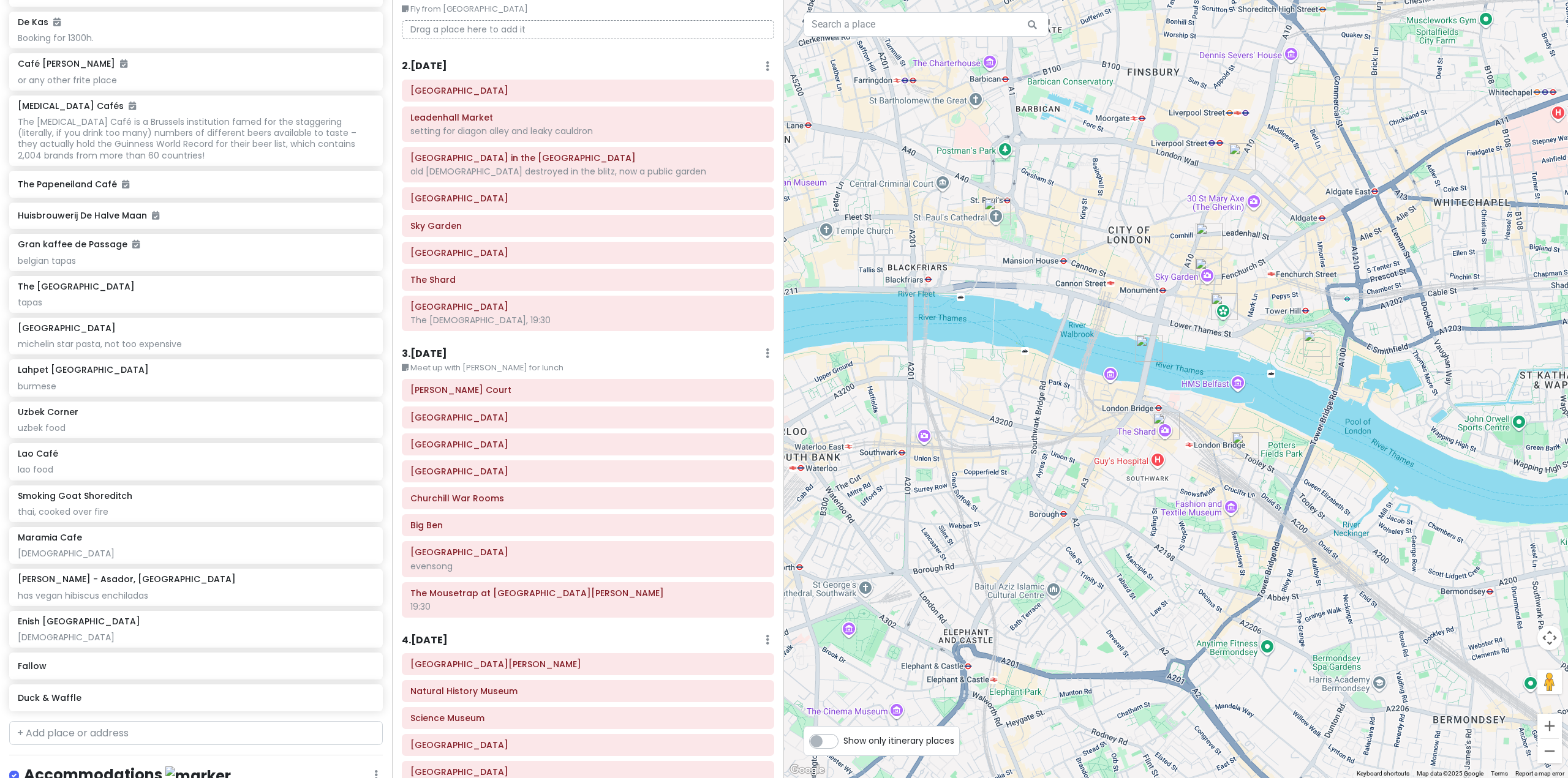
click at [1247, 453] on img "Santo Remedio - Asador, London Bridge" at bounding box center [1245, 445] width 27 height 27
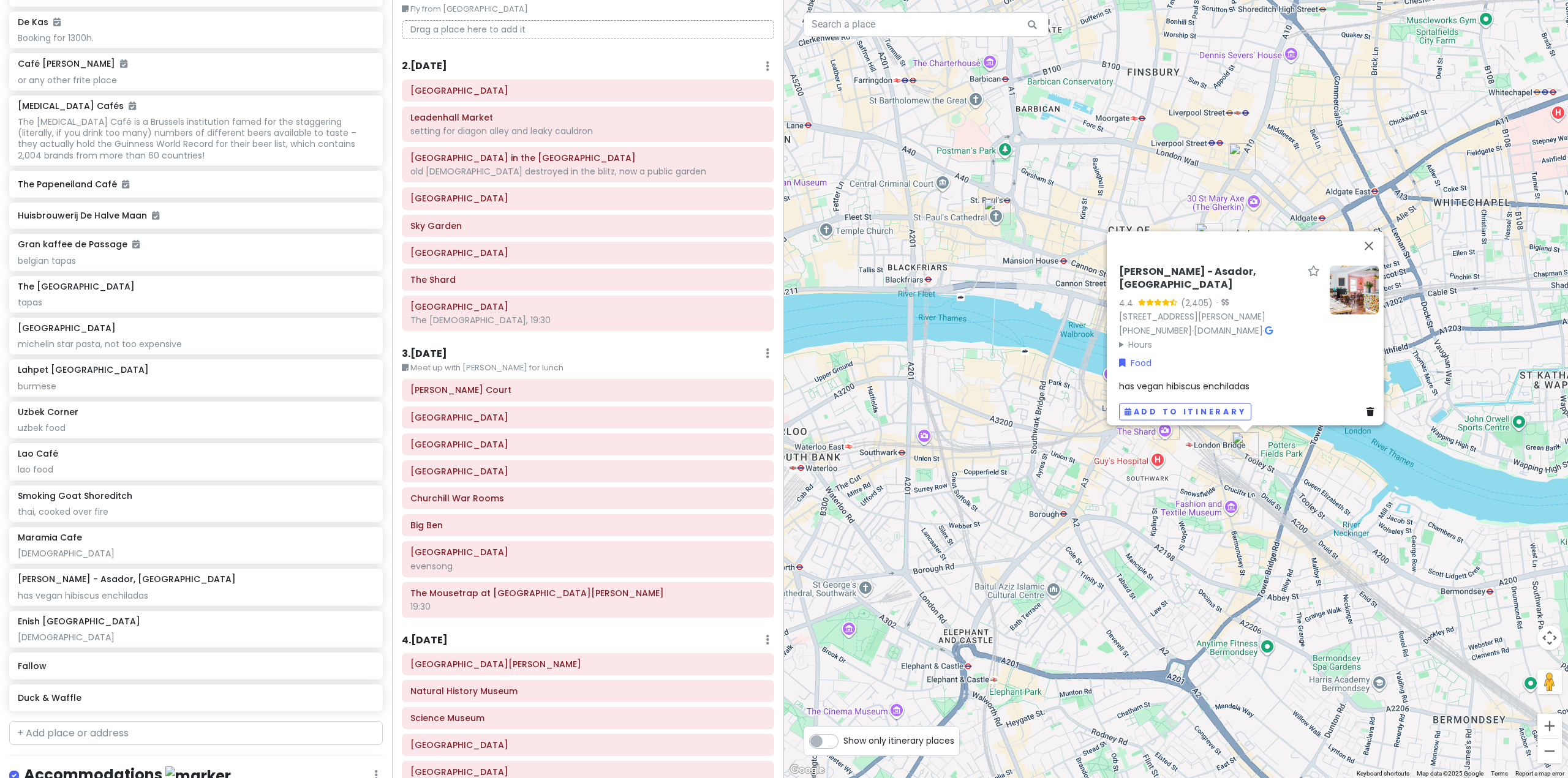
click at [934, 502] on div "[PERSON_NAME] - Asador, [GEOGRAPHIC_DATA] 4.4 (2,405) · [STREET_ADDRESS][PERSON…" at bounding box center [1175, 389] width 784 height 778
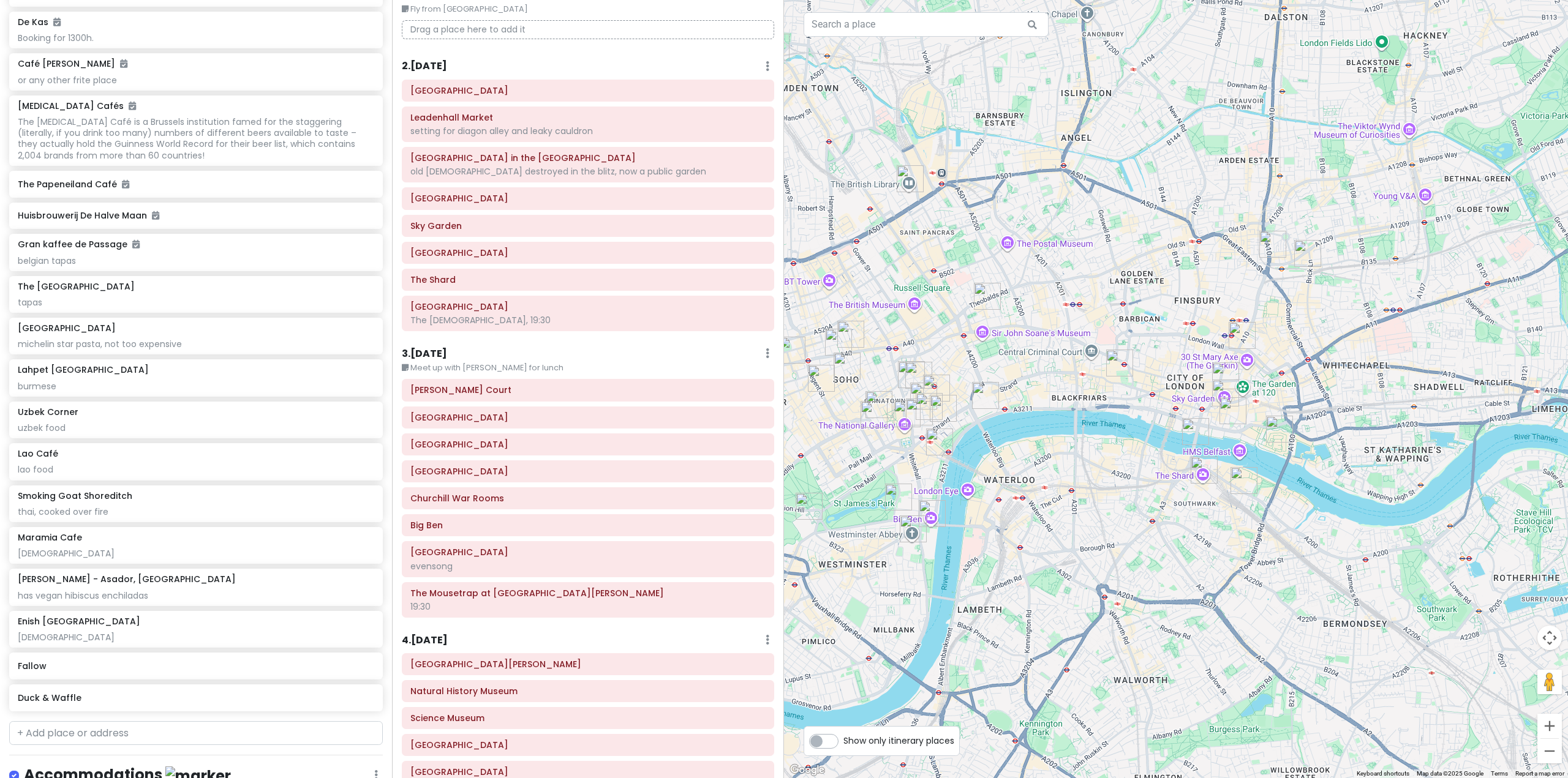
drag, startPoint x: 950, startPoint y: 449, endPoint x: 1097, endPoint y: 485, distance: 151.3
click at [1097, 485] on div at bounding box center [1175, 389] width 784 height 778
click at [146, 350] on div "Bancone Covent Garden michelin star pasta, not too expensive" at bounding box center [195, 336] width 356 height 27
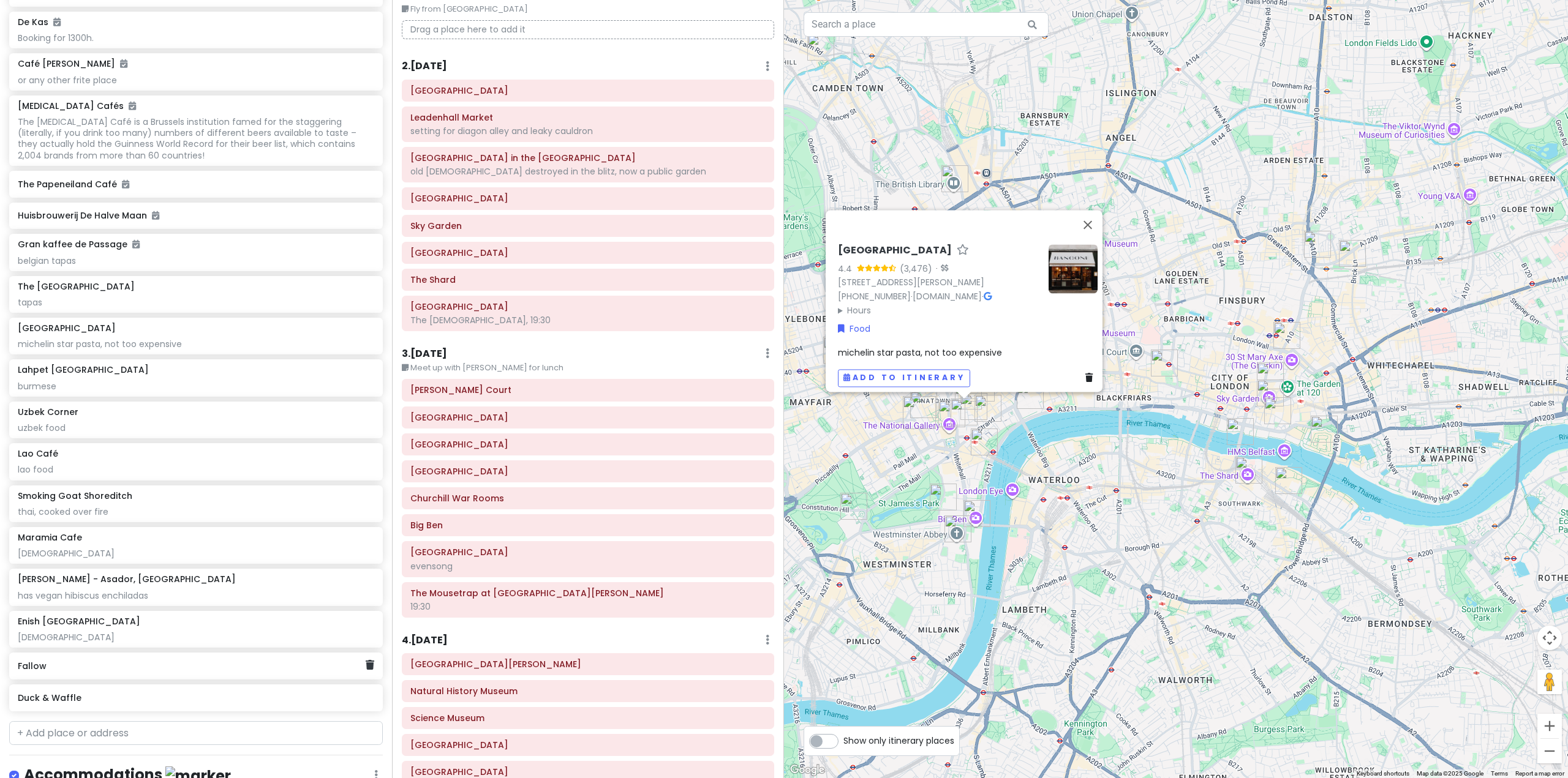
click at [199, 674] on div "Fallow" at bounding box center [191, 666] width 347 height 17
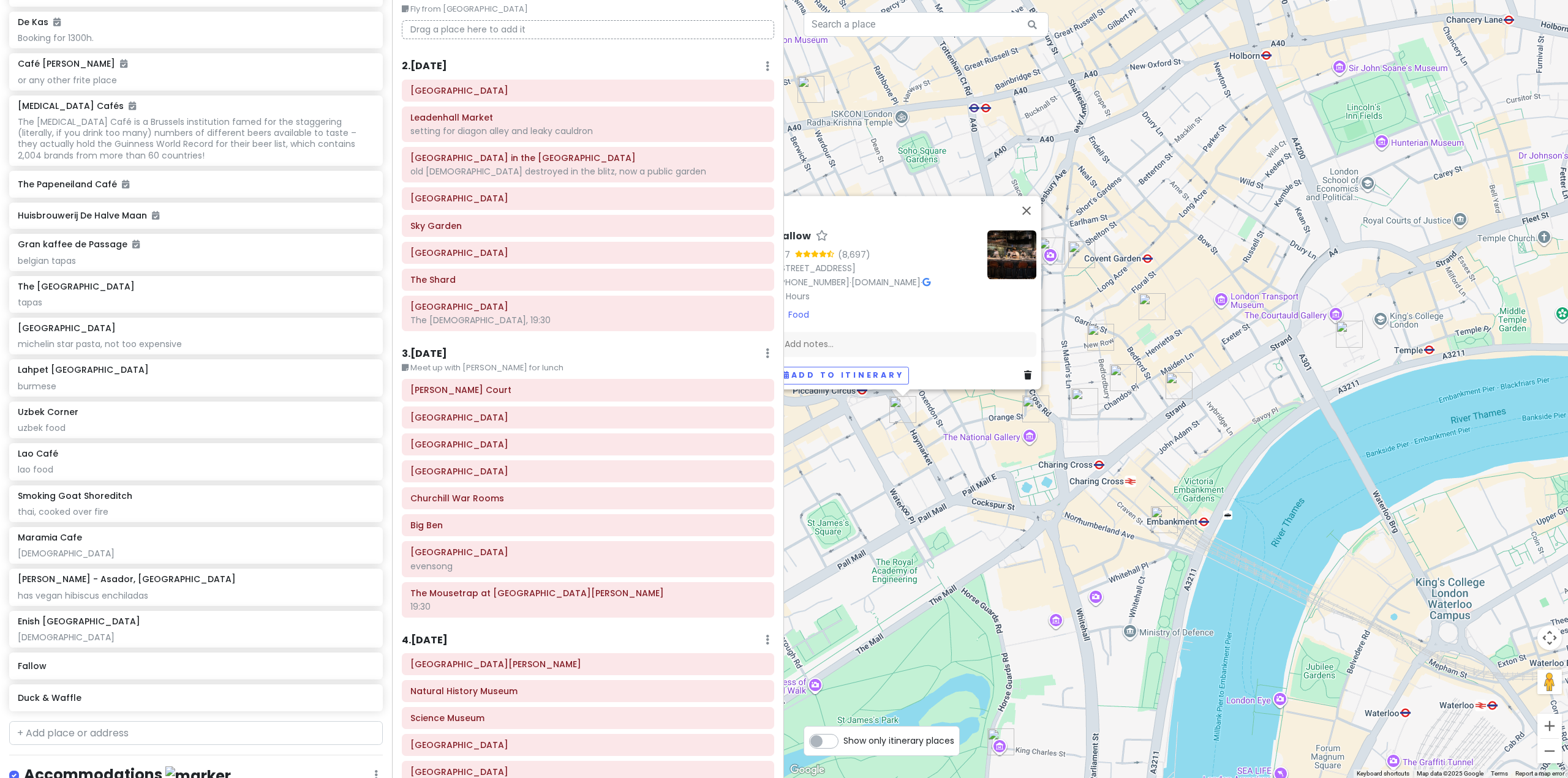
drag, startPoint x: 940, startPoint y: 443, endPoint x: 1062, endPoint y: 499, distance: 134.2
click at [1062, 499] on div "Fallow 4.7 (8,697) [STREET_ADDRESS] [PHONE_NUMBER] · [DOMAIN_NAME] · Hours [DAT…" at bounding box center [1175, 389] width 784 height 778
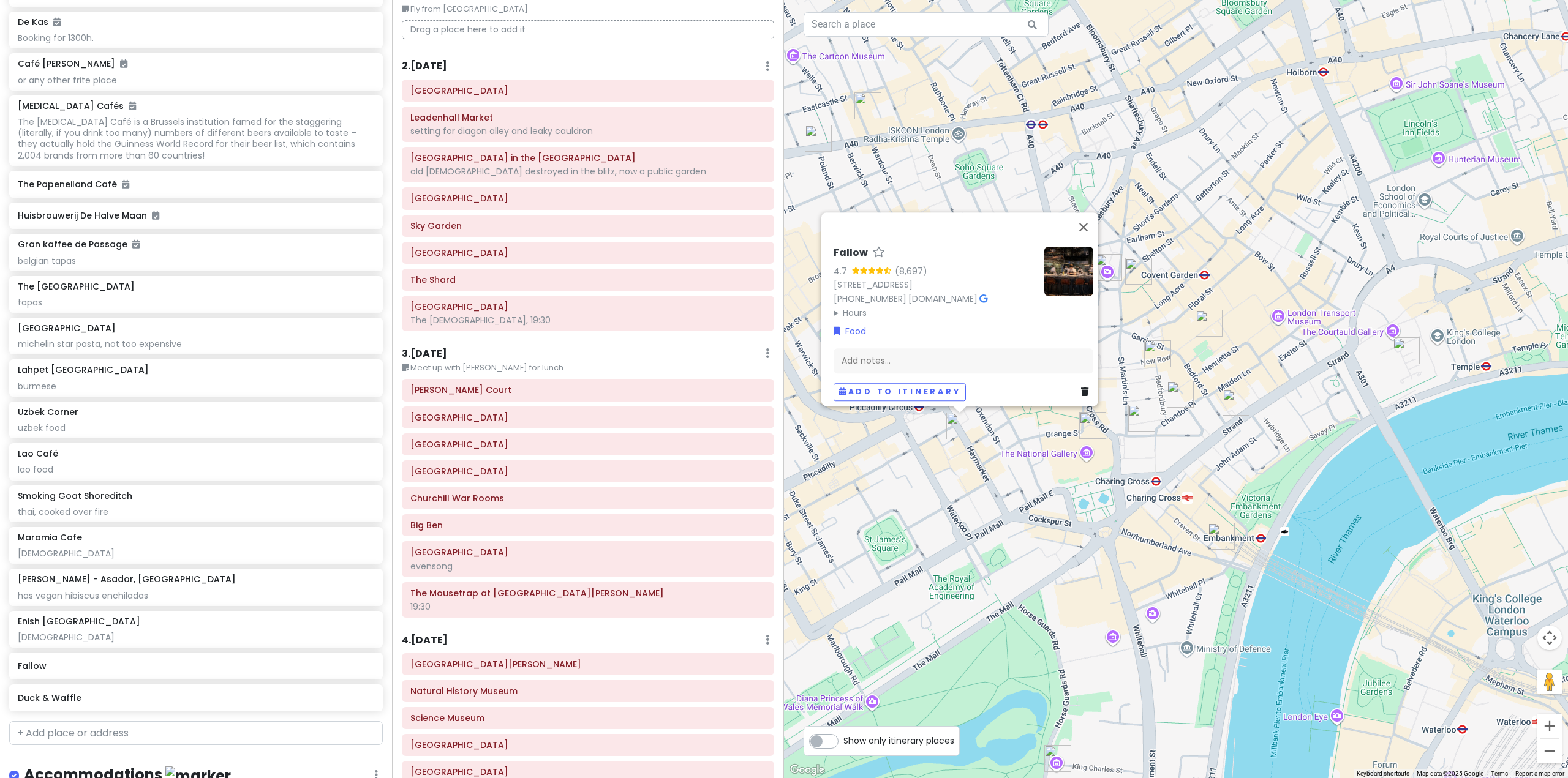
click at [982, 486] on div "Fallow 4.7 (8,697) [STREET_ADDRESS] [PHONE_NUMBER] · [DOMAIN_NAME] · Hours [DAT…" at bounding box center [1175, 389] width 784 height 778
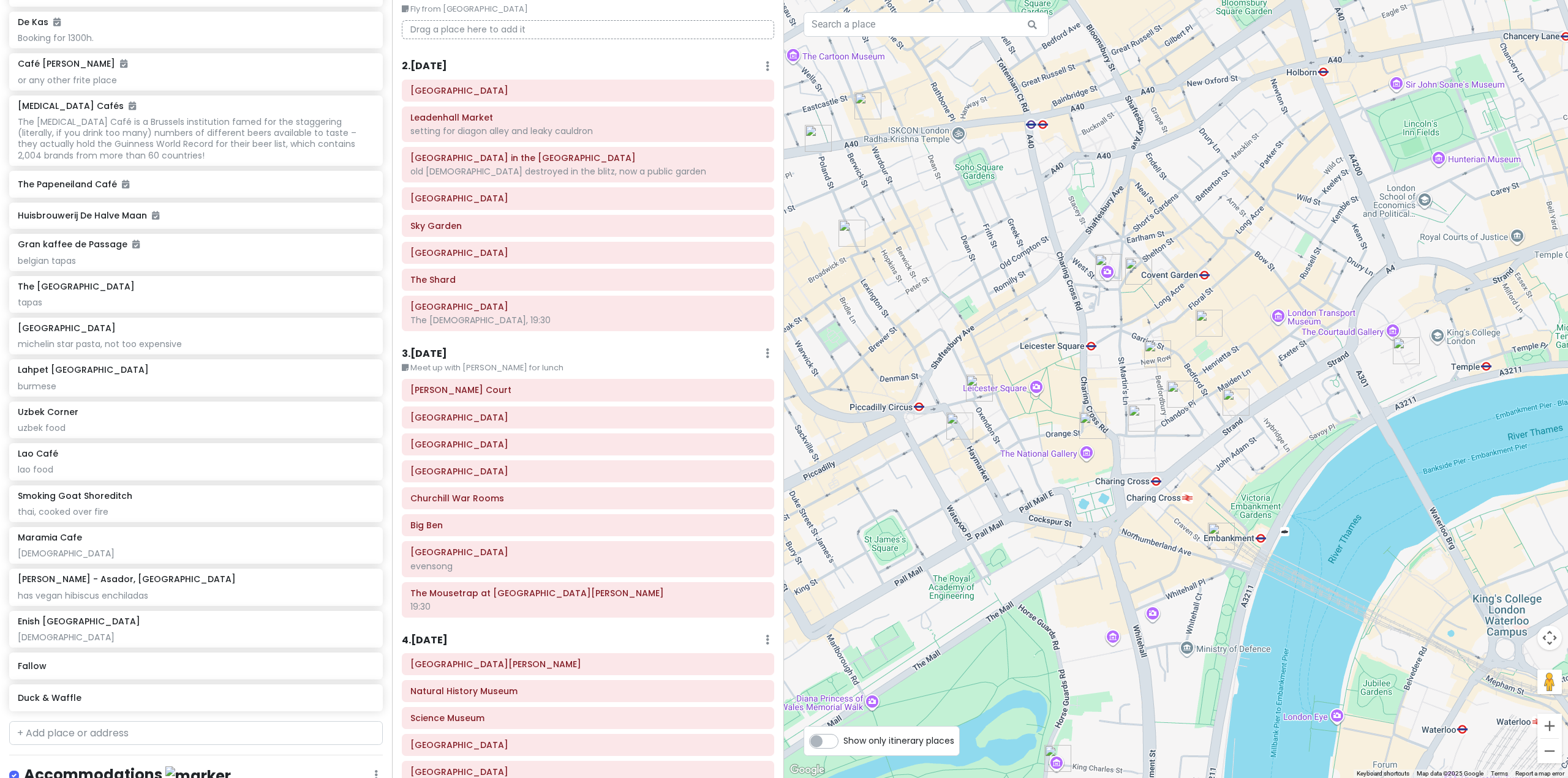
click at [1138, 270] on img "Lahpet West End" at bounding box center [1138, 271] width 27 height 27
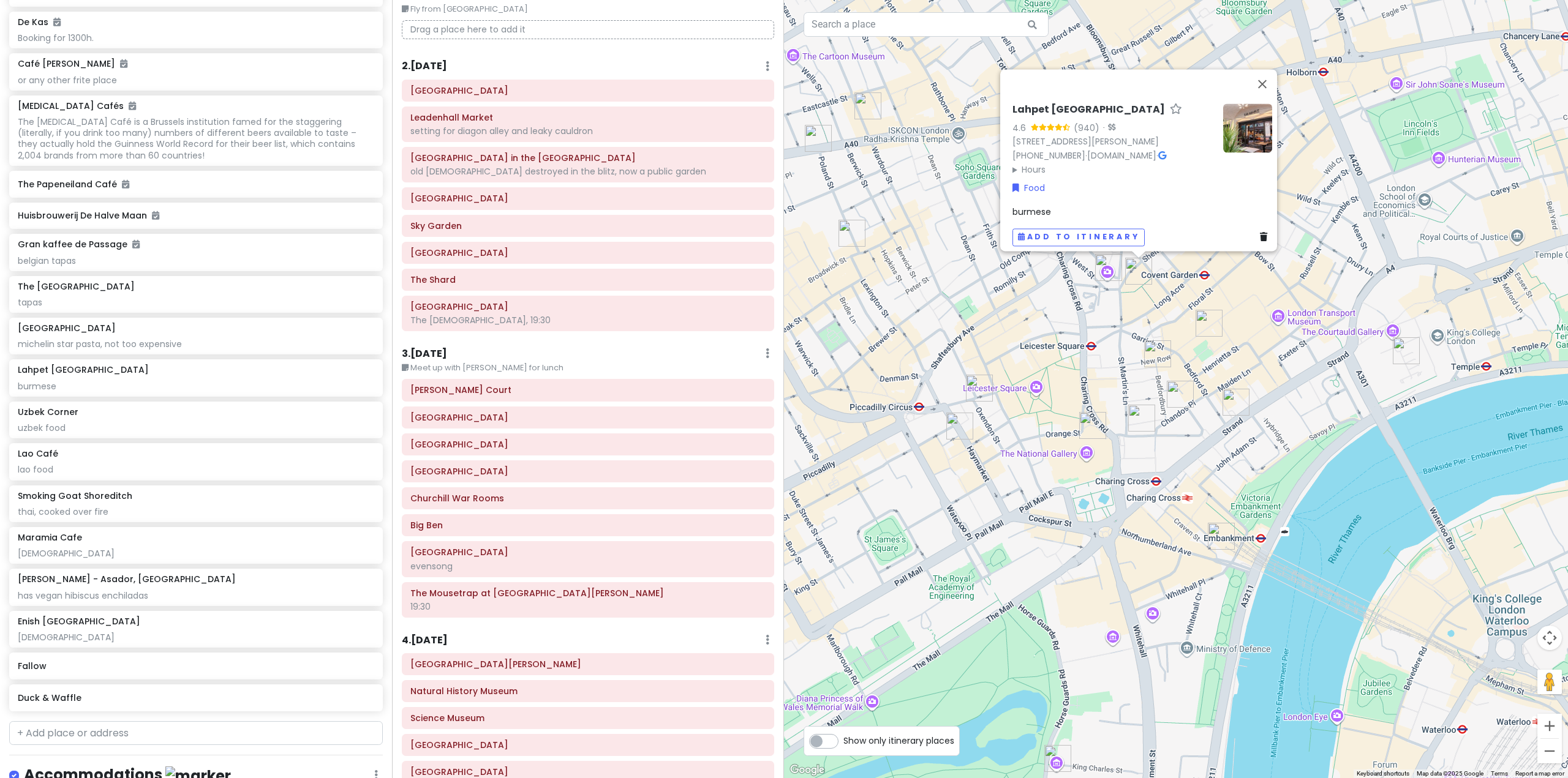
click at [1174, 403] on img "Lao Café" at bounding box center [1180, 394] width 27 height 27
click at [1178, 402] on img "Lao Café" at bounding box center [1180, 394] width 27 height 27
drag, startPoint x: 1235, startPoint y: 403, endPoint x: 1222, endPoint y: 403, distance: 13.0
click at [1236, 403] on img "The Port House" at bounding box center [1236, 402] width 27 height 27
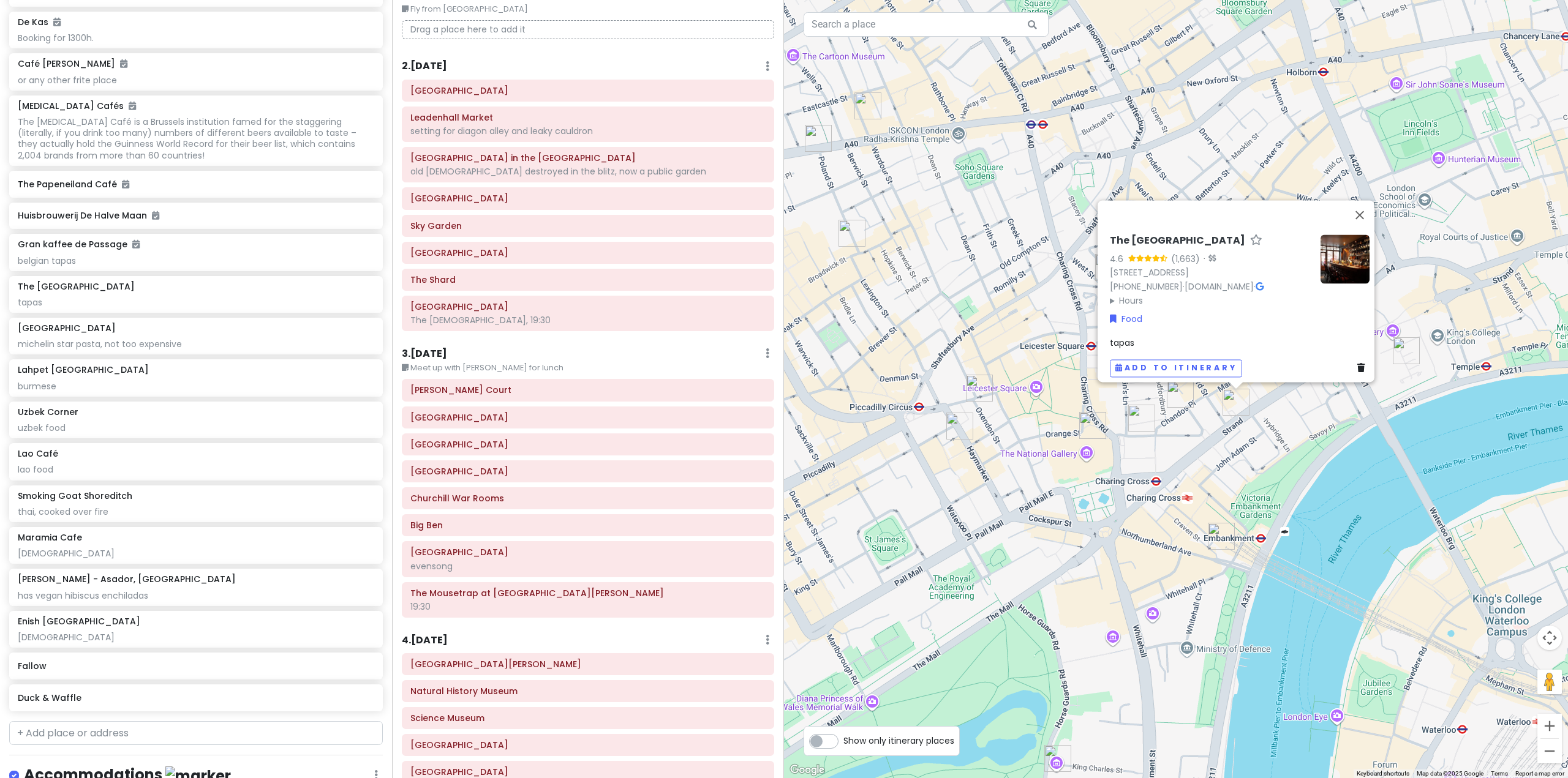
click at [1050, 498] on div "The Port House 4.6 (1,663) · [STREET_ADDRESS] [PHONE_NUMBER] · [DOMAIN_NAME] · …" at bounding box center [1175, 389] width 784 height 778
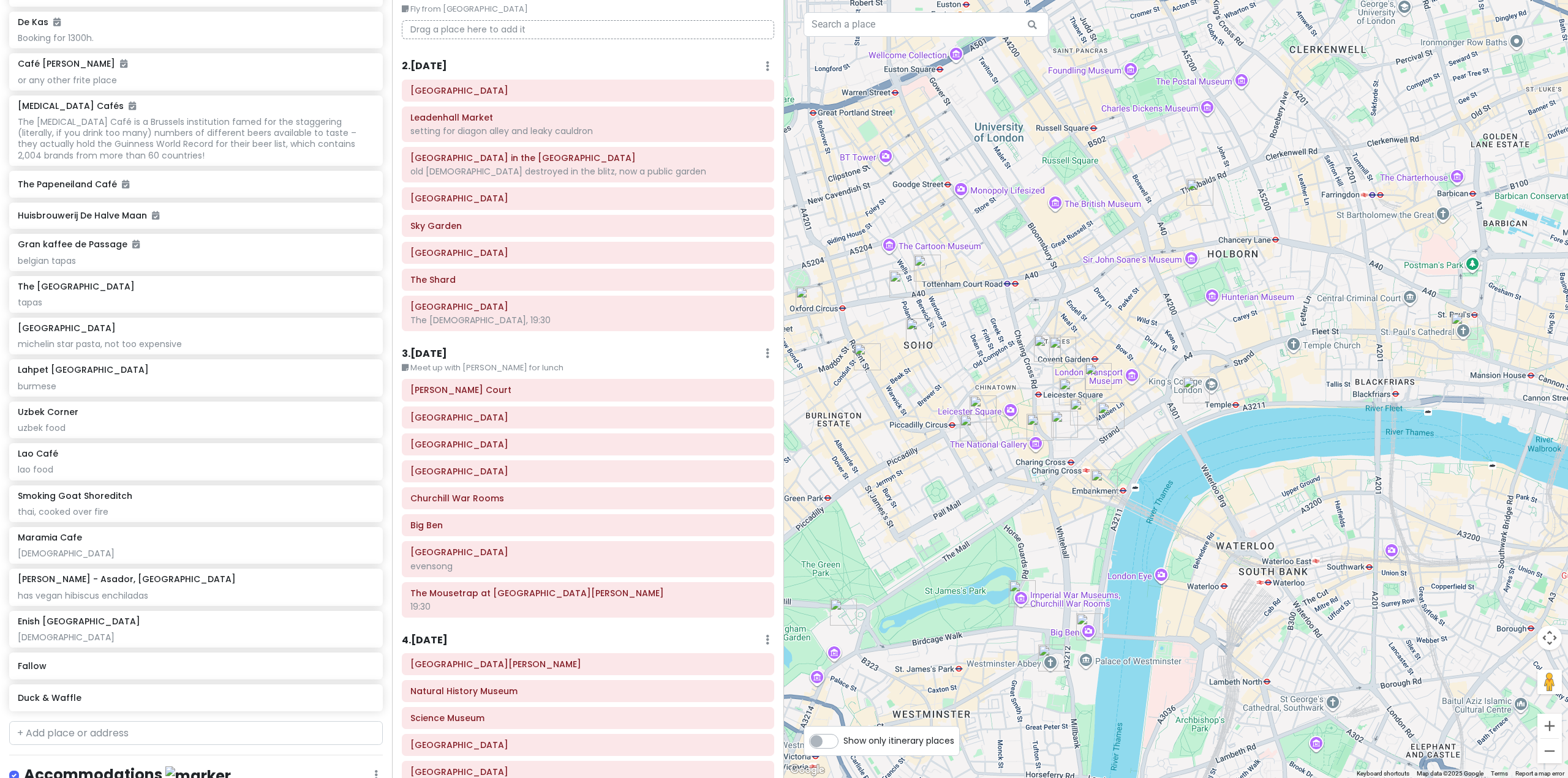
click at [920, 270] on img "Enish Oxford Street" at bounding box center [927, 268] width 27 height 27
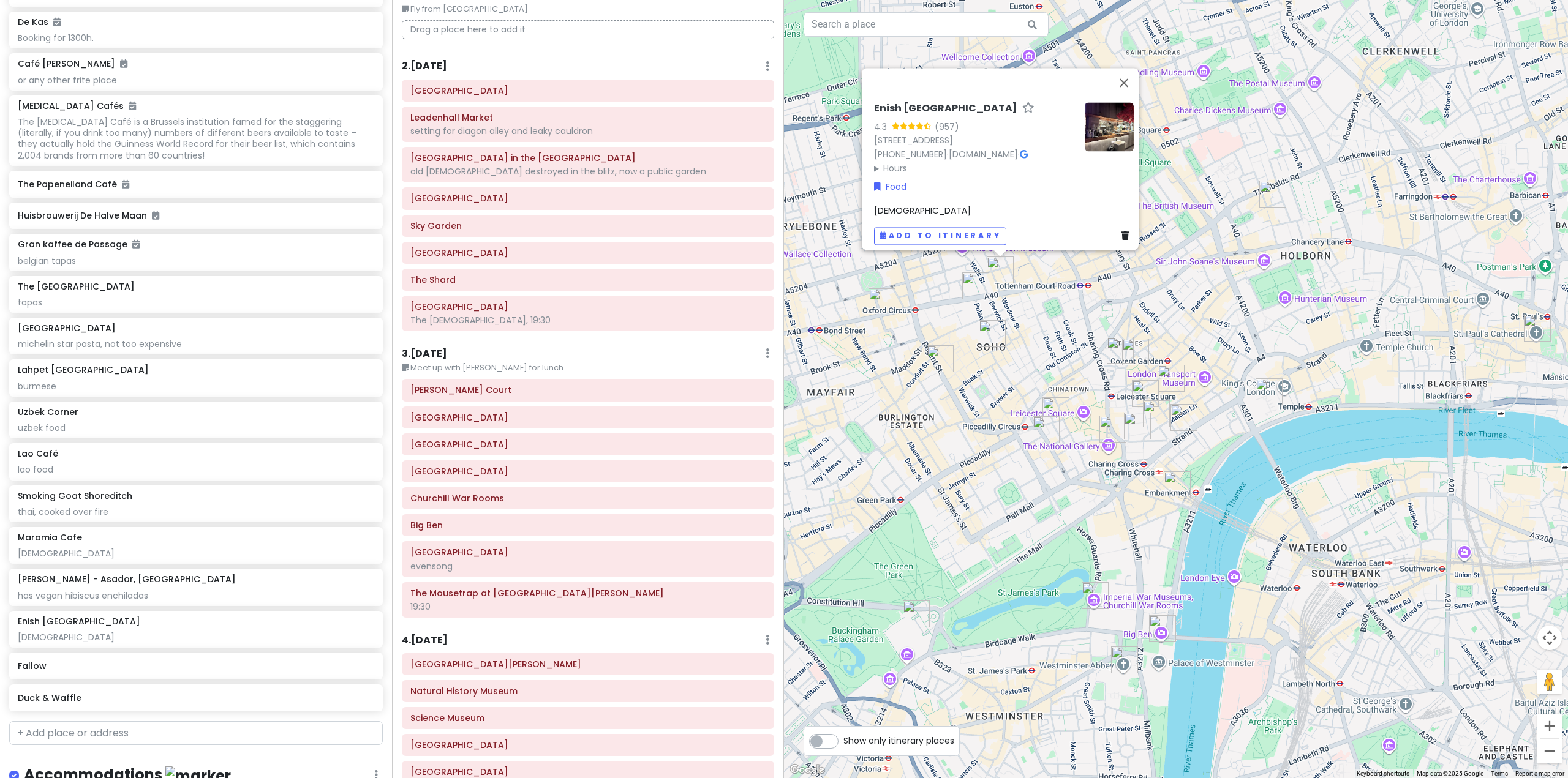
drag, startPoint x: 1039, startPoint y: 413, endPoint x: 1121, endPoint y: 418, distance: 82.2
click at [1121, 418] on div "Enish [GEOGRAPHIC_DATA] 4.3 (957) [STREET_ADDRESS] [PHONE_NUMBER] · [DOMAIN_NAM…" at bounding box center [1175, 389] width 784 height 778
